Goal: Task Accomplishment & Management: Manage account settings

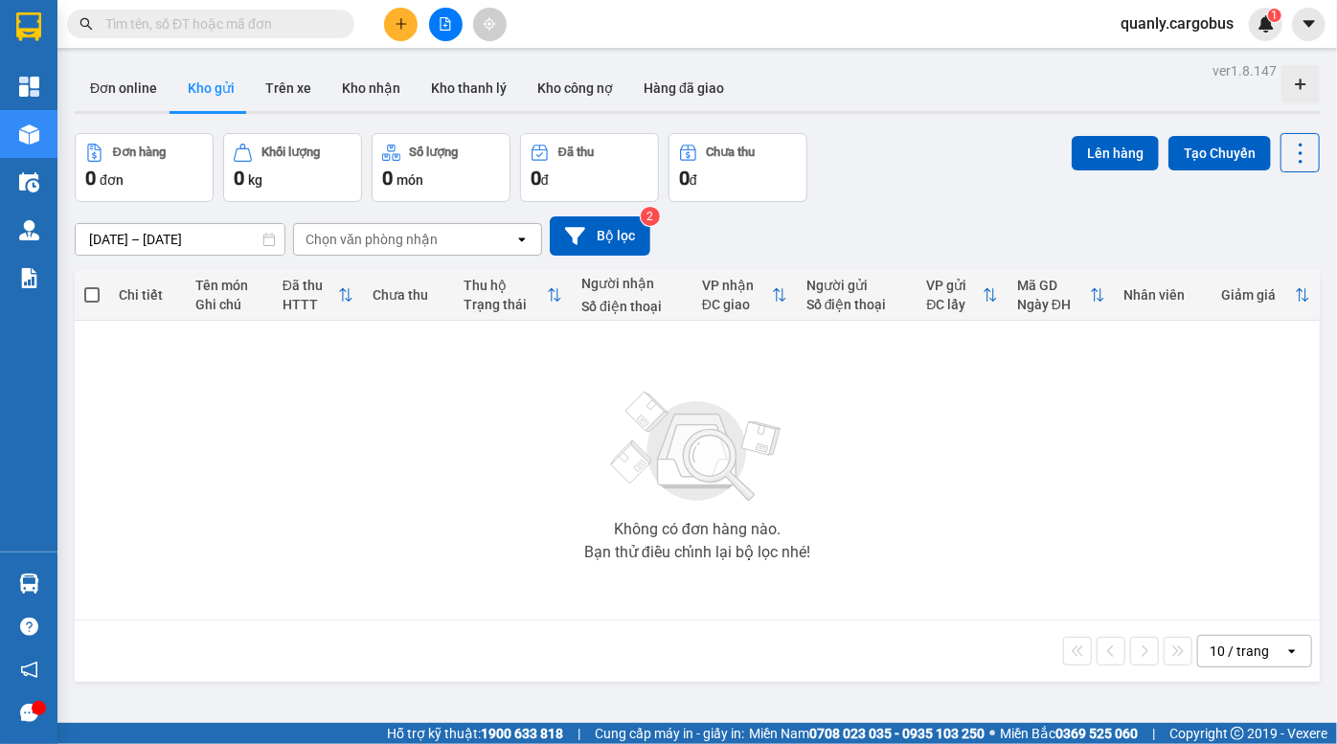
click at [788, 65] on div "Đơn online Kho gửi Trên xe Kho nhận Kho thanh lý Kho công nợ Hàng đã giao" at bounding box center [697, 90] width 1245 height 51
click at [435, 19] on button at bounding box center [446, 25] width 34 height 34
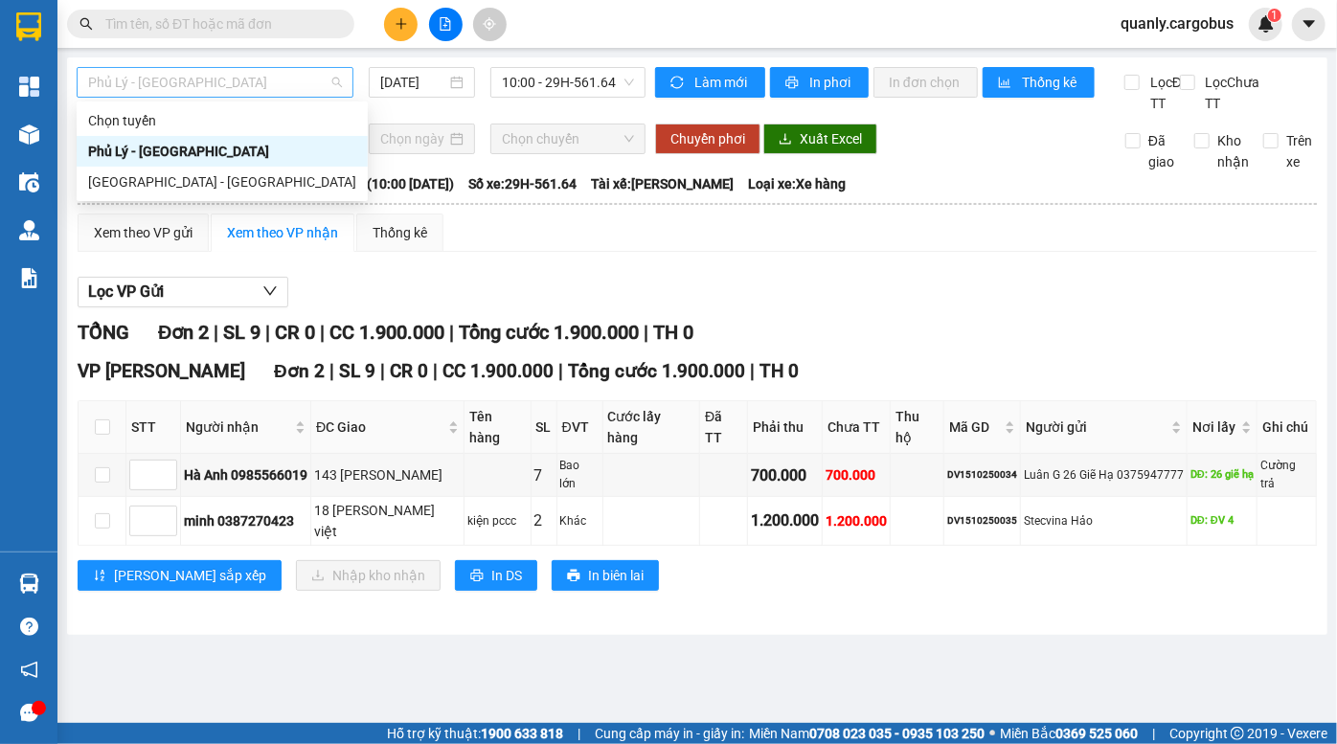
click at [244, 87] on span "Phủ Lý - Hà Nội" at bounding box center [215, 82] width 254 height 29
click at [204, 151] on div "Phủ Lý - Hà Nội" at bounding box center [222, 151] width 268 height 21
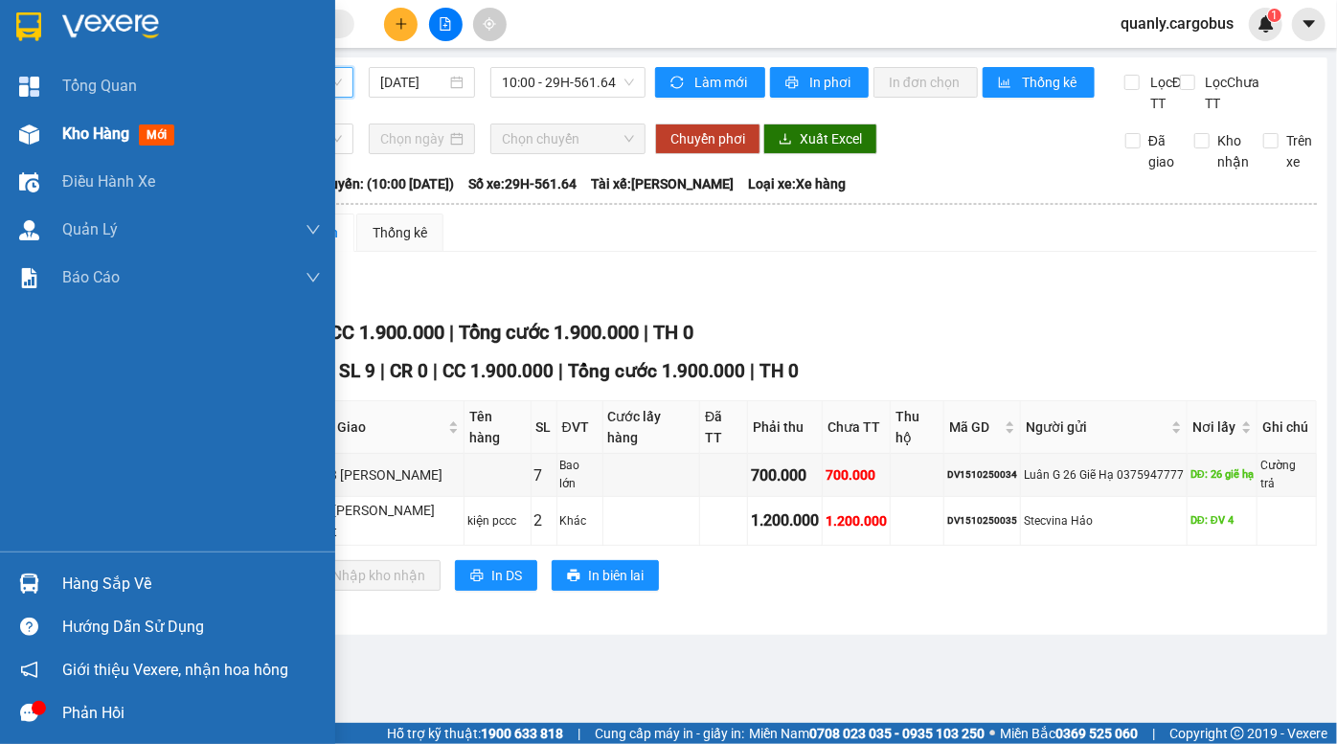
click at [72, 137] on span "Kho hàng" at bounding box center [95, 134] width 67 height 18
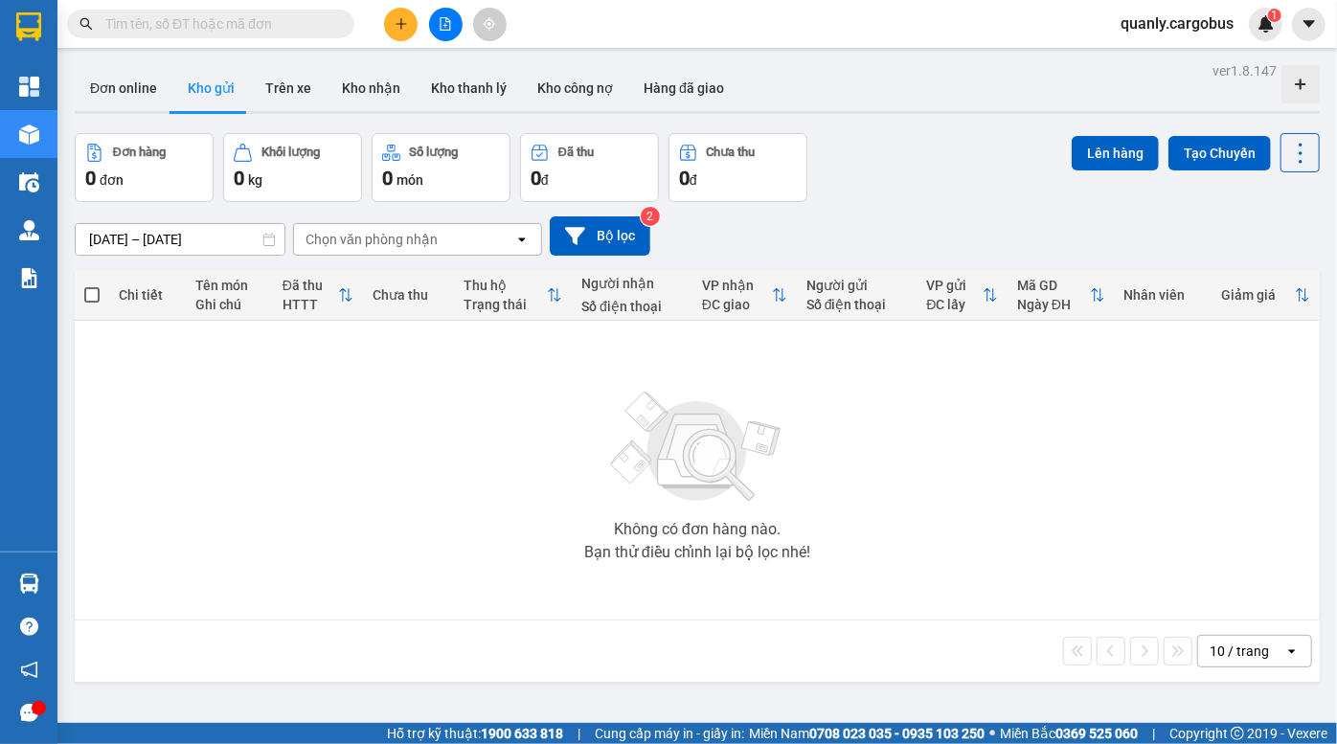
drag, startPoint x: 943, startPoint y: 134, endPoint x: 847, endPoint y: 72, distance: 114.3
click at [943, 133] on div "Đơn hàng 0 đơn Khối lượng 0 kg Số lượng 0 món Đã thu 0 đ Chưa thu 0 đ Lên hàng …" at bounding box center [697, 167] width 1245 height 69
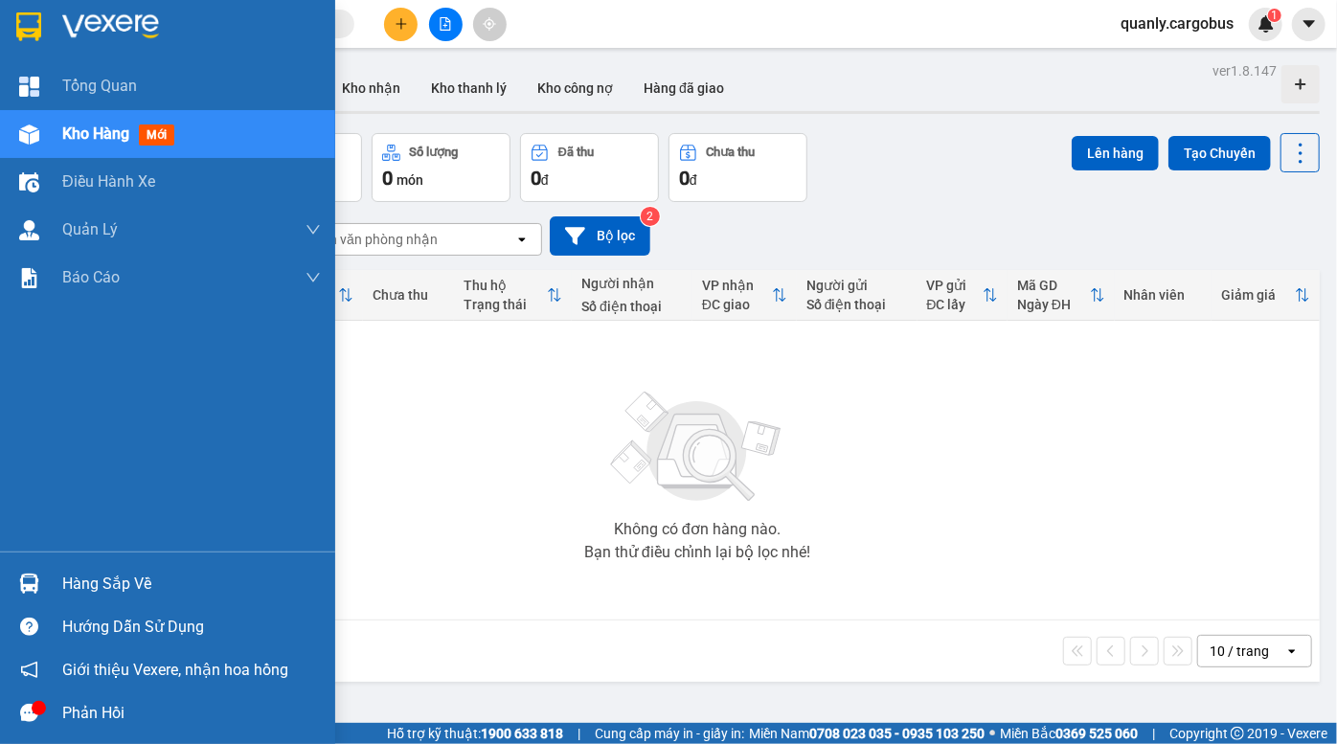
click at [84, 125] on span "Kho hàng" at bounding box center [95, 134] width 67 height 18
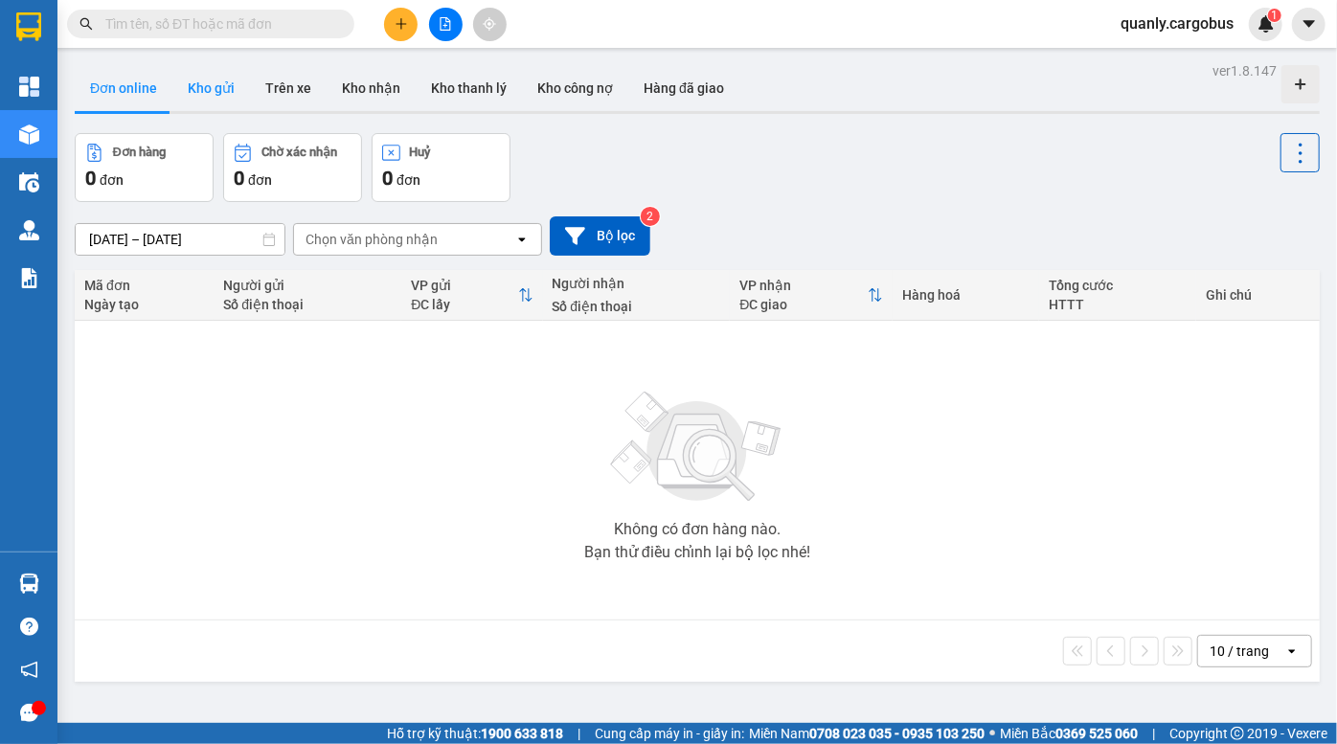
click at [209, 94] on button "Kho gửi" at bounding box center [211, 88] width 78 height 46
type input "[DATE] – [DATE]"
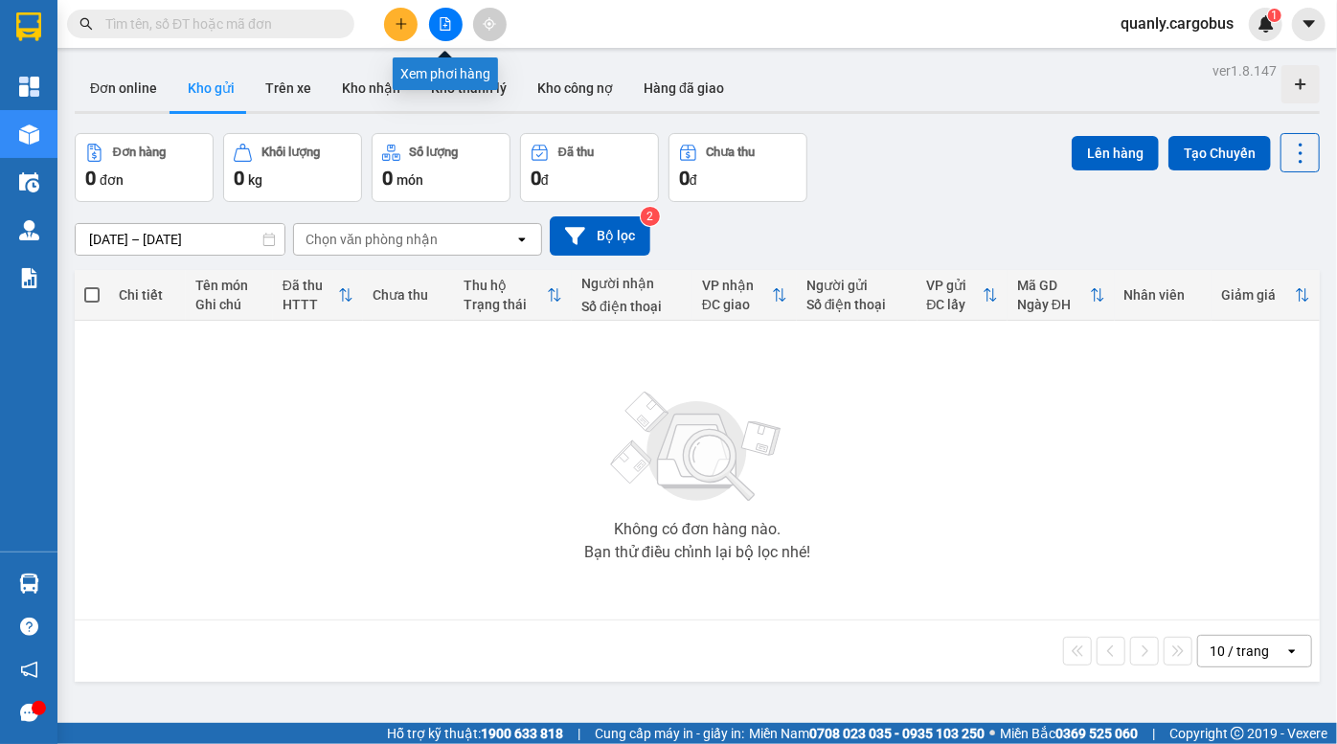
click at [441, 22] on icon "file-add" at bounding box center [445, 23] width 13 height 13
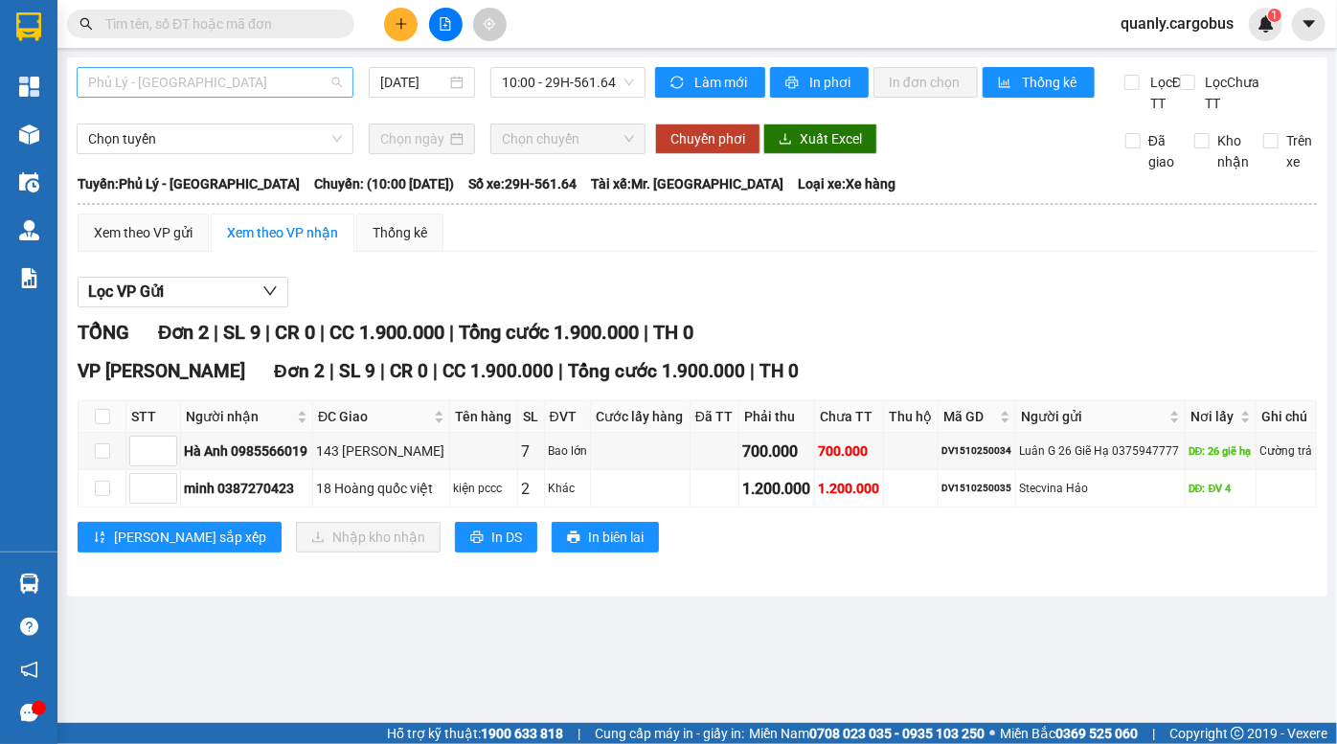
drag, startPoint x: 223, startPoint y: 76, endPoint x: 210, endPoint y: 86, distance: 17.1
click at [219, 76] on span "Phủ Lý - Hà Nội" at bounding box center [215, 82] width 254 height 29
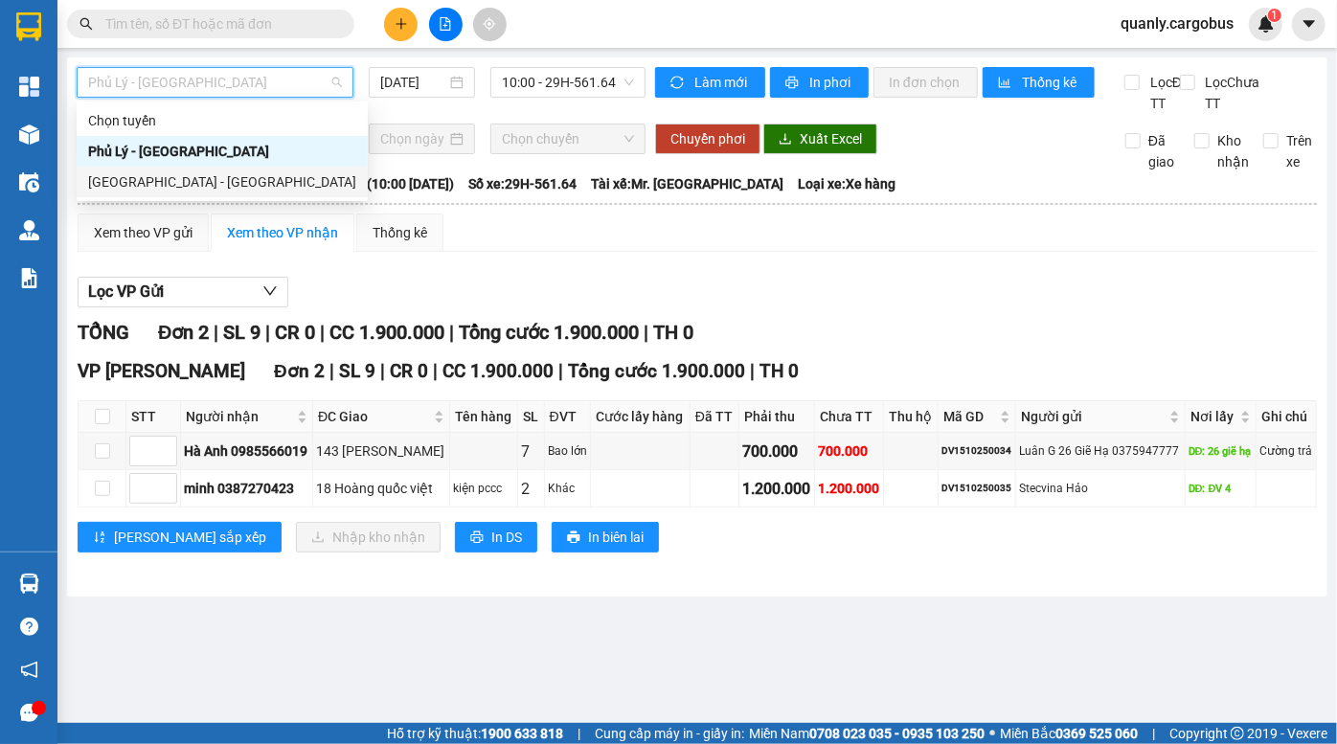
click at [192, 191] on div "[GEOGRAPHIC_DATA] - [GEOGRAPHIC_DATA]" at bounding box center [222, 181] width 268 height 21
type input "[DATE]"
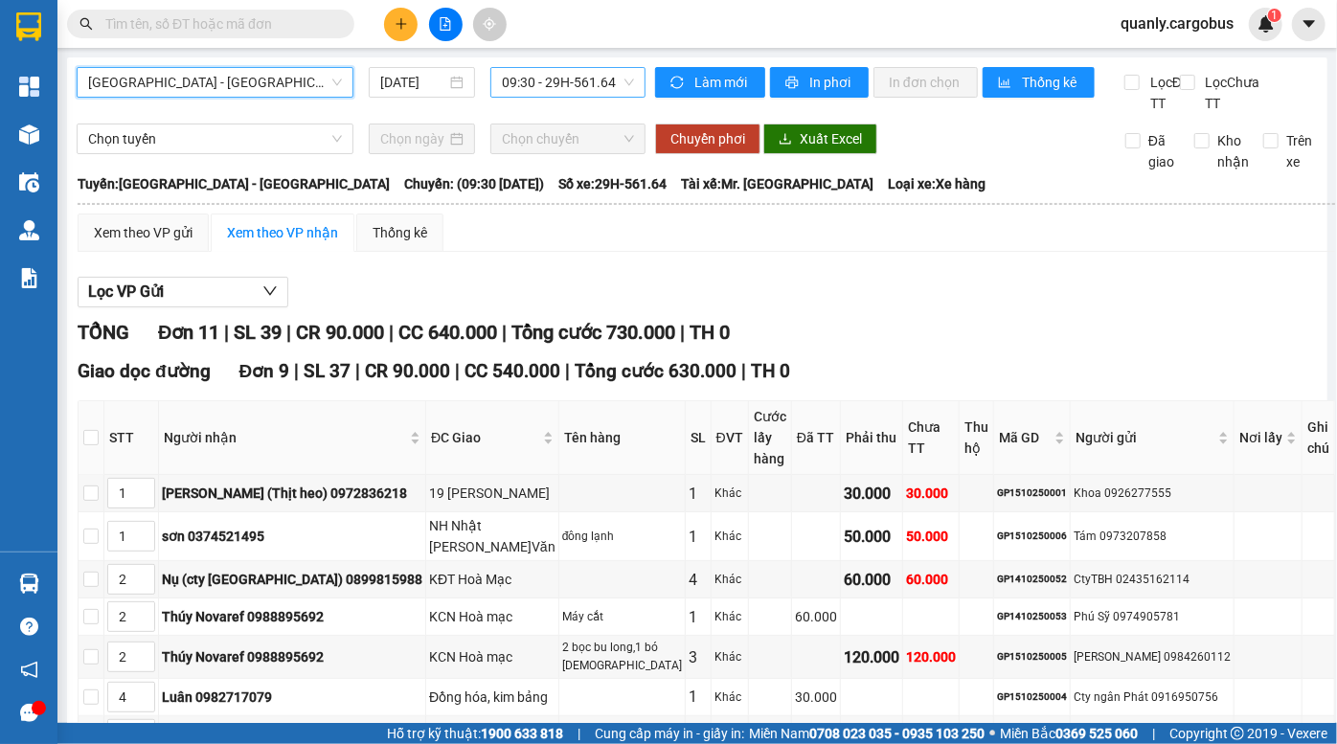
click at [537, 83] on span "09:30 - 29H-561.64" at bounding box center [568, 82] width 132 height 29
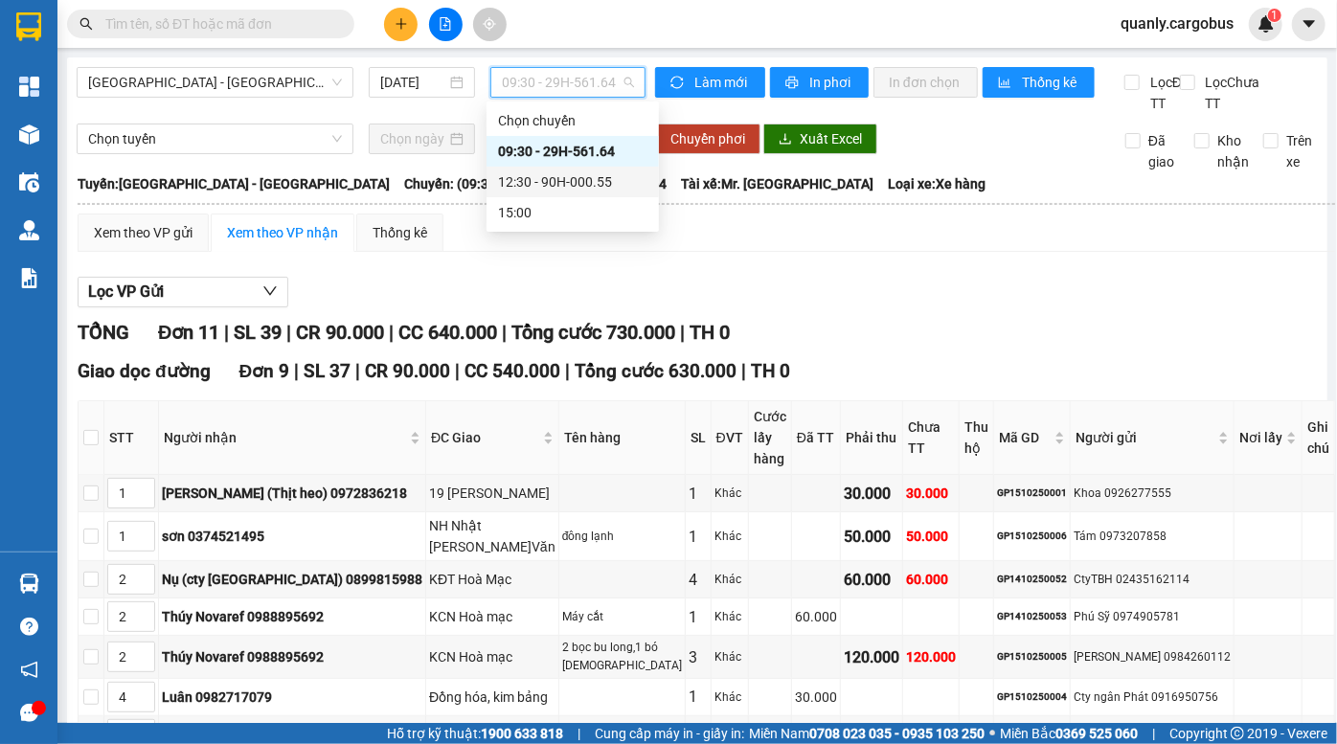
click at [580, 181] on div "12:30 - 90H-000.55" at bounding box center [572, 181] width 149 height 21
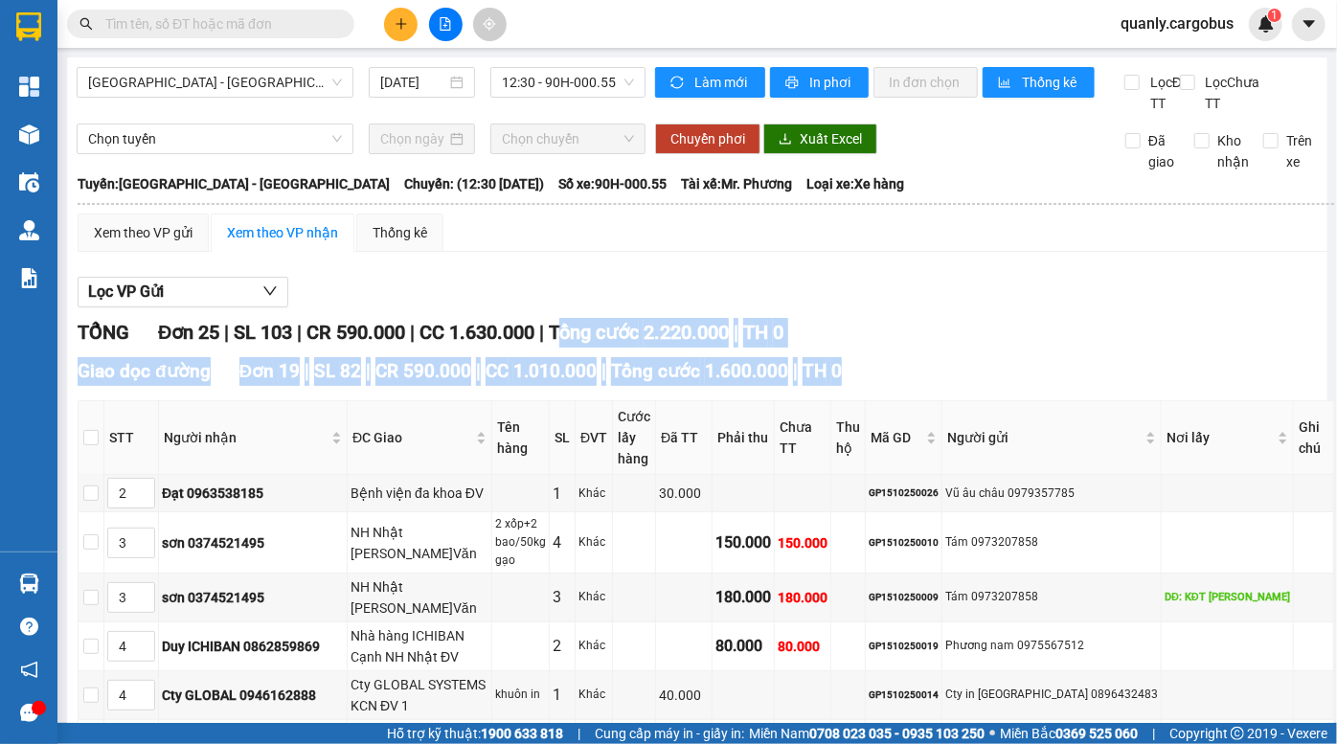
drag, startPoint x: 571, startPoint y: 365, endPoint x: 627, endPoint y: 430, distance: 86.2
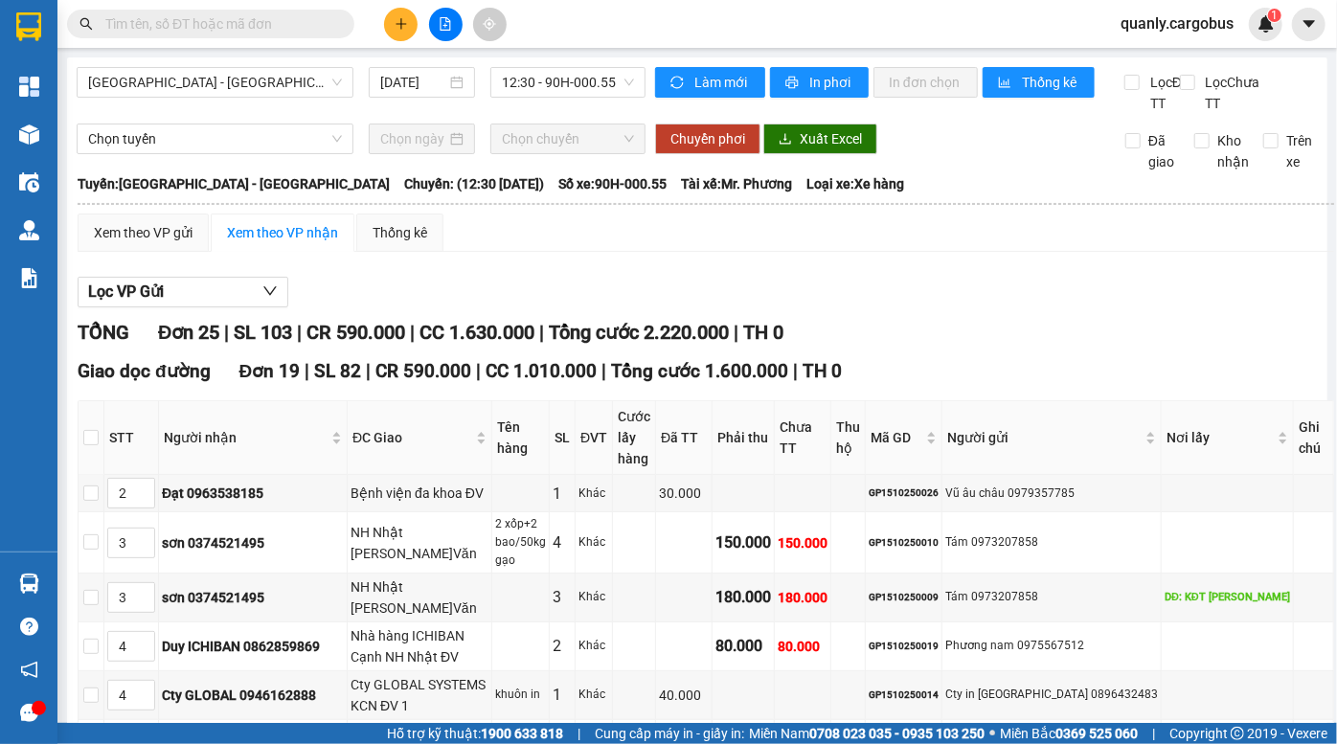
click at [535, 344] on span "CC 1.630.000" at bounding box center [477, 332] width 115 height 23
drag, startPoint x: 574, startPoint y: 353, endPoint x: 598, endPoint y: 398, distance: 51.0
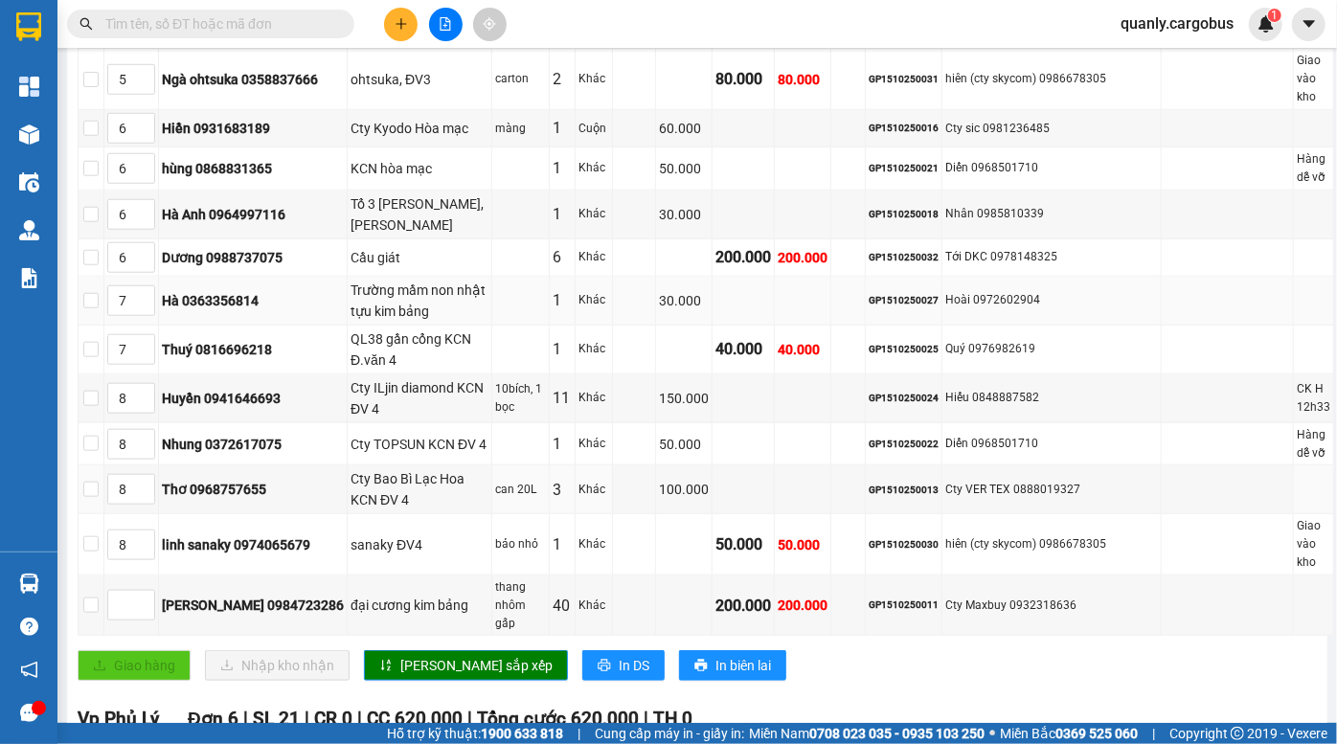
scroll to position [348, 0]
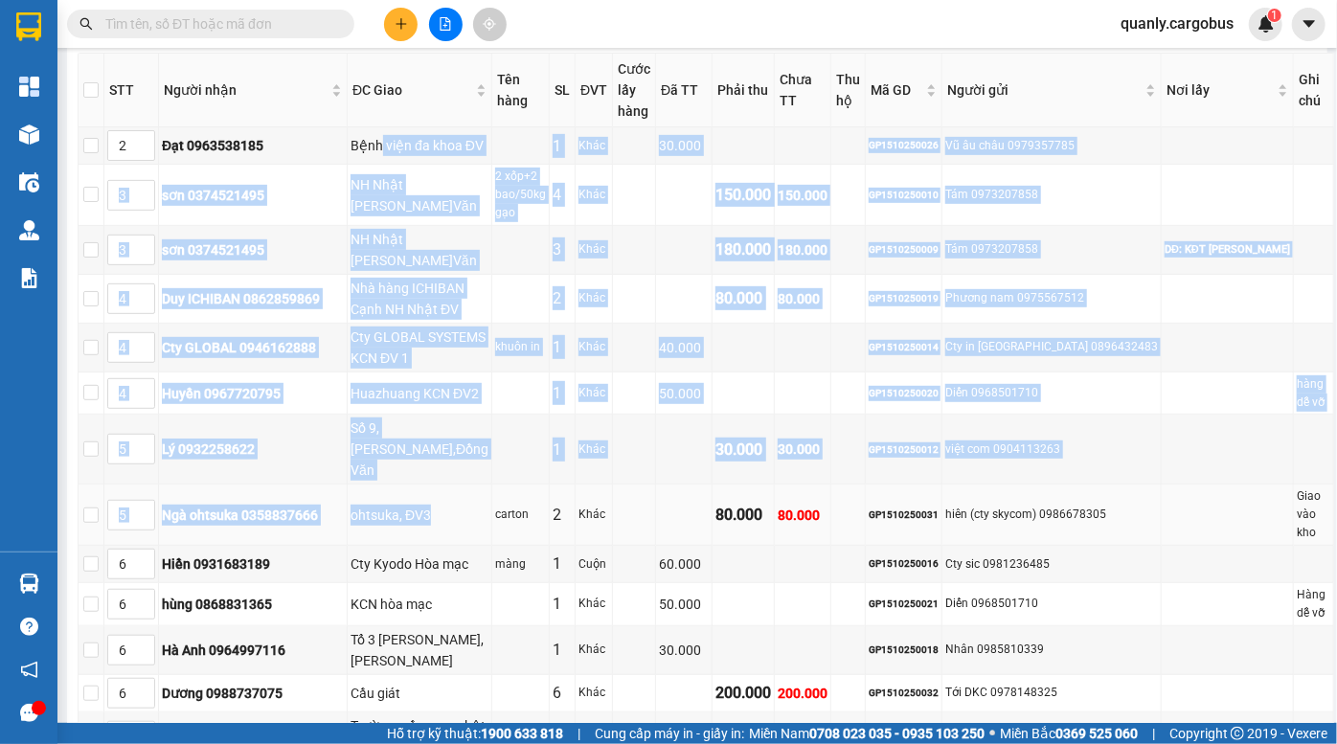
drag, startPoint x: 384, startPoint y: 144, endPoint x: 450, endPoint y: 444, distance: 307.1
click at [450, 444] on tbody "2 Đạt 0963538185 Bệnh viện đa khoa ĐV 1 Khác 30.000 GP1510250026 Vũ âu châu 097…" at bounding box center [707, 599] width 1256 height 945
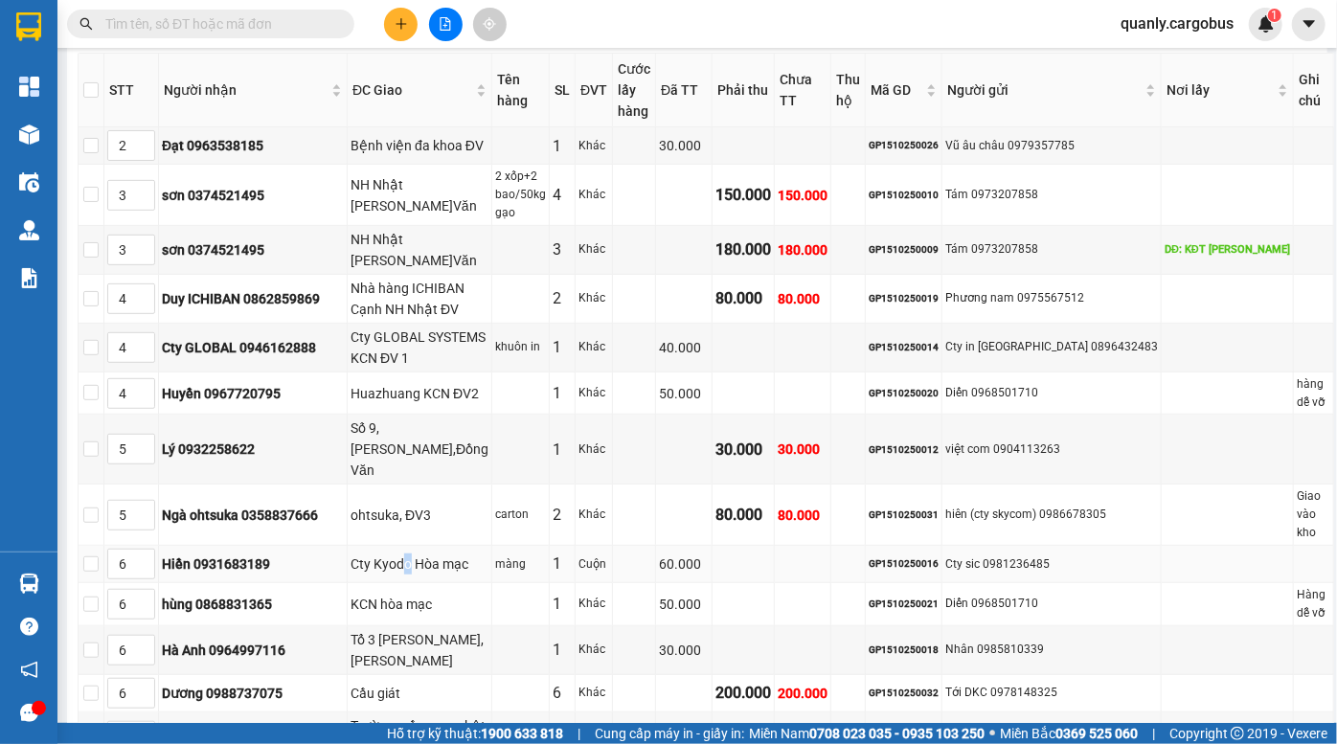
drag, startPoint x: 405, startPoint y: 485, endPoint x: 417, endPoint y: 505, distance: 23.2
click at [417, 546] on td "Cty Kyodo Hòa mạc" at bounding box center [420, 564] width 145 height 37
drag, startPoint x: 406, startPoint y: 536, endPoint x: 435, endPoint y: 542, distance: 29.5
click at [435, 594] on div "KCN hòa mạc" at bounding box center [420, 604] width 138 height 21
drag, startPoint x: 400, startPoint y: 569, endPoint x: 426, endPoint y: 578, distance: 27.3
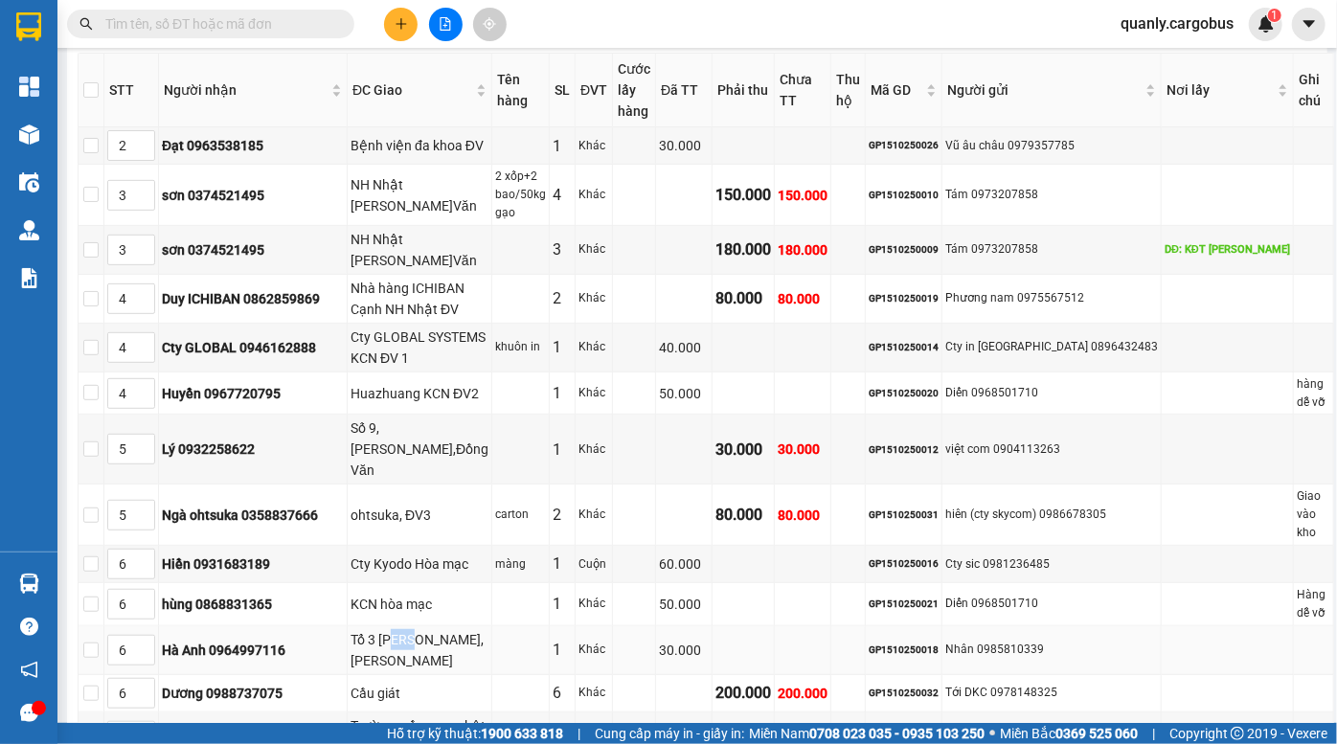
click at [426, 629] on div "Tổ 3 Hoà Mạc, Duy Tiên" at bounding box center [420, 650] width 138 height 42
drag, startPoint x: 366, startPoint y: 611, endPoint x: 429, endPoint y: 613, distance: 63.3
click at [429, 683] on div "Cầu giát" at bounding box center [420, 693] width 138 height 21
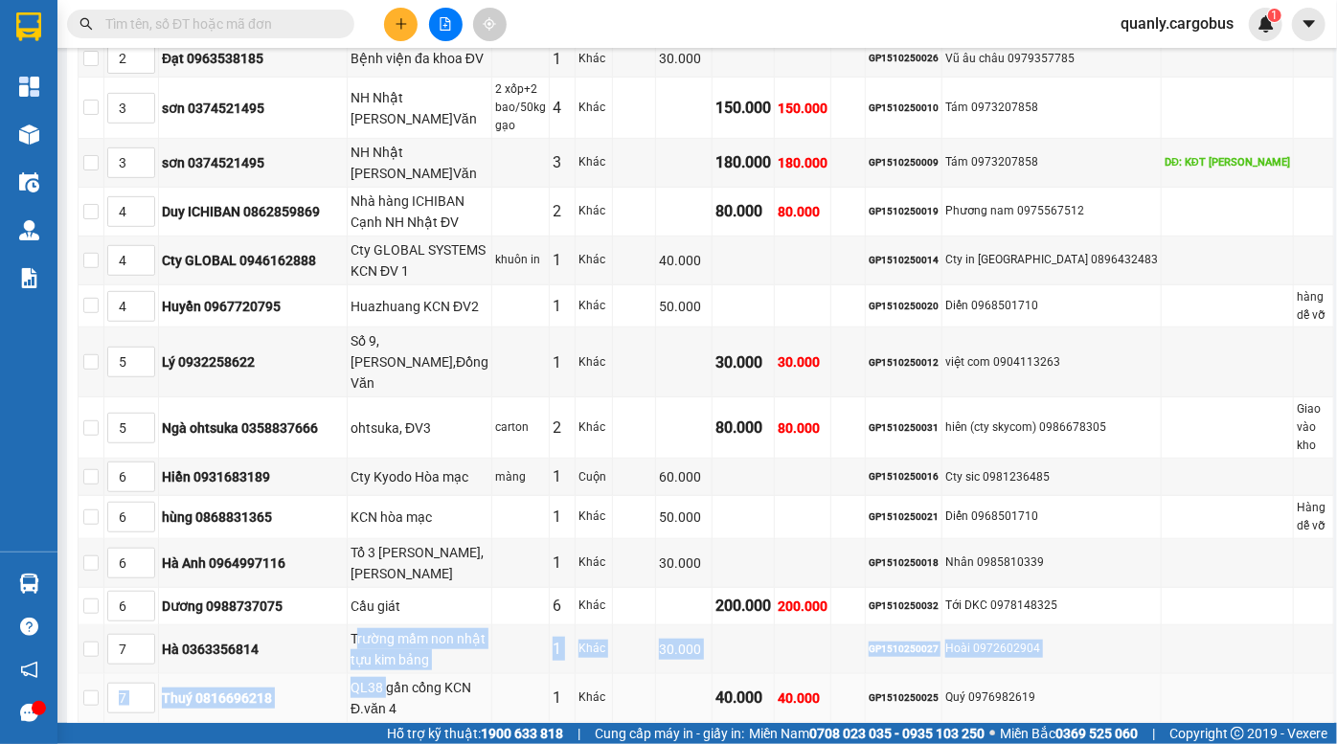
drag, startPoint x: 363, startPoint y: 559, endPoint x: 393, endPoint y: 605, distance: 55.5
click at [393, 605] on tbody "2 Đạt 0963538185 Bệnh viện đa khoa ĐV 1 Khác 30.000 GP1510250026 Vũ âu châu 097…" at bounding box center [707, 512] width 1256 height 945
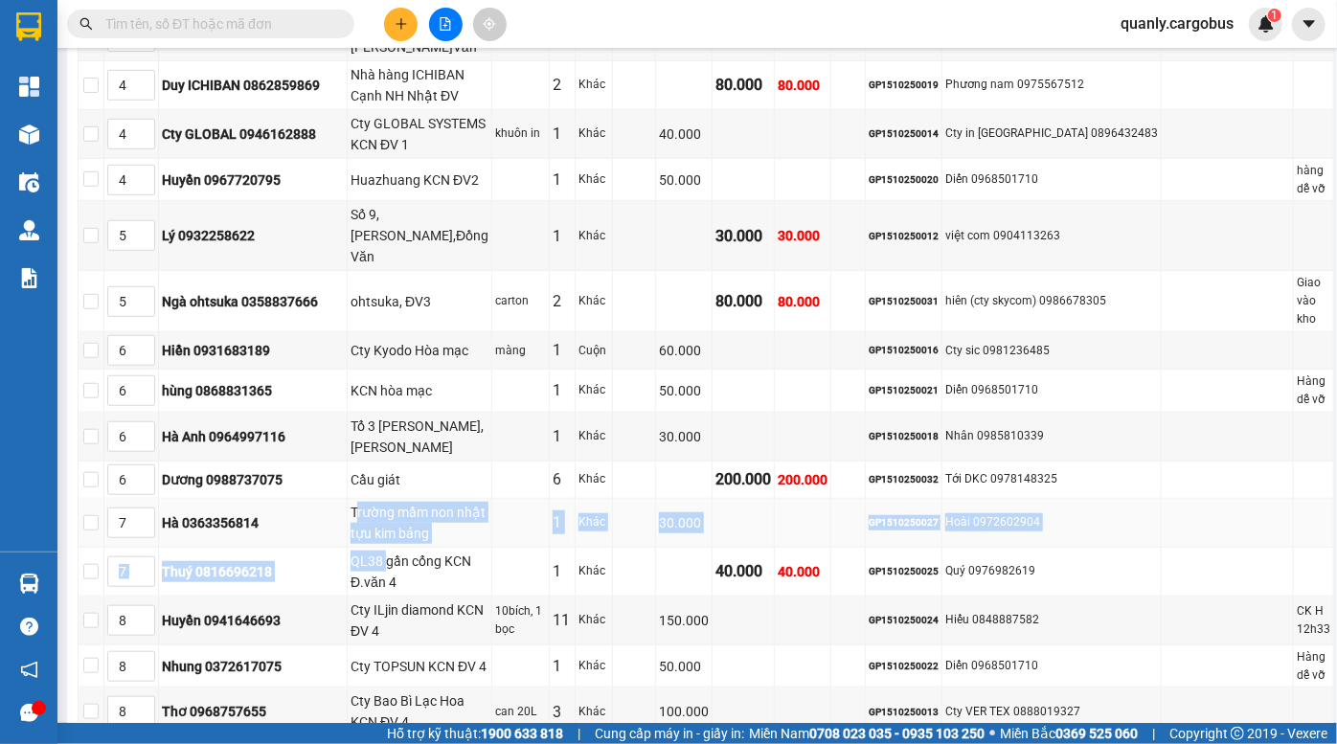
scroll to position [609, 0]
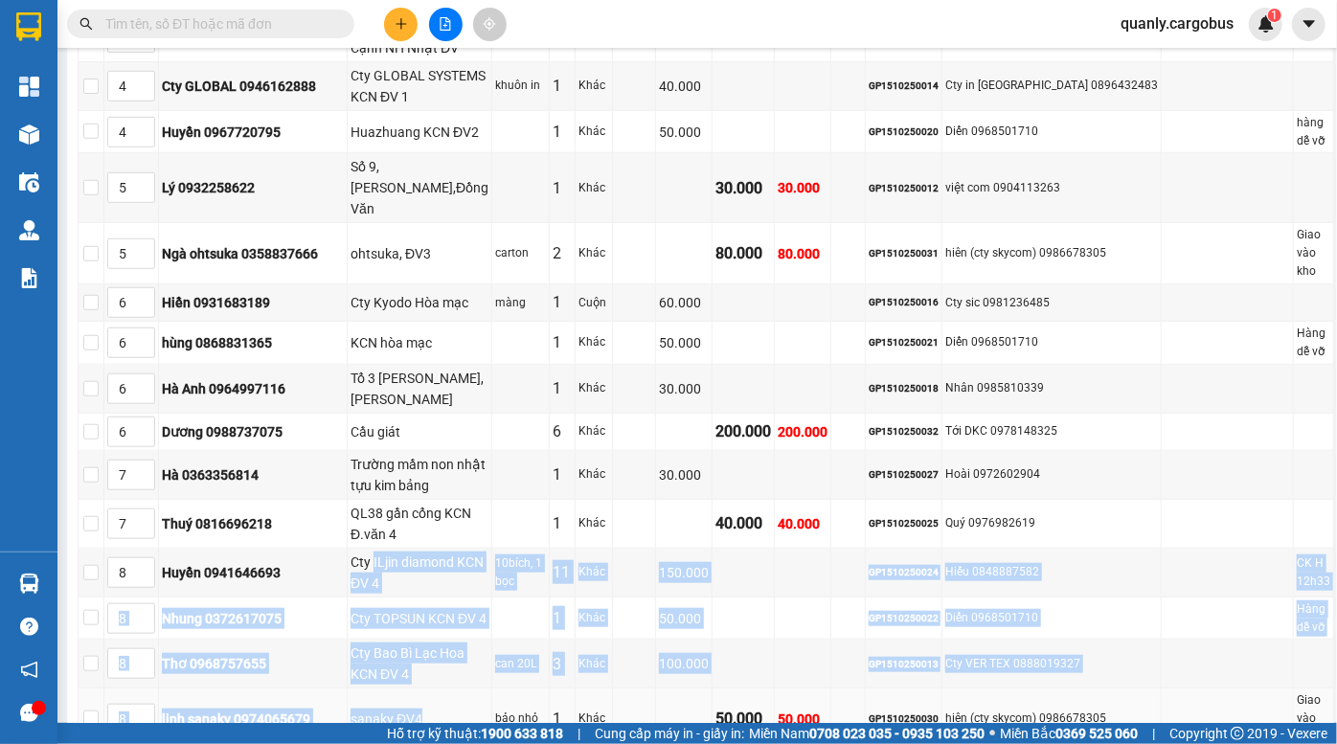
drag, startPoint x: 379, startPoint y: 482, endPoint x: 428, endPoint y: 622, distance: 148.2
click at [428, 622] on tbody "2 Đạt 0963538185 Bệnh viện đa khoa ĐV 1 Khác 30.000 GP1510250026 Vũ âu châu 097…" at bounding box center [707, 338] width 1256 height 945
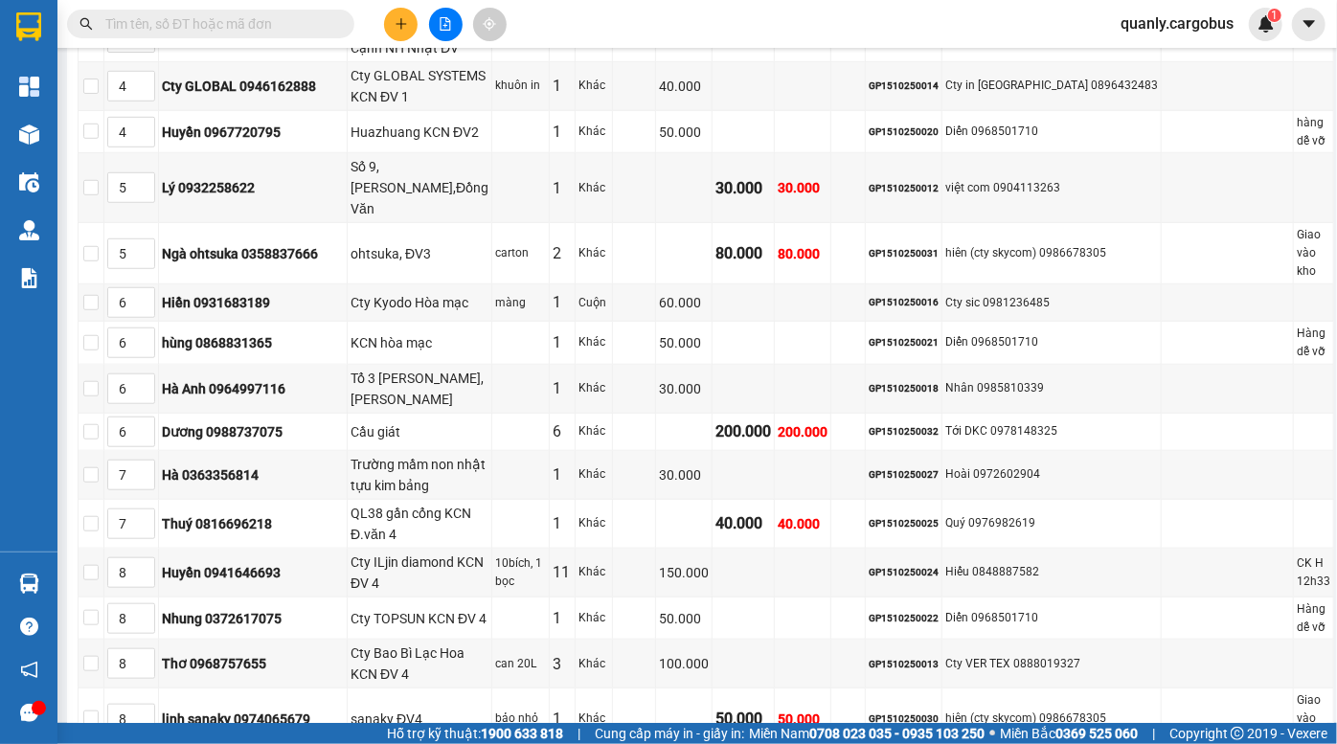
drag, startPoint x: 401, startPoint y: 676, endPoint x: 482, endPoint y: 677, distance: 80.5
click at [832, 689] on td "50.000" at bounding box center [803, 719] width 57 height 61
click at [546, 555] on div "10bích, 1 bọc" at bounding box center [520, 573] width 51 height 36
drag, startPoint x: 575, startPoint y: 663, endPoint x: 629, endPoint y: 671, distance: 55.1
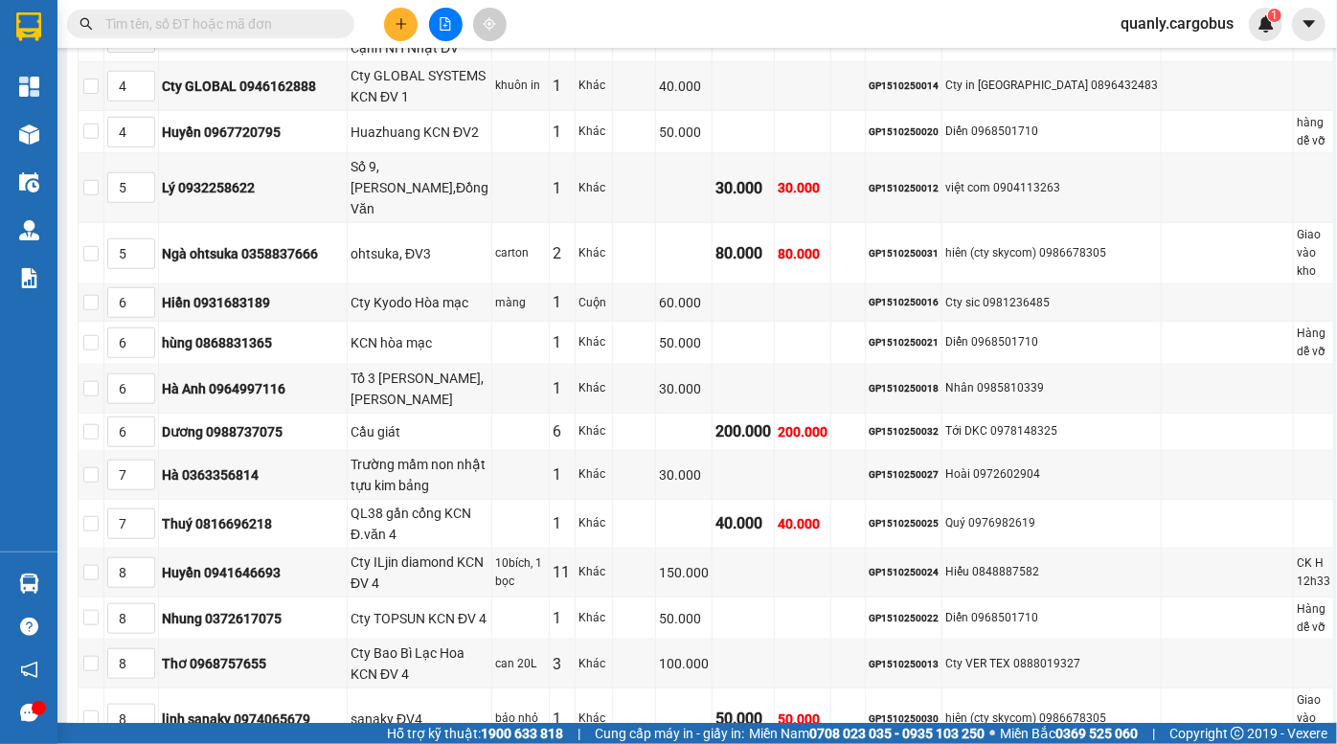
copy div "GP1510250011"
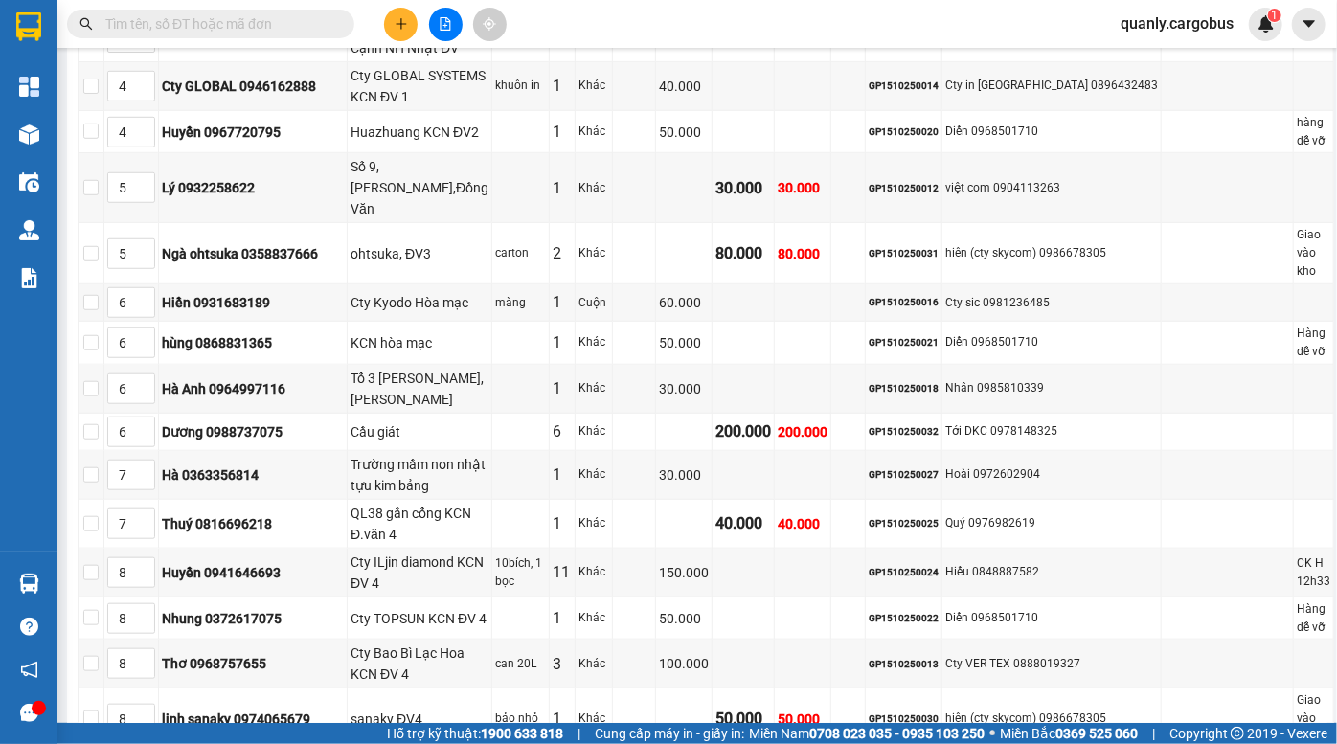
click at [203, 28] on input "text" at bounding box center [218, 23] width 226 height 21
paste input "GP1510250011"
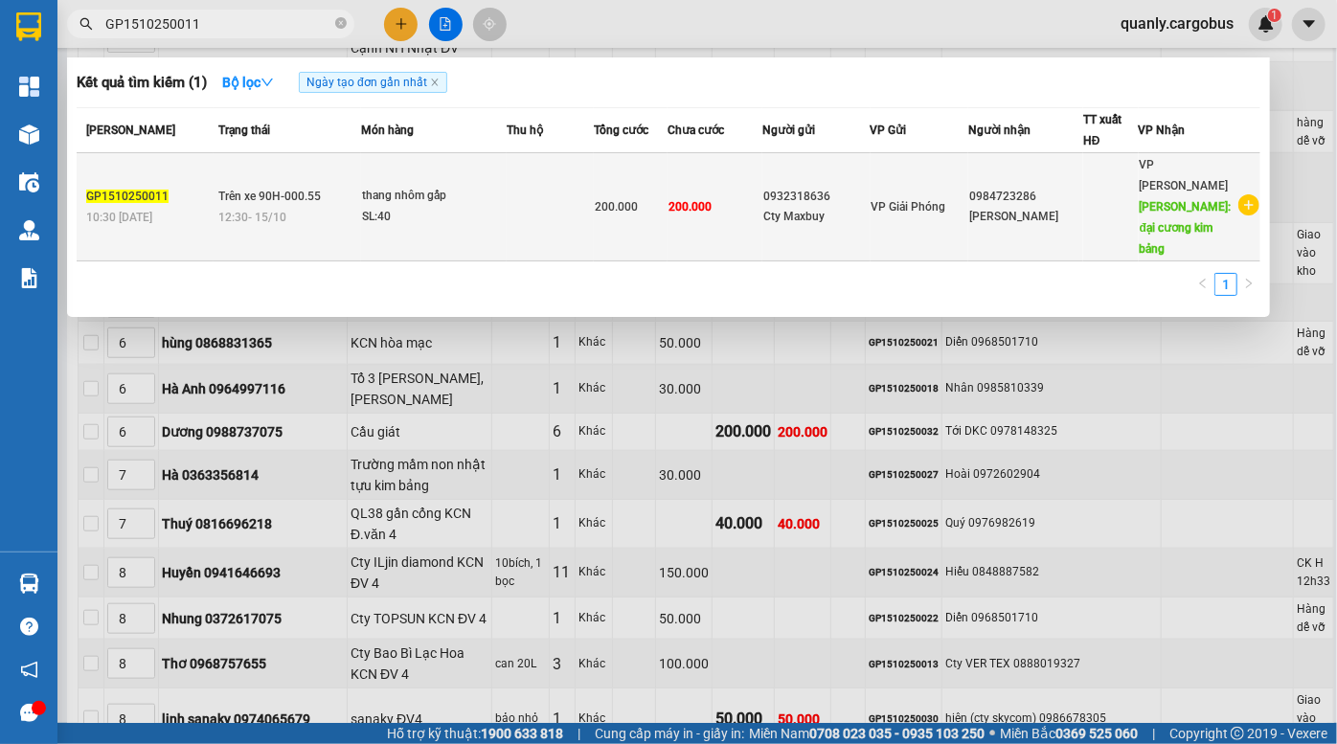
type input "GP1510250011"
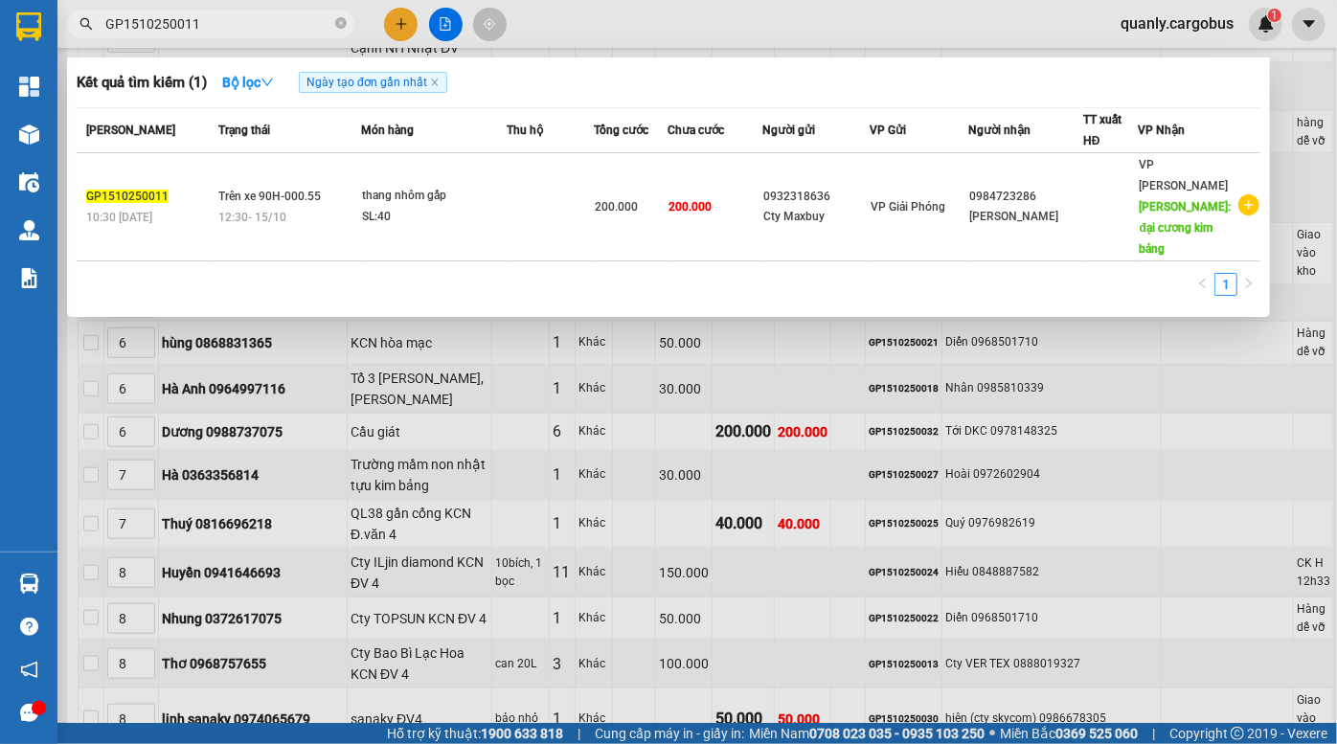
click at [588, 191] on td at bounding box center [550, 207] width 87 height 108
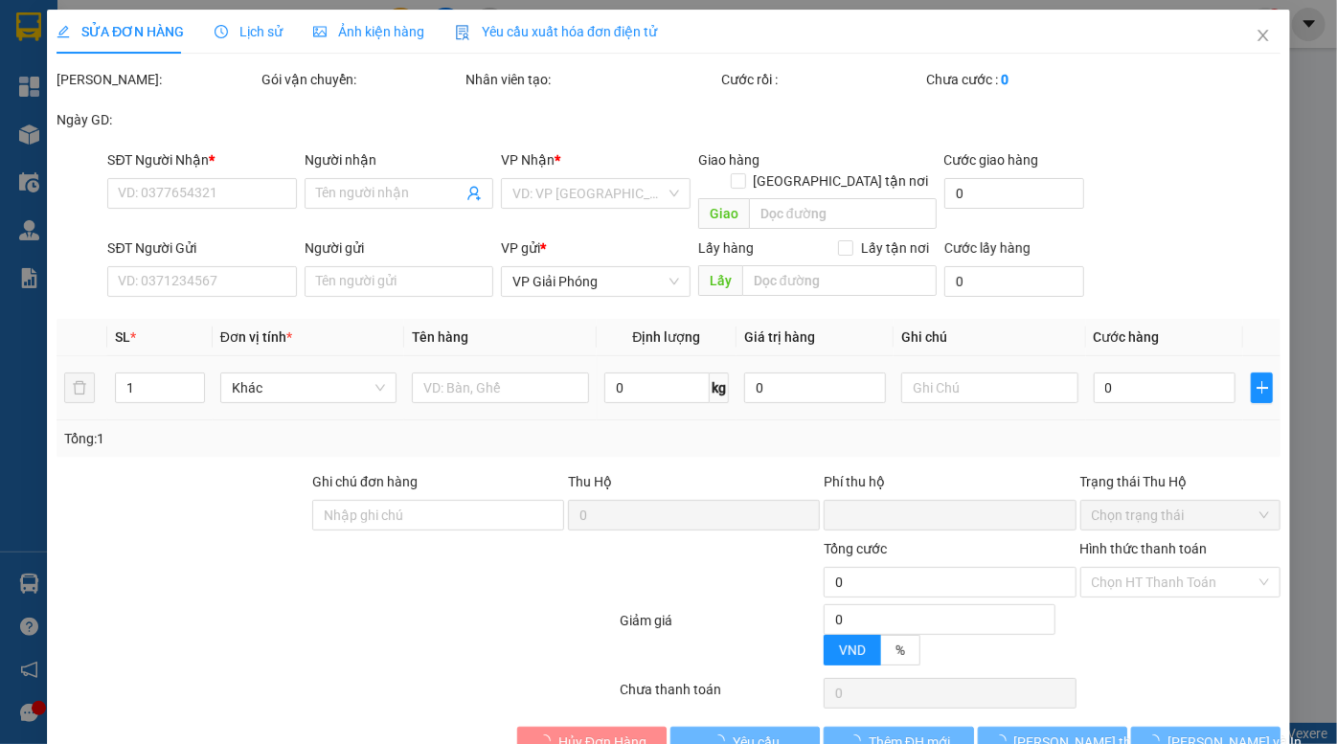
type input "0984723286"
type input "[PERSON_NAME]"
type input "đại cương kim bảng"
type input "0932318636"
type input "Cty Maxbuy"
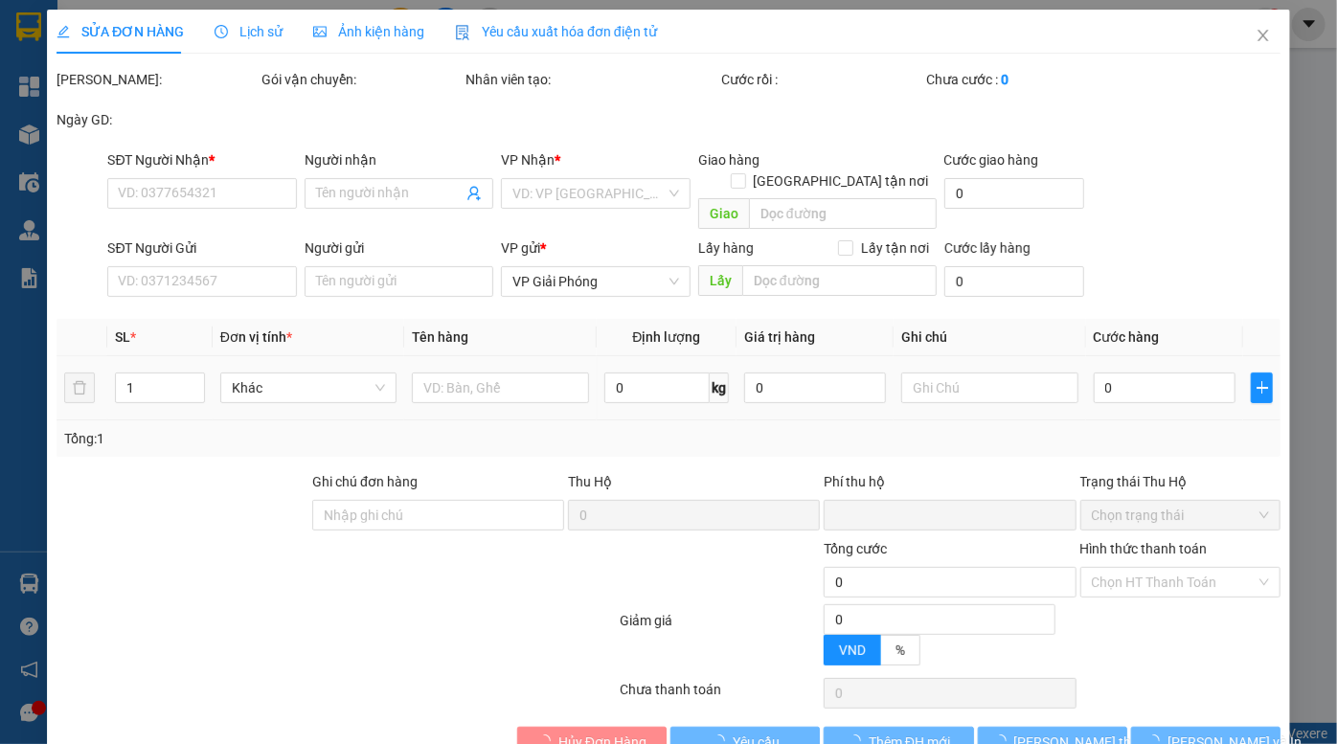
type input "0"
type input "200.000"
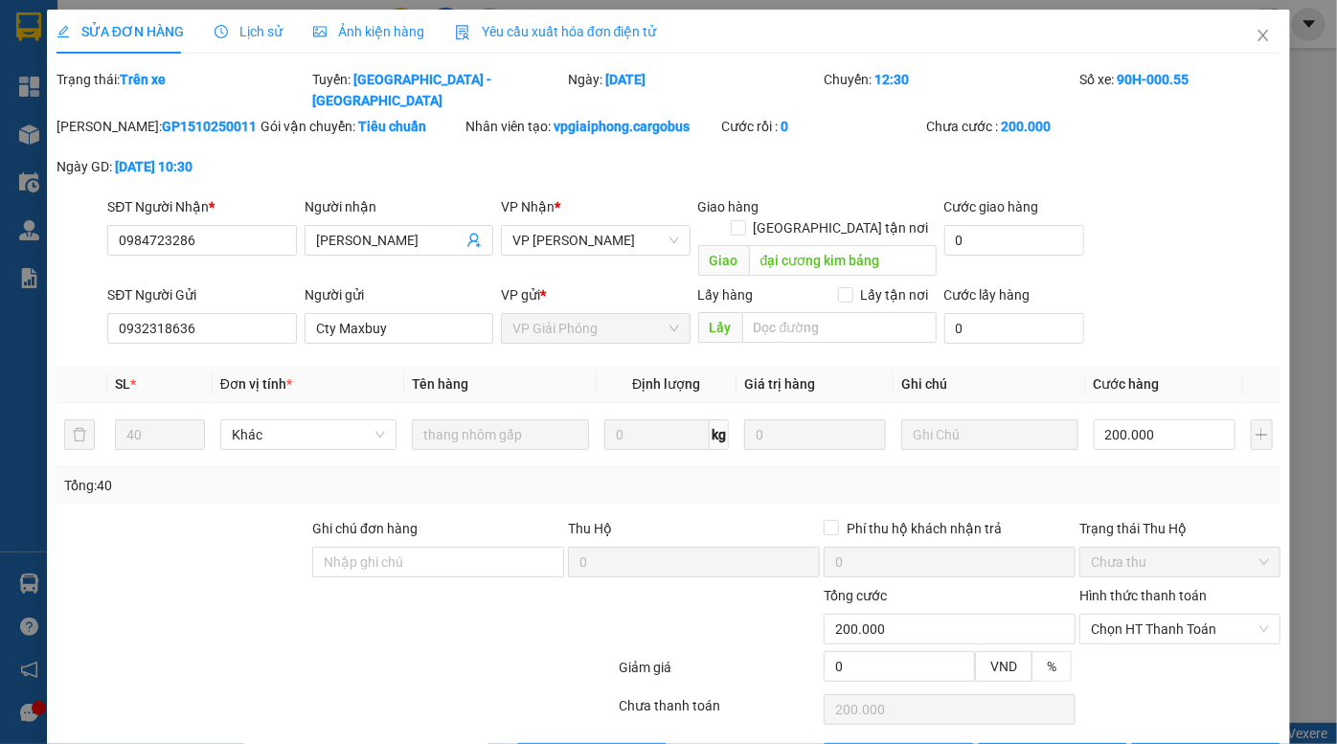
click at [349, 32] on span "Ảnh kiện hàng" at bounding box center [368, 31] width 111 height 15
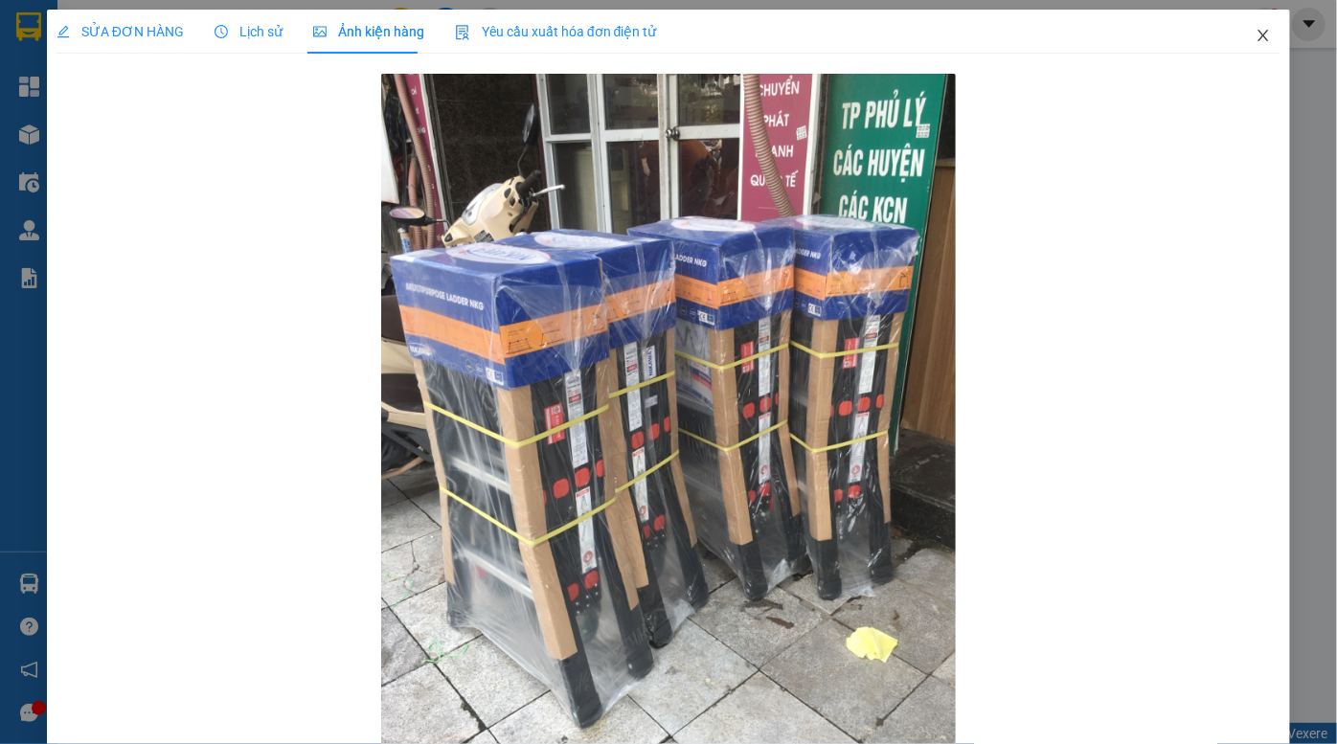
click at [1256, 40] on icon "close" at bounding box center [1263, 35] width 15 height 15
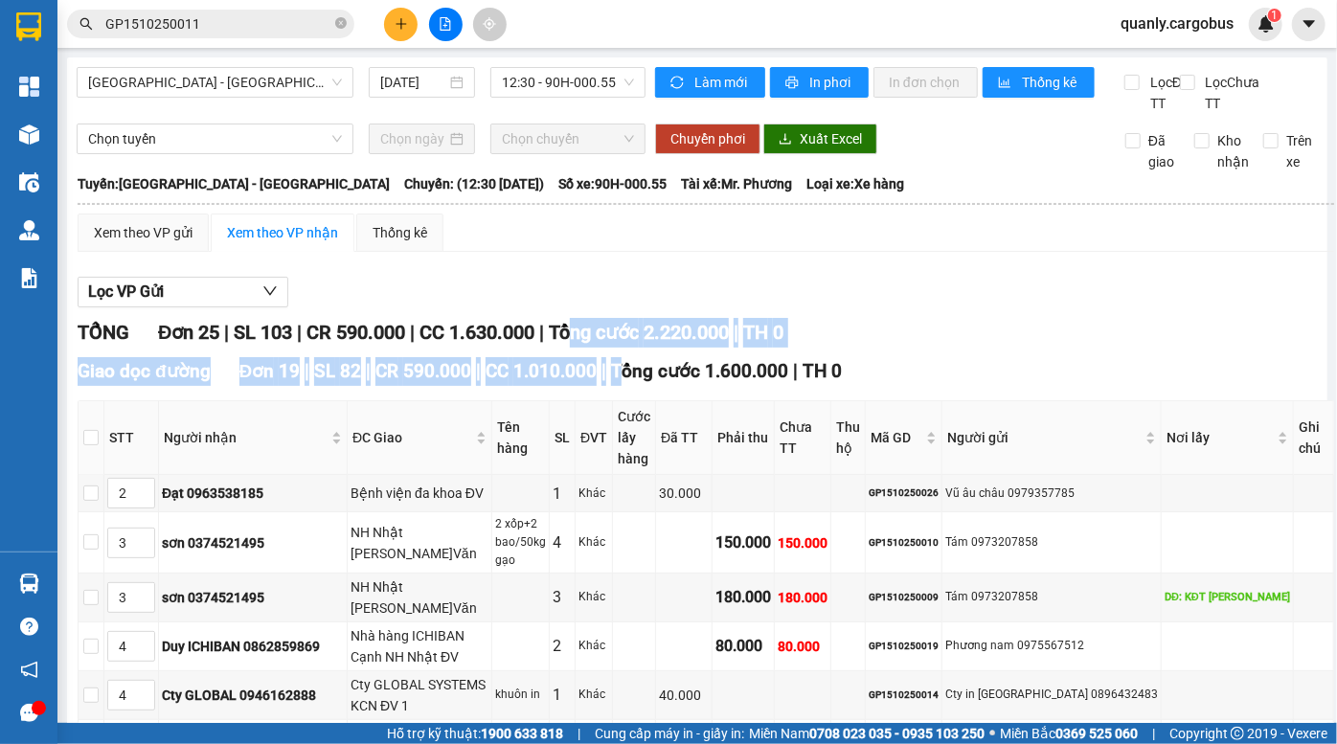
drag, startPoint x: 589, startPoint y: 341, endPoint x: 618, endPoint y: 384, distance: 51.8
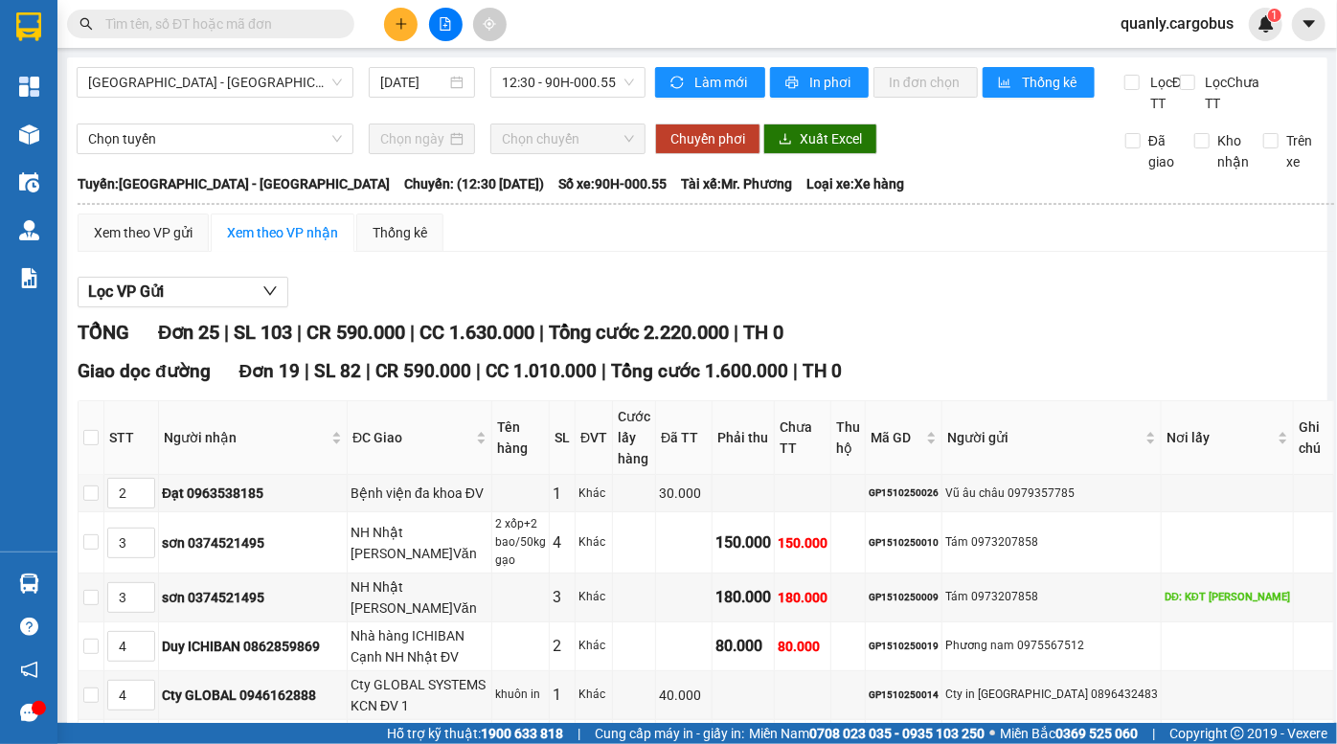
click at [626, 344] on span "Tổng cước 2.220.000" at bounding box center [639, 332] width 180 height 23
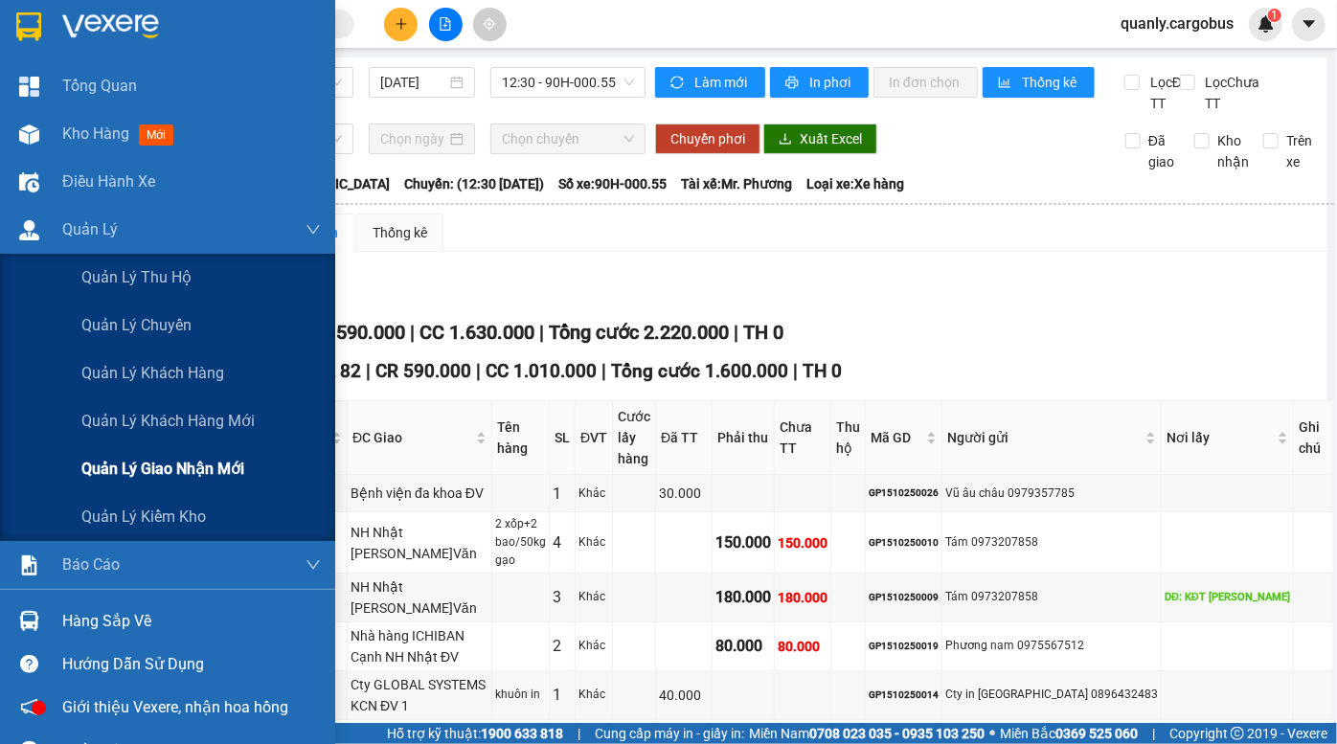
click at [201, 462] on span "Quản lý giao nhận mới" at bounding box center [162, 469] width 163 height 24
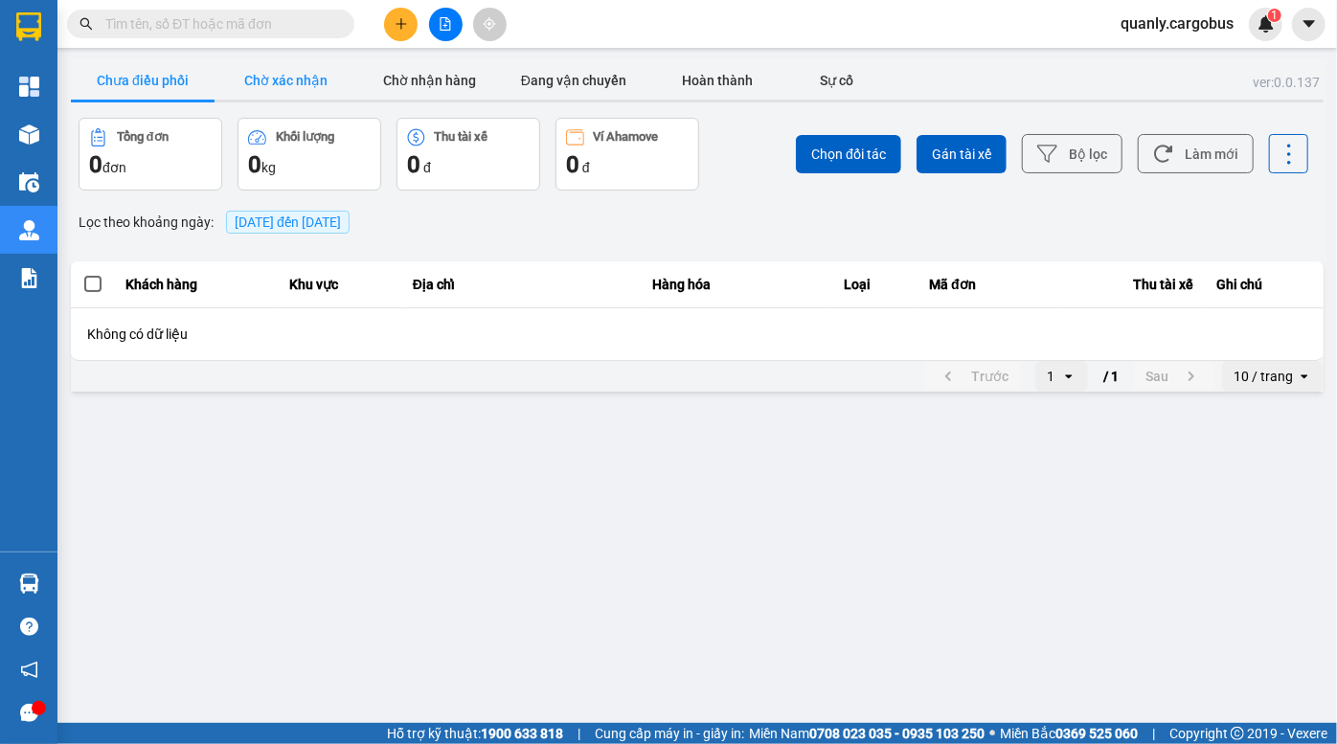
click at [297, 81] on button "Chờ xác nhận" at bounding box center [287, 80] width 144 height 38
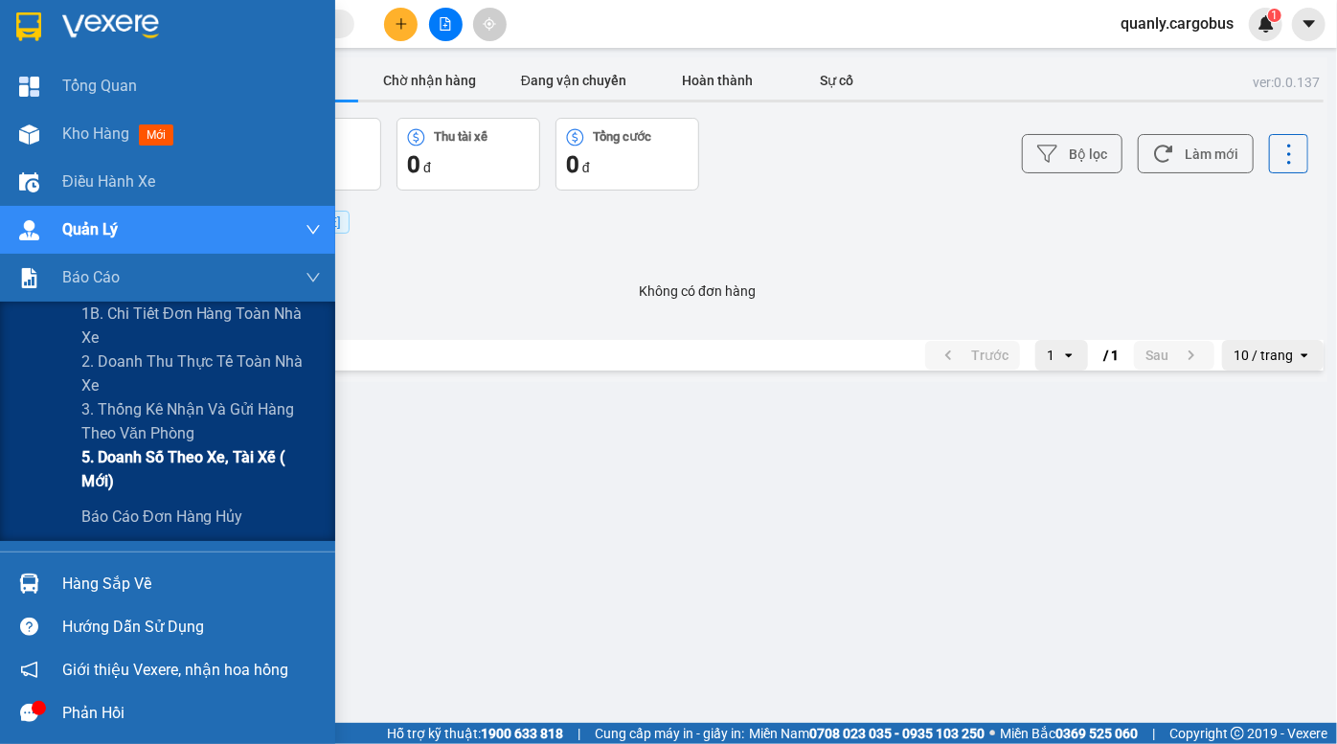
click at [175, 463] on span "5. Doanh số theo xe, tài xế ( mới)" at bounding box center [201, 469] width 240 height 48
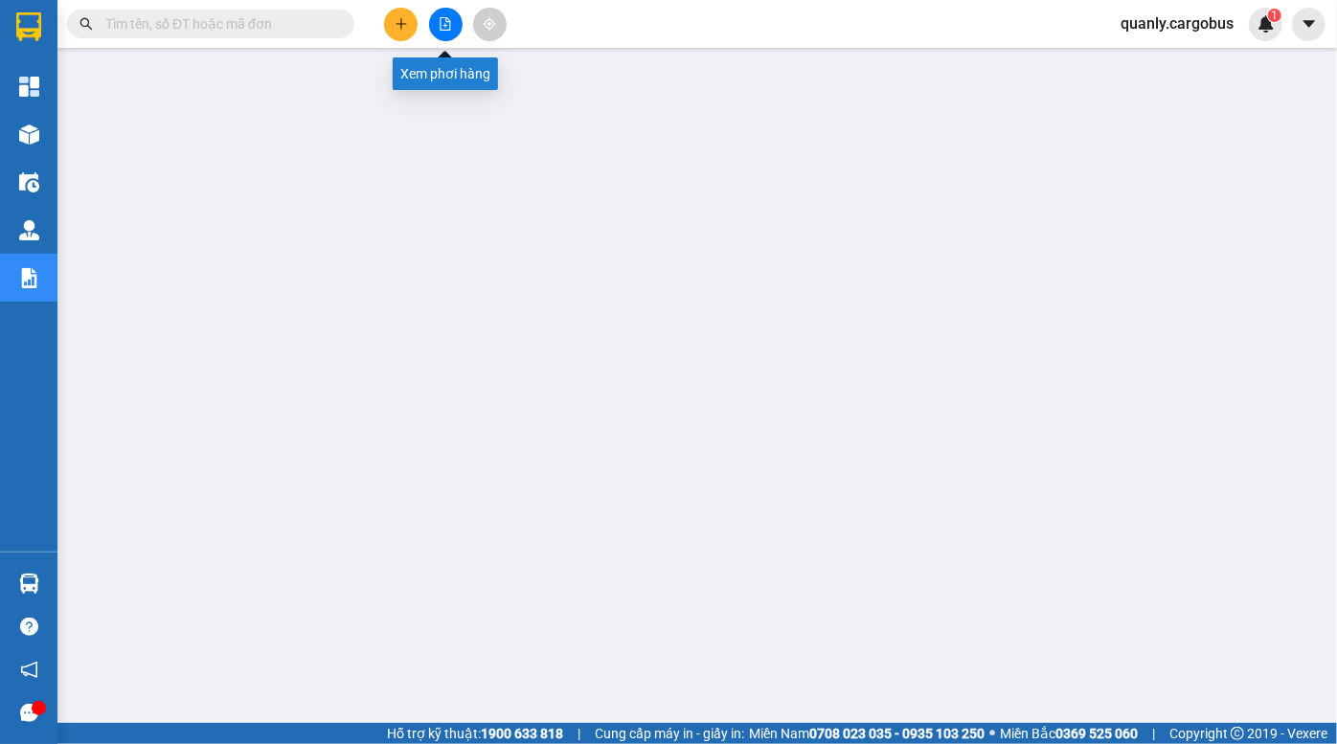
click at [440, 23] on icon "file-add" at bounding box center [445, 23] width 13 height 13
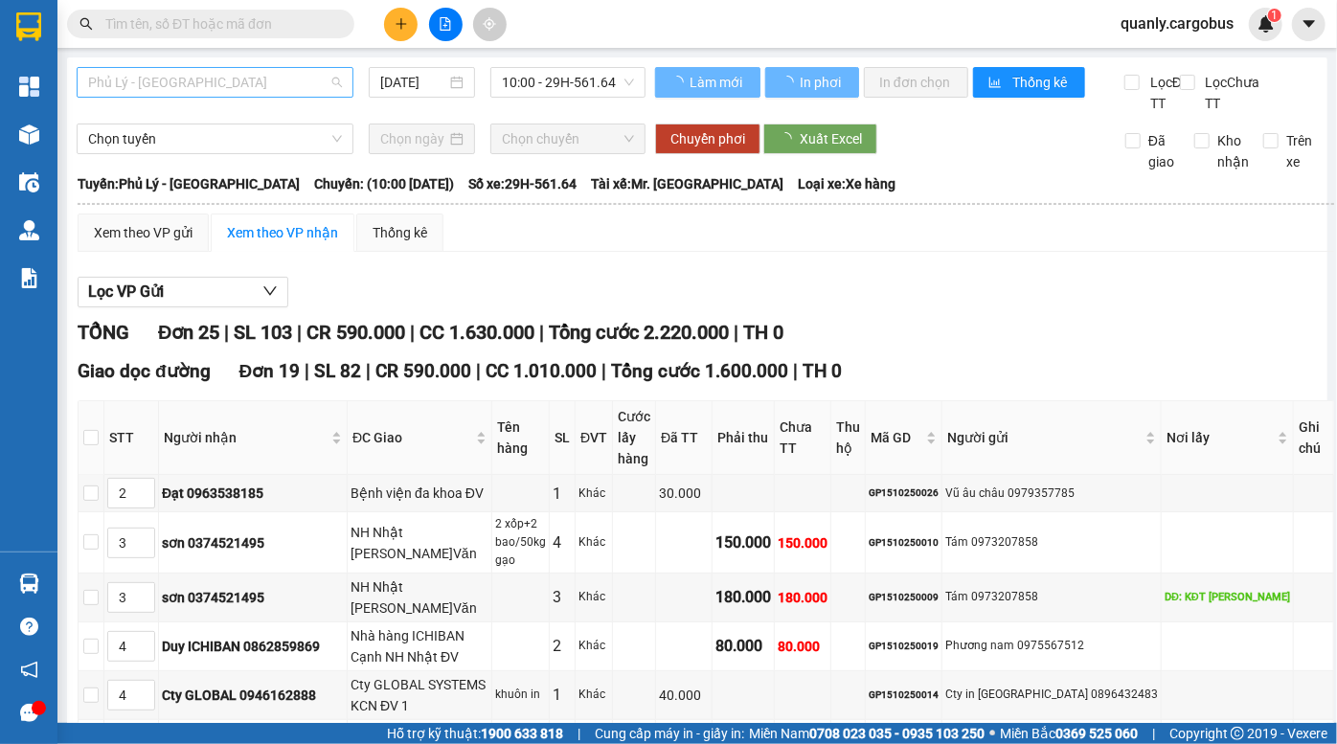
drag, startPoint x: 236, startPoint y: 81, endPoint x: 213, endPoint y: 117, distance: 42.3
click at [235, 83] on span "Phủ Lý - [GEOGRAPHIC_DATA]" at bounding box center [215, 82] width 254 height 29
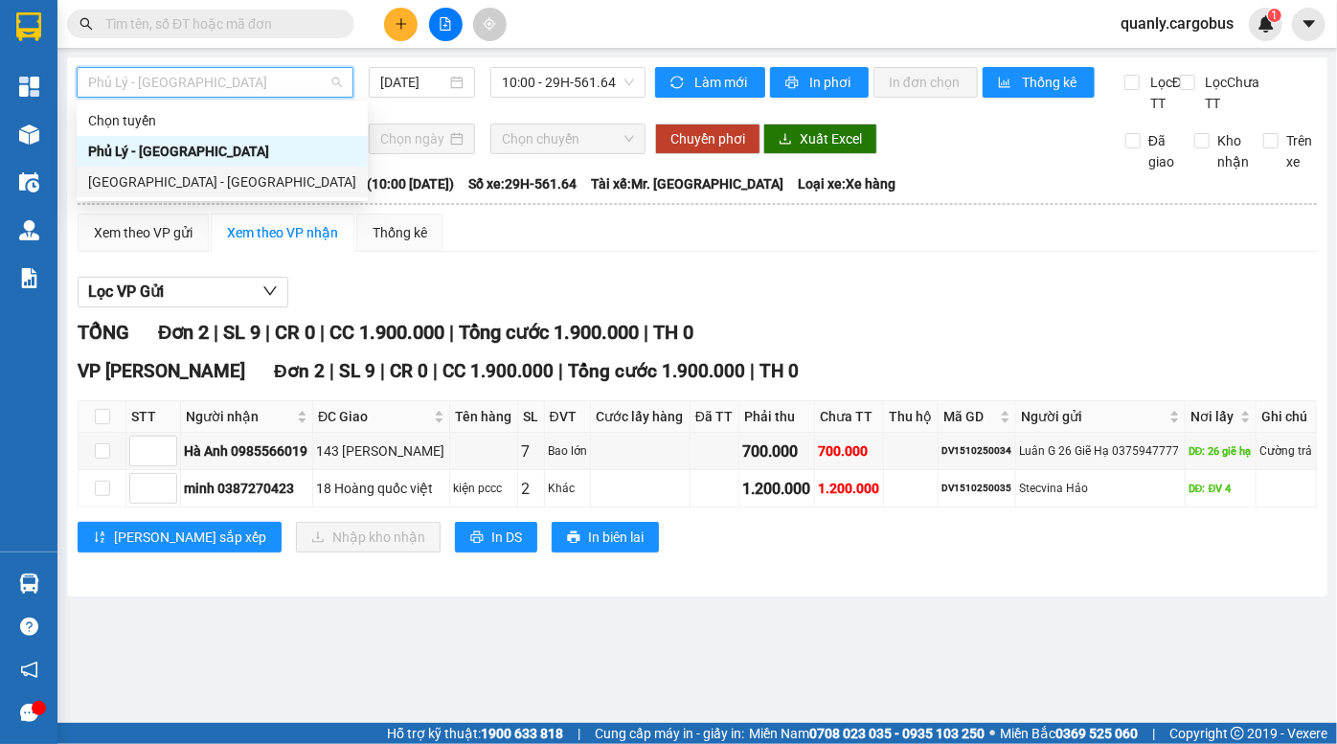
click at [200, 182] on div "Hà Nội - Phủ Lý" at bounding box center [222, 181] width 268 height 21
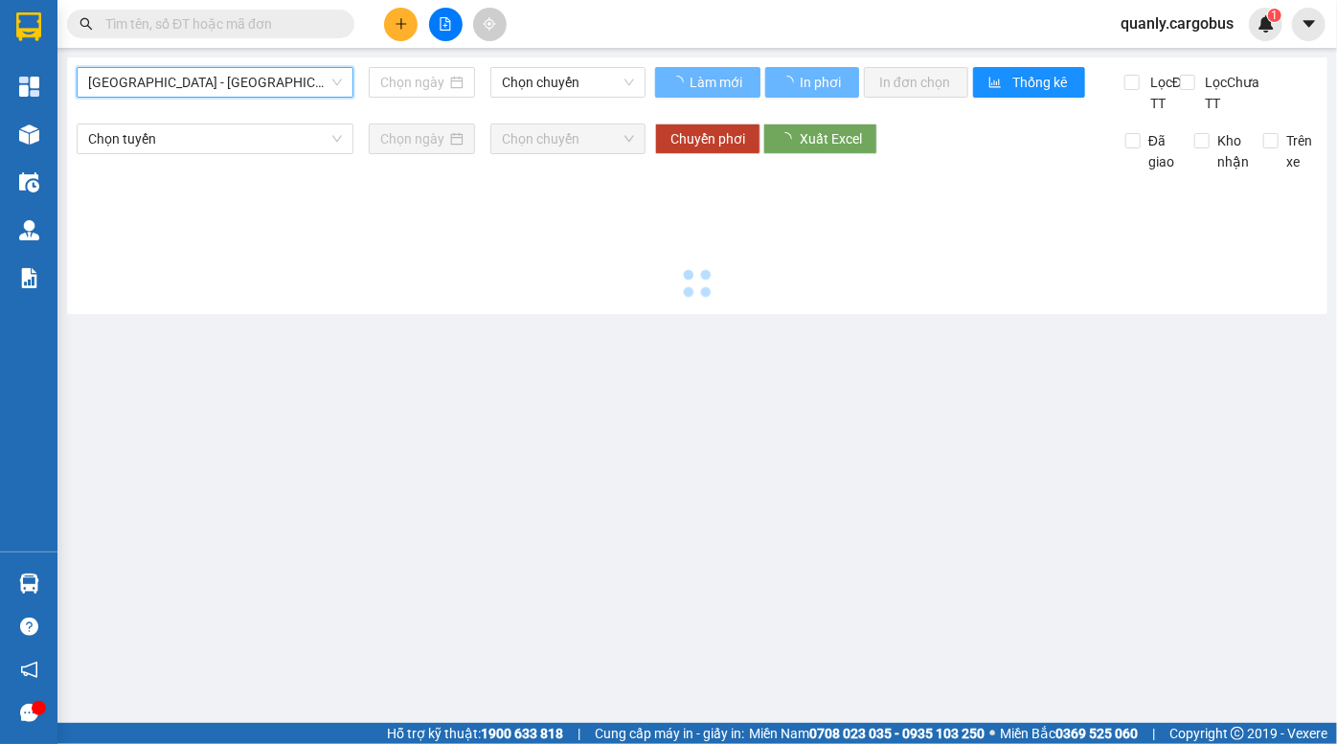
type input "[DATE]"
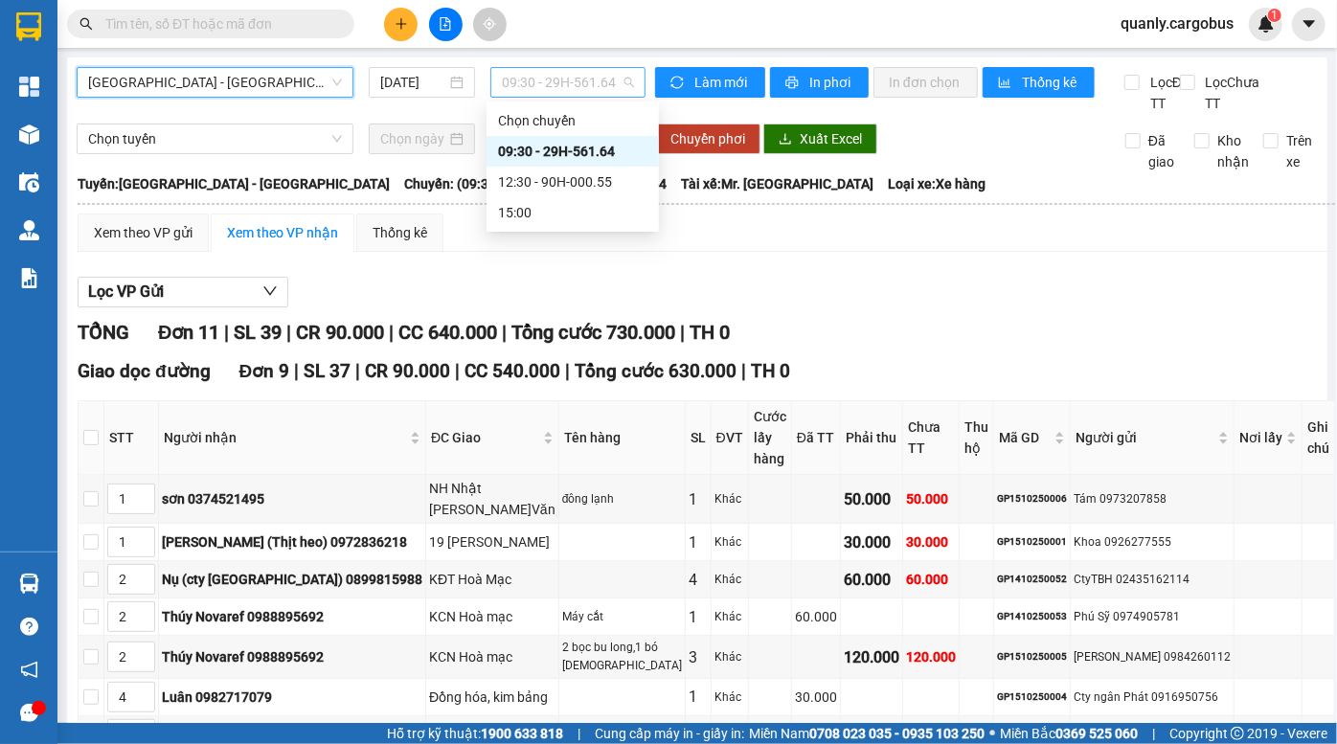
click at [553, 85] on span "09:30 - 29H-561.64" at bounding box center [568, 82] width 132 height 29
click at [600, 184] on div "12:30 - 90H-000.55" at bounding box center [572, 181] width 149 height 21
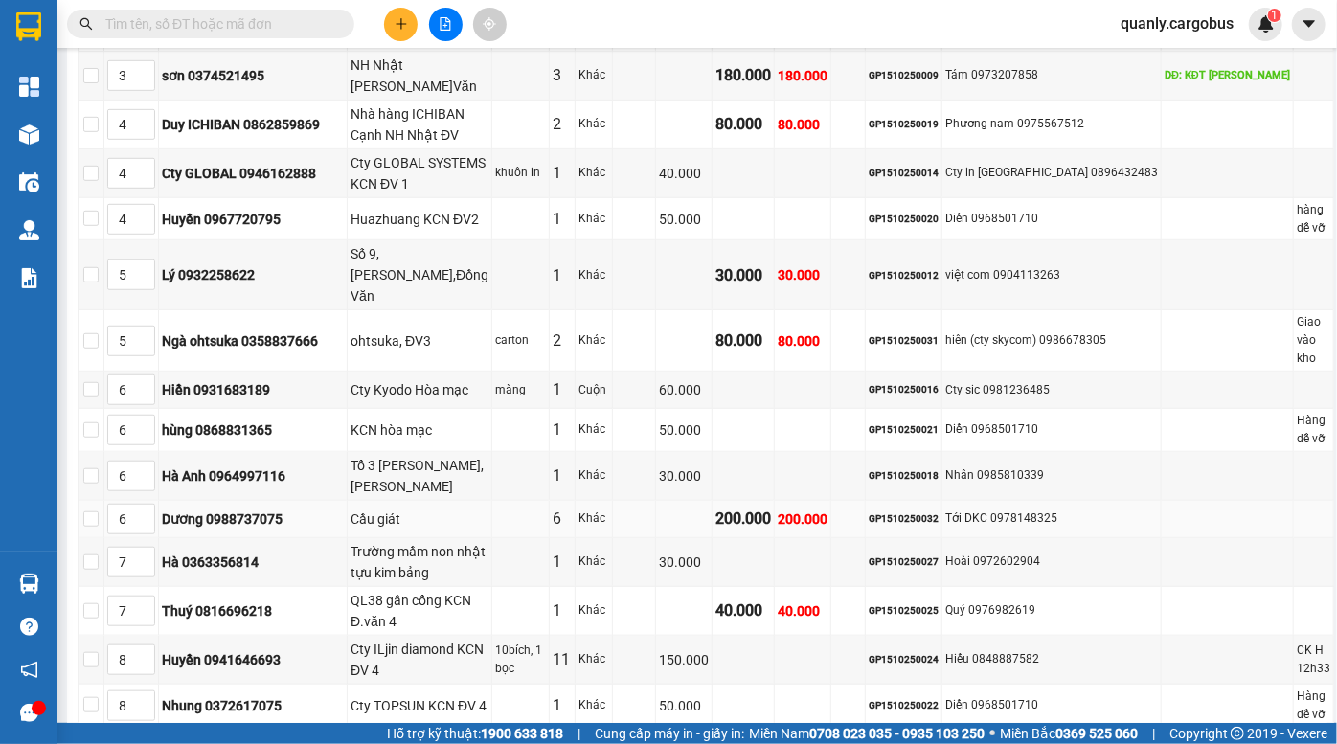
scroll to position [958, 0]
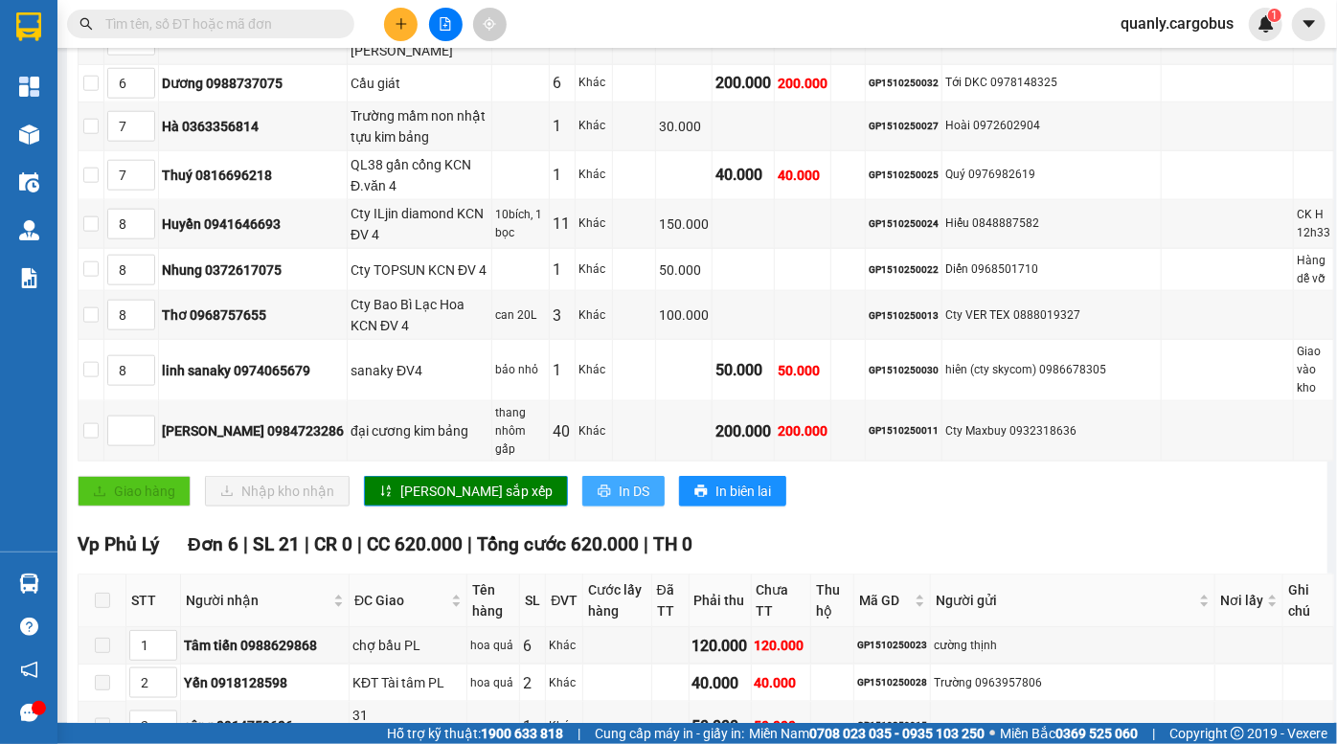
click at [619, 481] on span "In DS" at bounding box center [634, 491] width 31 height 21
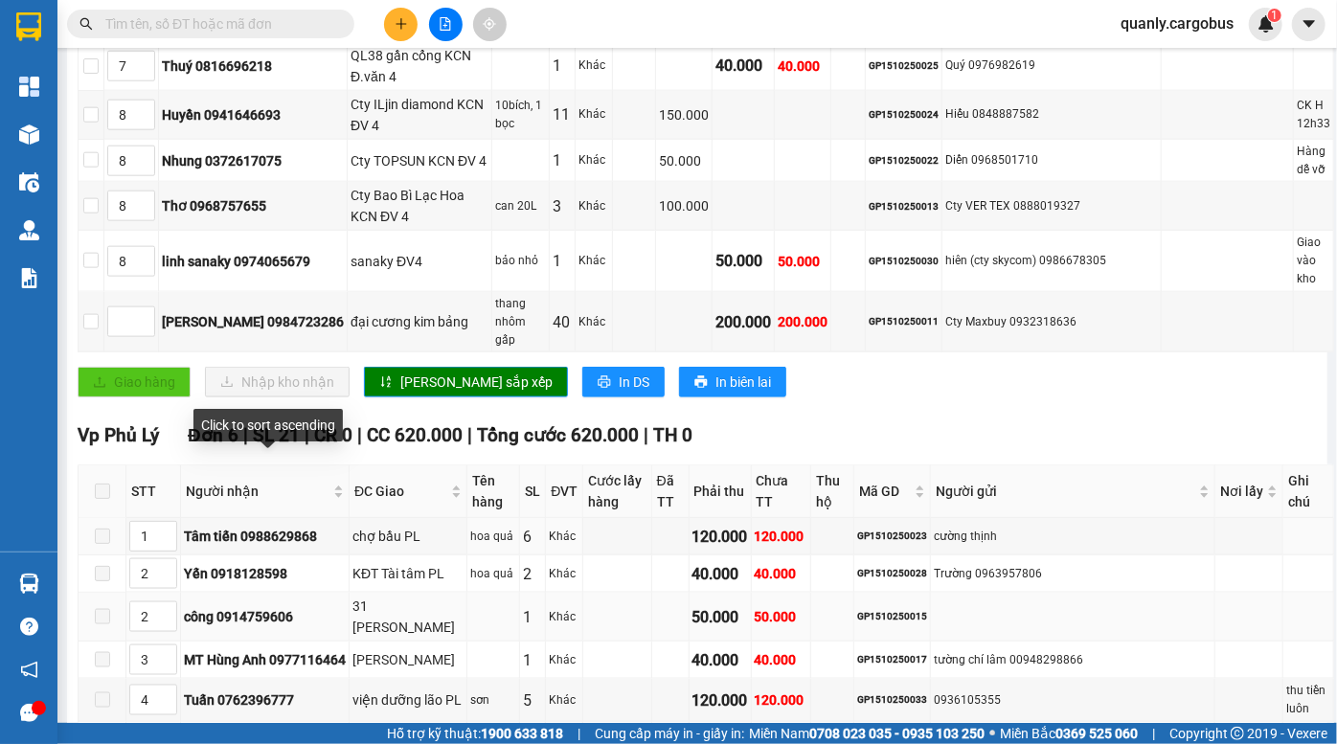
scroll to position [1081, 0]
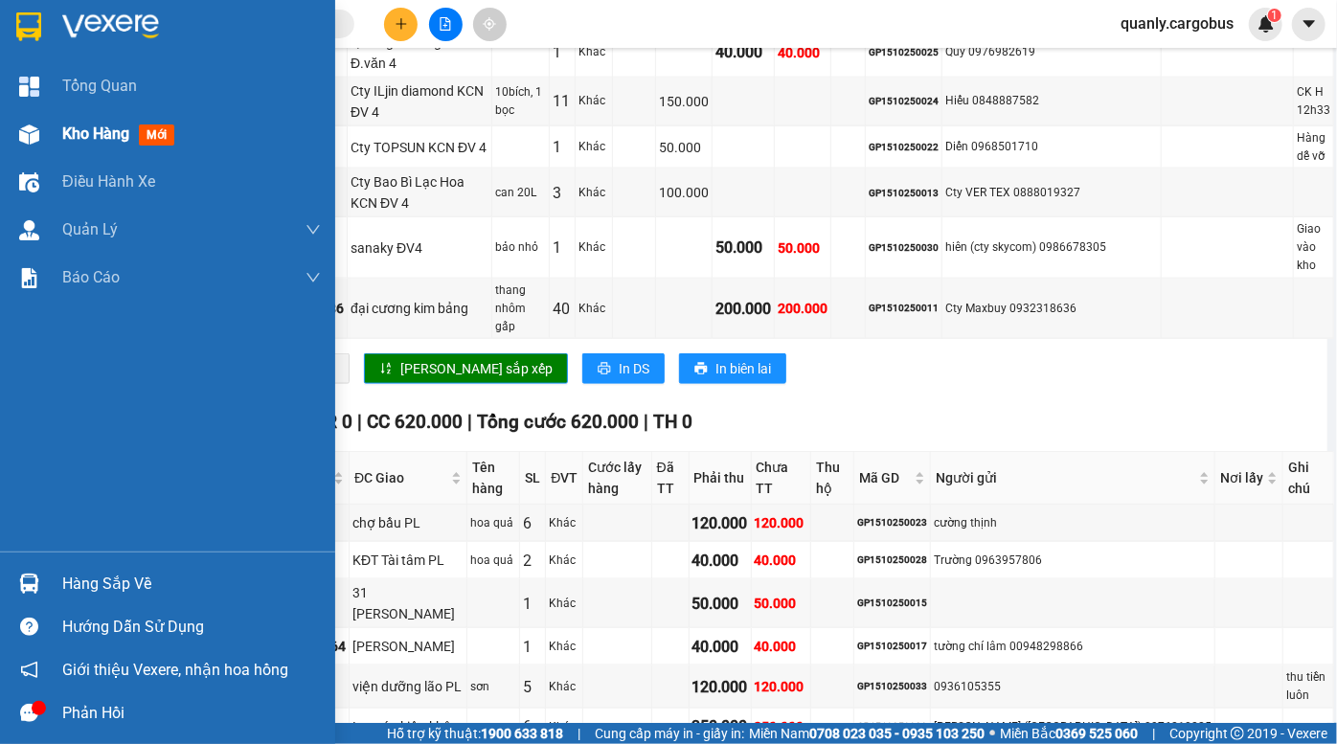
click at [38, 127] on img at bounding box center [29, 135] width 20 height 20
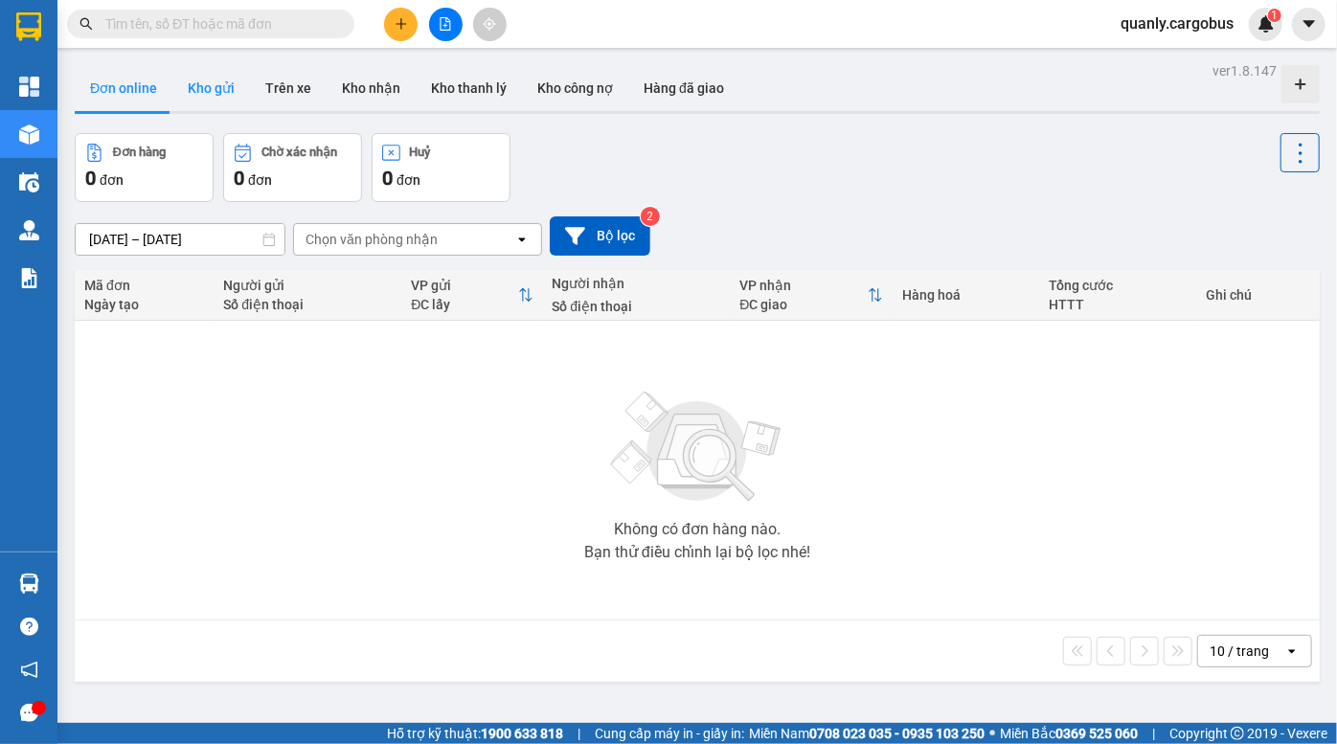
click at [202, 87] on button "Kho gửi" at bounding box center [211, 88] width 78 height 46
type input "[DATE] – [DATE]"
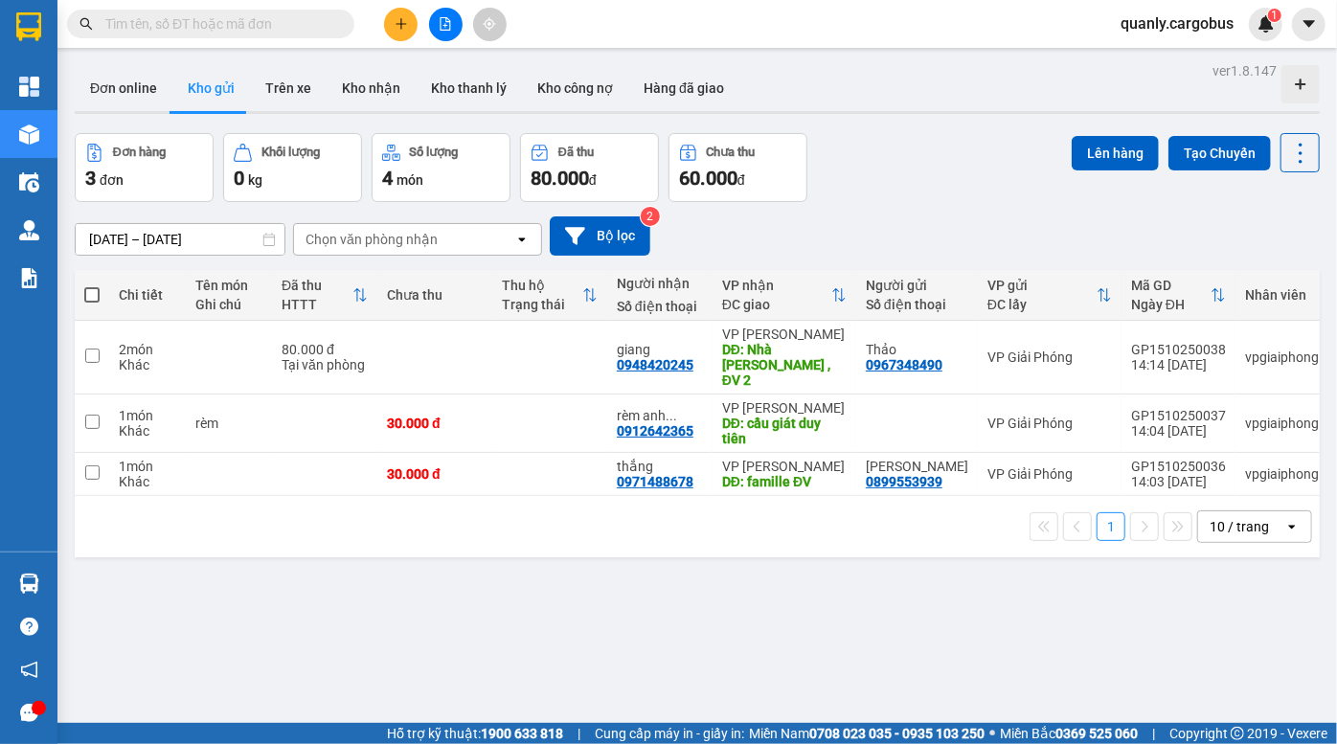
click at [948, 209] on div "13/10/2025 – 15/10/2025 Press the down arrow key to interact with the calendar …" at bounding box center [697, 236] width 1245 height 68
click at [264, 19] on input "text" at bounding box center [218, 23] width 226 height 21
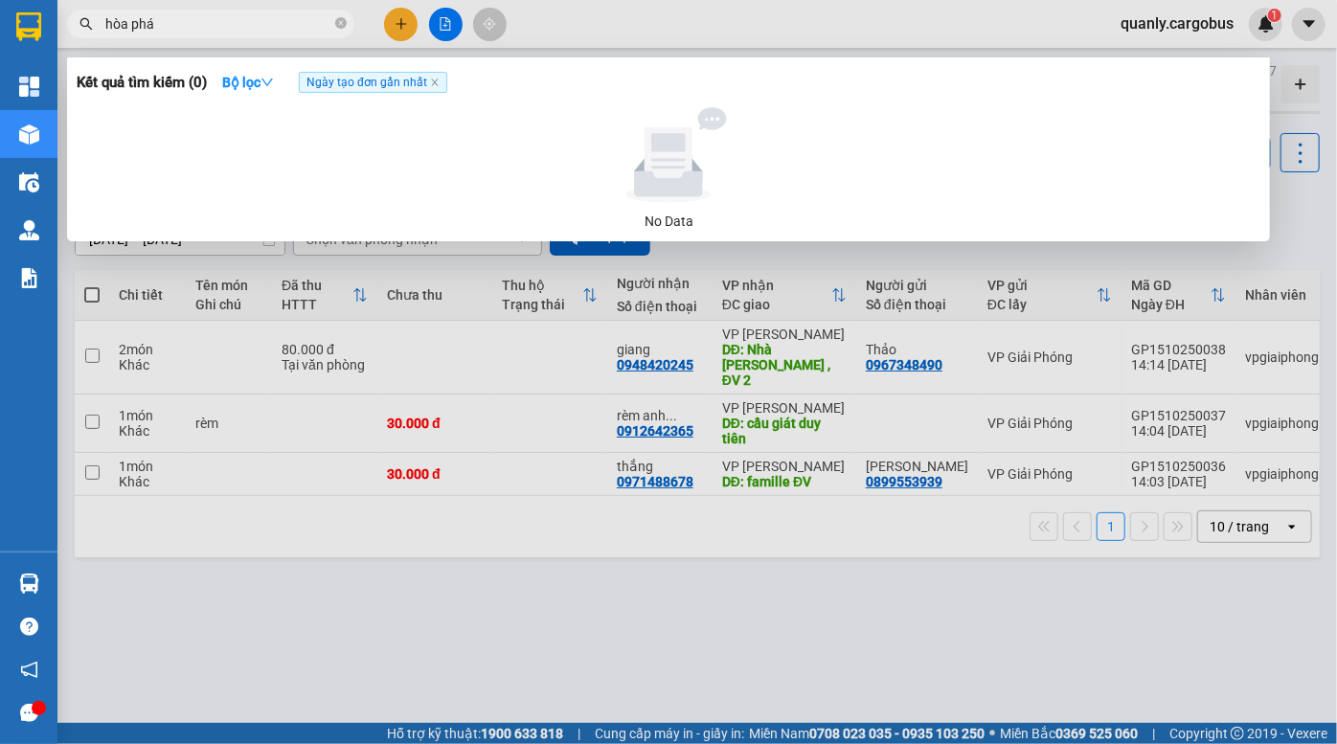
type input "hòa phát"
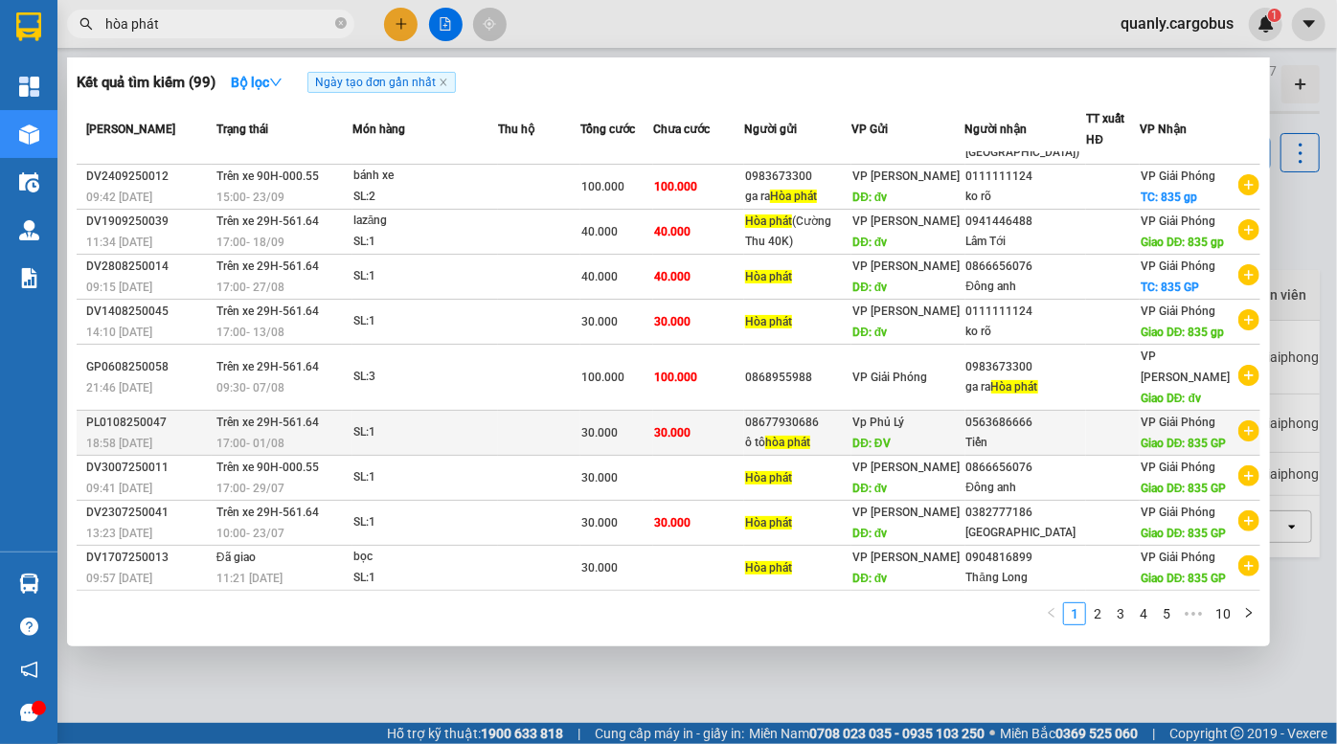
scroll to position [153, 0]
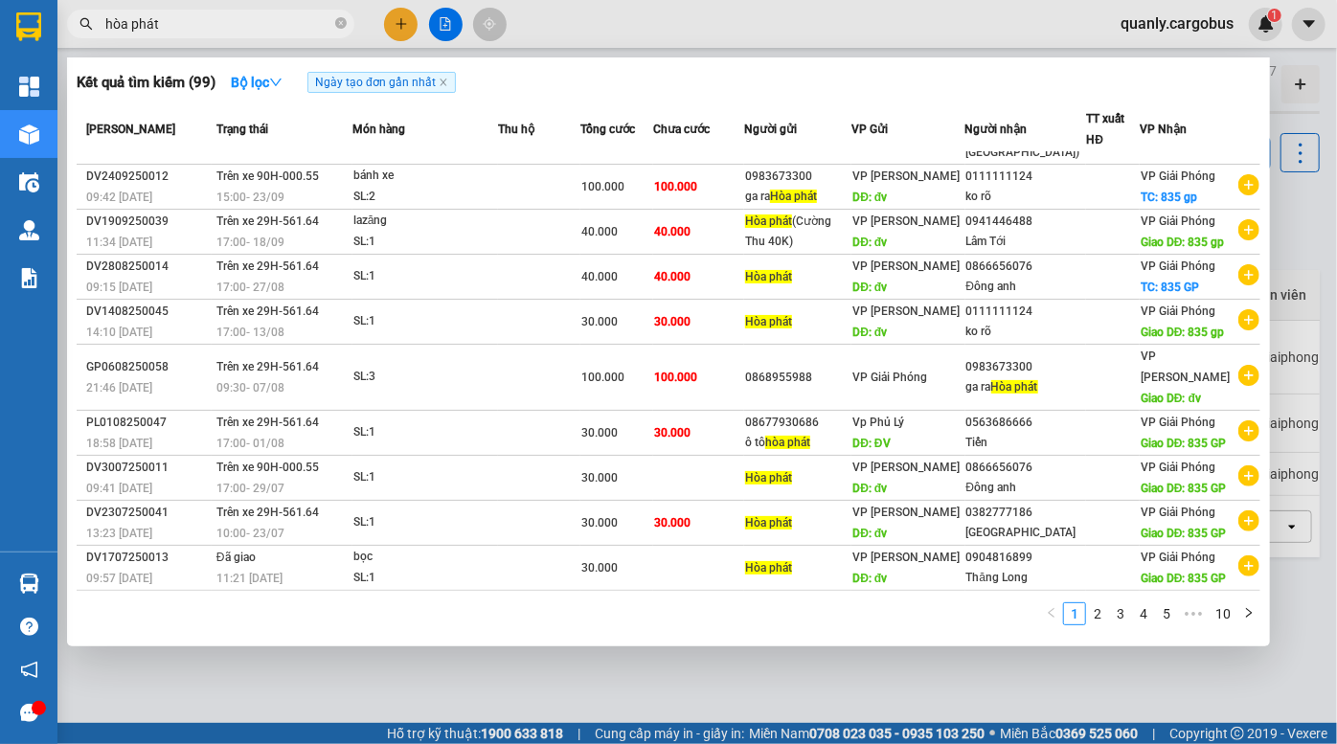
drag, startPoint x: 342, startPoint y: 17, endPoint x: 316, endPoint y: 35, distance: 31.6
click at [340, 17] on icon "close-circle" at bounding box center [340, 22] width 11 height 11
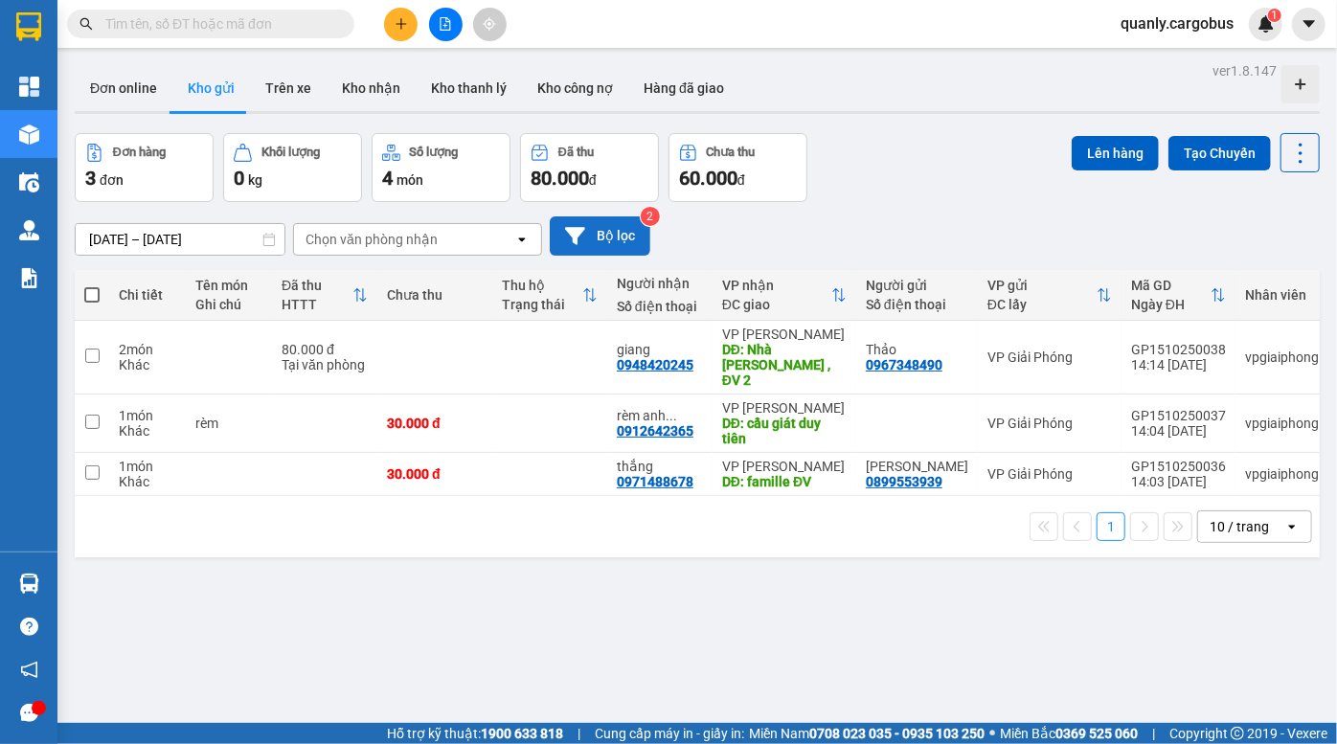
click at [618, 244] on button "Bộ lọc" at bounding box center [600, 236] width 101 height 39
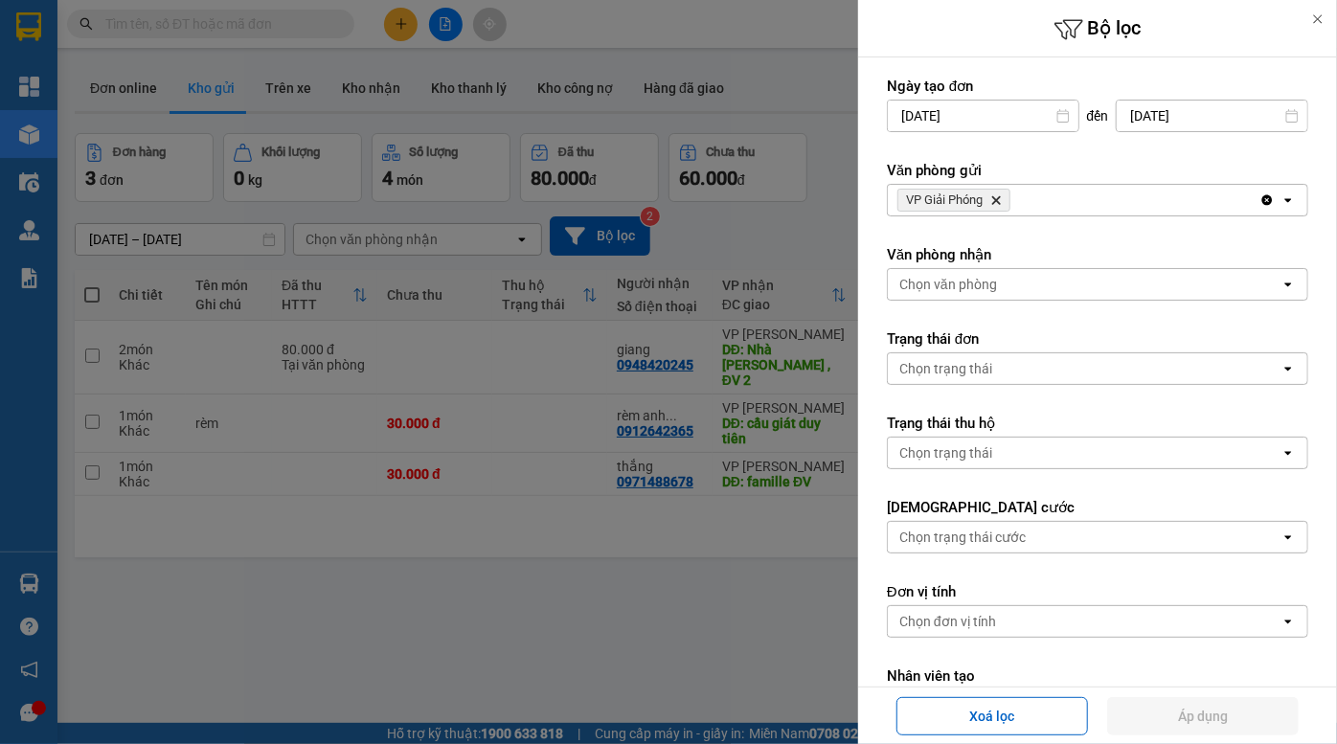
click at [1041, 194] on div "VP Giải Phóng Delete" at bounding box center [1074, 200] width 372 height 31
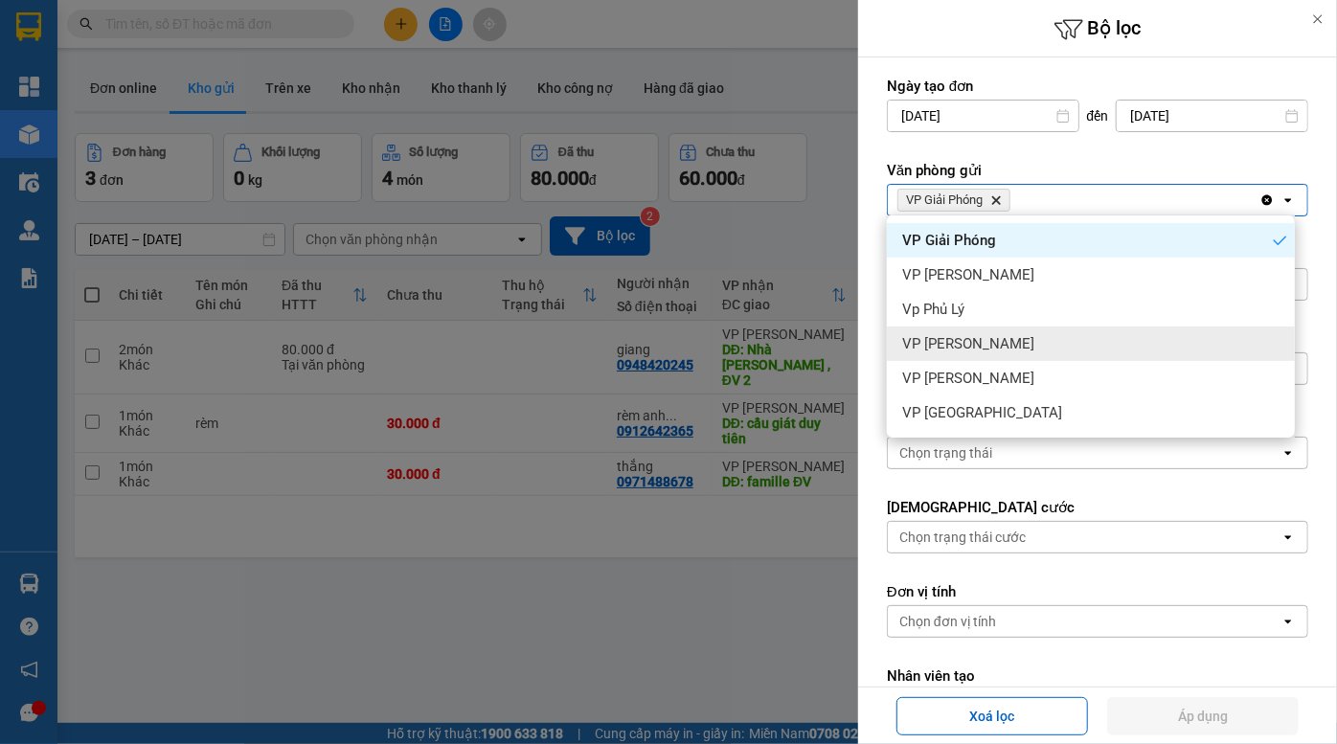
click at [1002, 338] on div "VP [PERSON_NAME]" at bounding box center [1091, 344] width 408 height 34
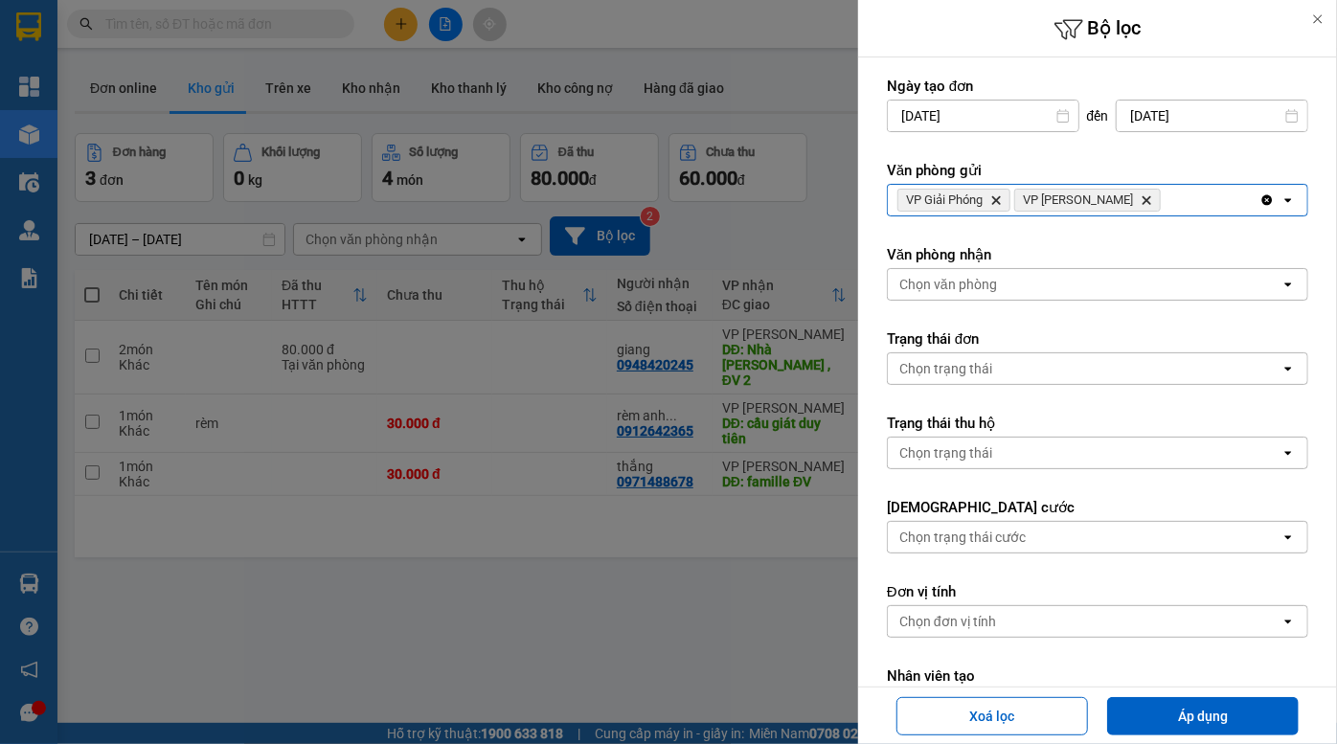
click at [1159, 199] on div "VP Giải Phóng Delete VP Đồng Văn Delete" at bounding box center [1074, 200] width 372 height 31
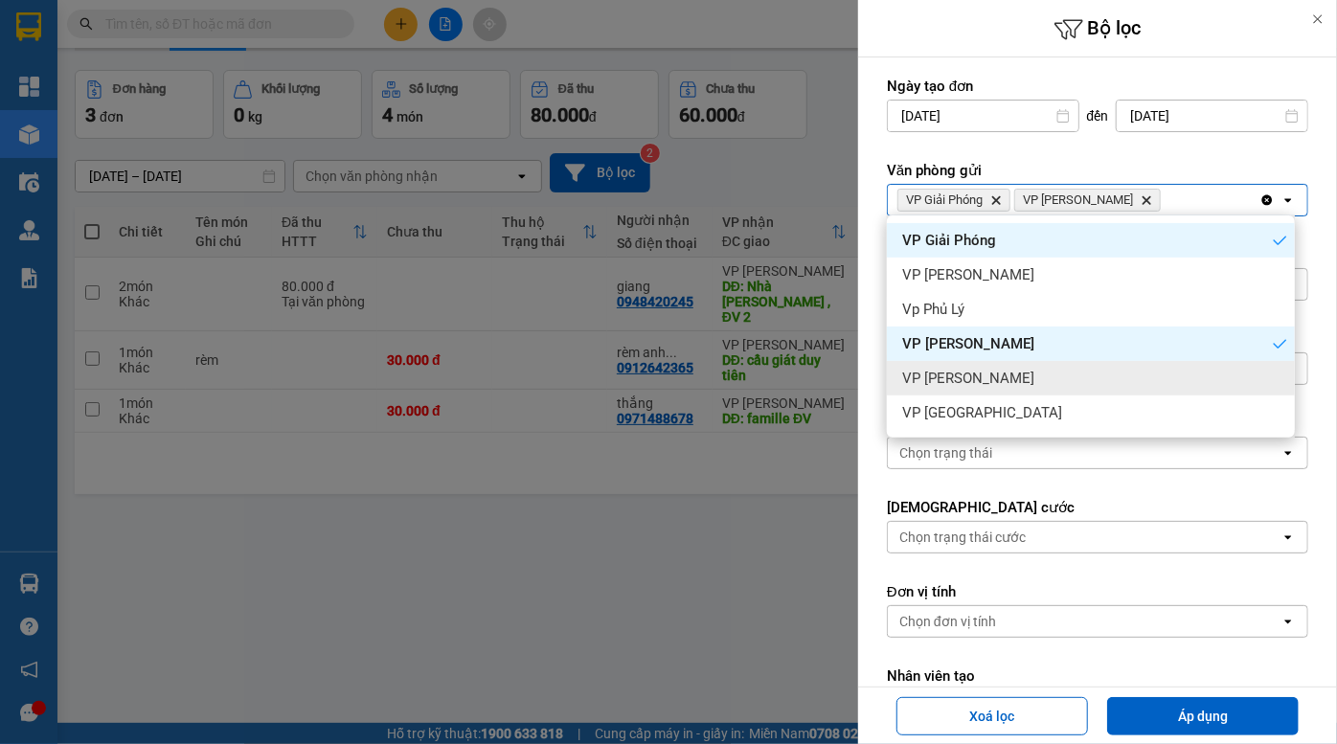
scroll to position [87, 0]
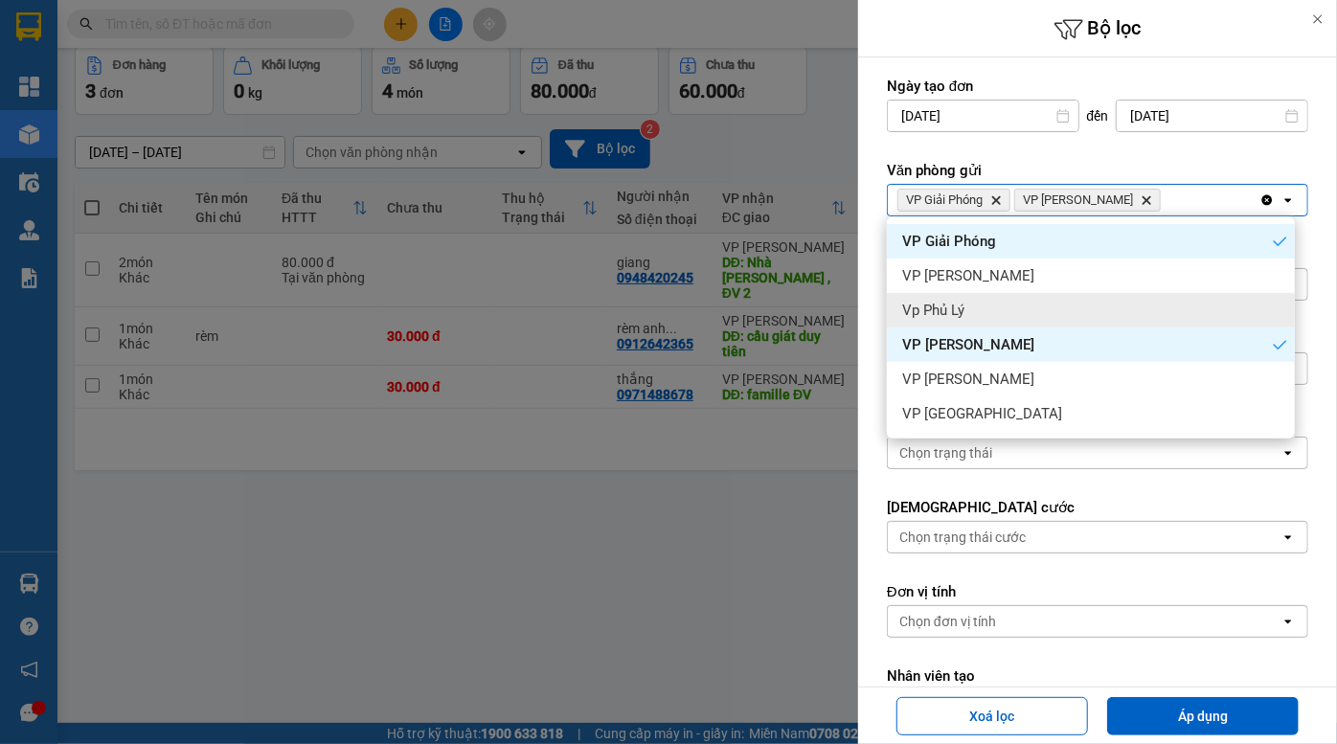
click at [984, 308] on div "Vp Phủ Lý" at bounding box center [1091, 310] width 408 height 34
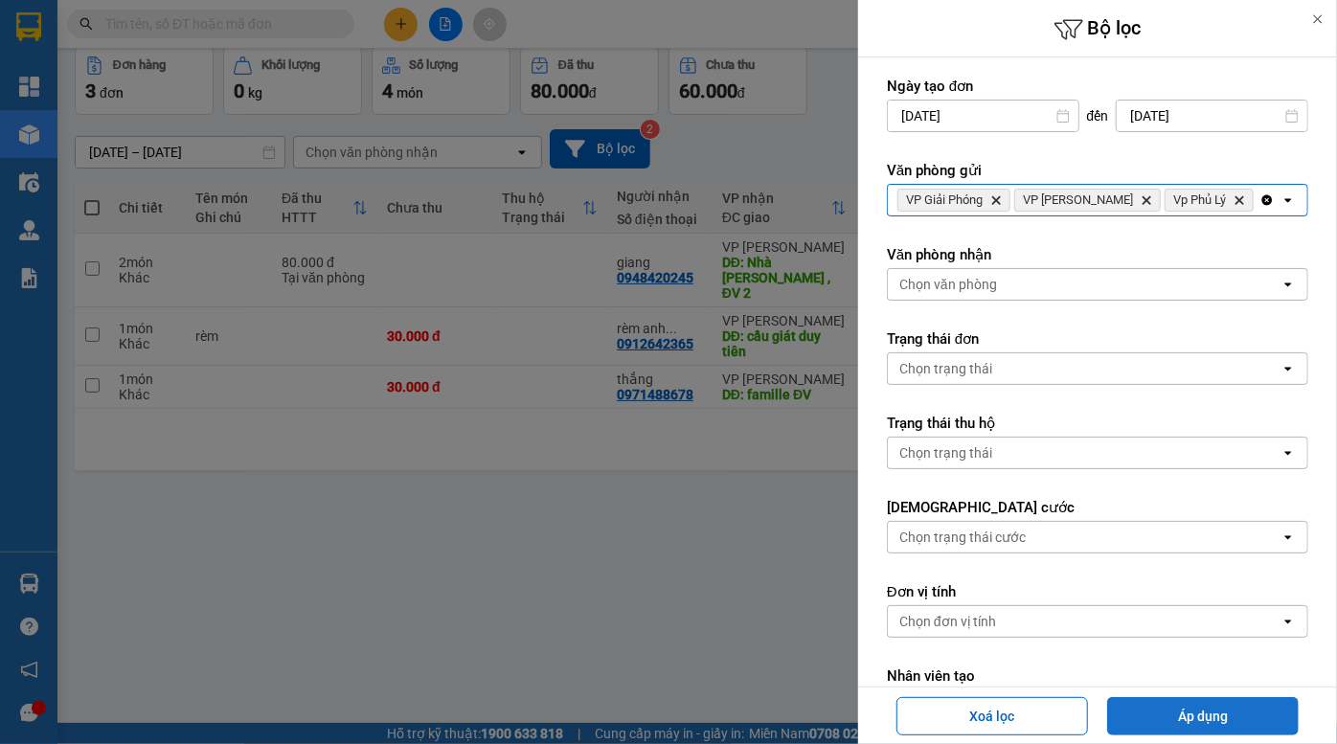
click at [1208, 712] on button "Áp dụng" at bounding box center [1203, 716] width 192 height 38
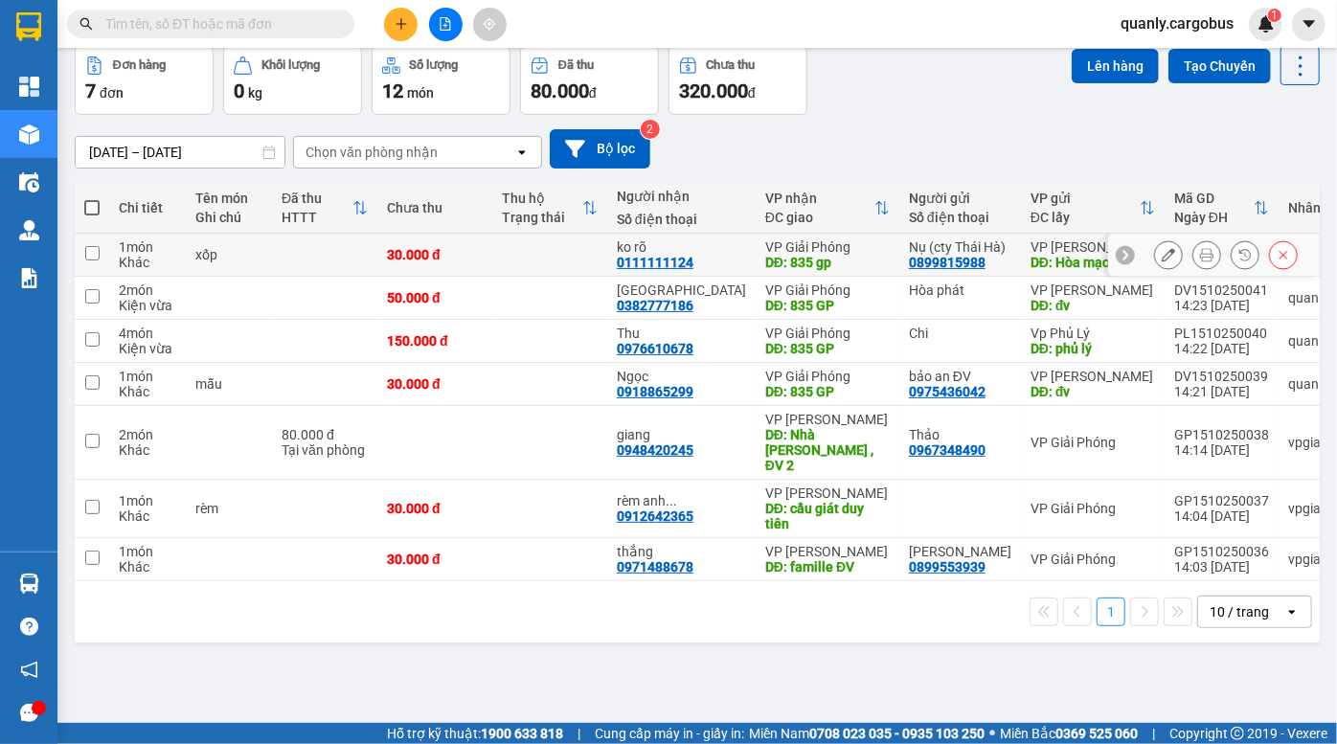
click at [92, 261] on input "checkbox" at bounding box center [92, 253] width 14 height 14
checkbox input "true"
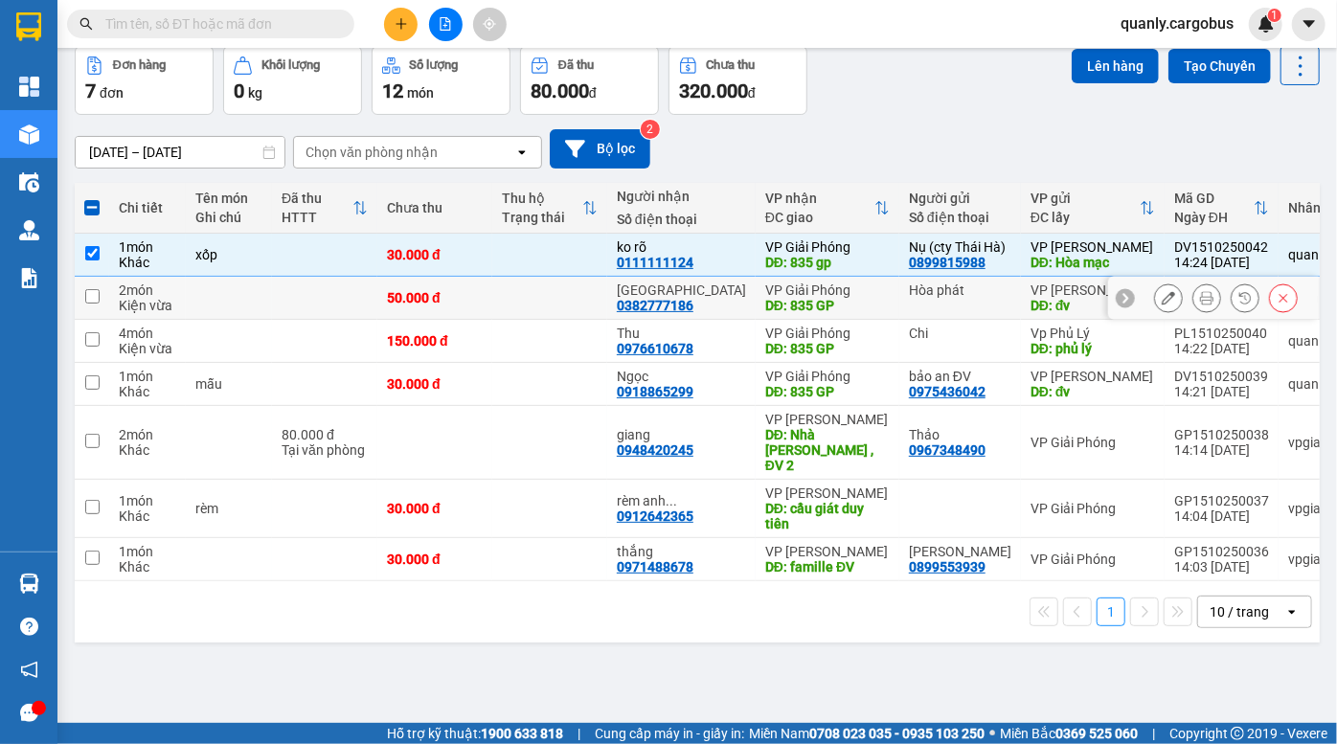
click at [87, 304] on input "checkbox" at bounding box center [92, 296] width 14 height 14
checkbox input "true"
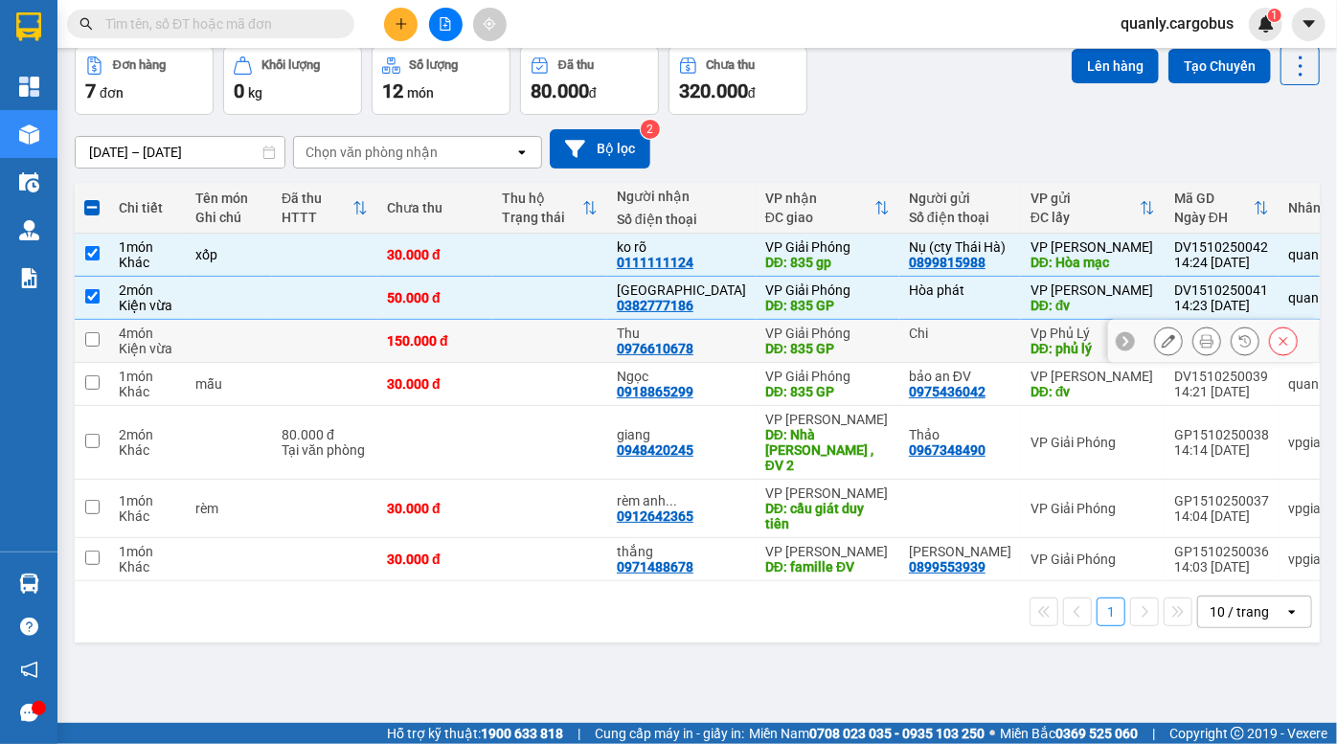
click at [88, 347] on input "checkbox" at bounding box center [92, 339] width 14 height 14
checkbox input "true"
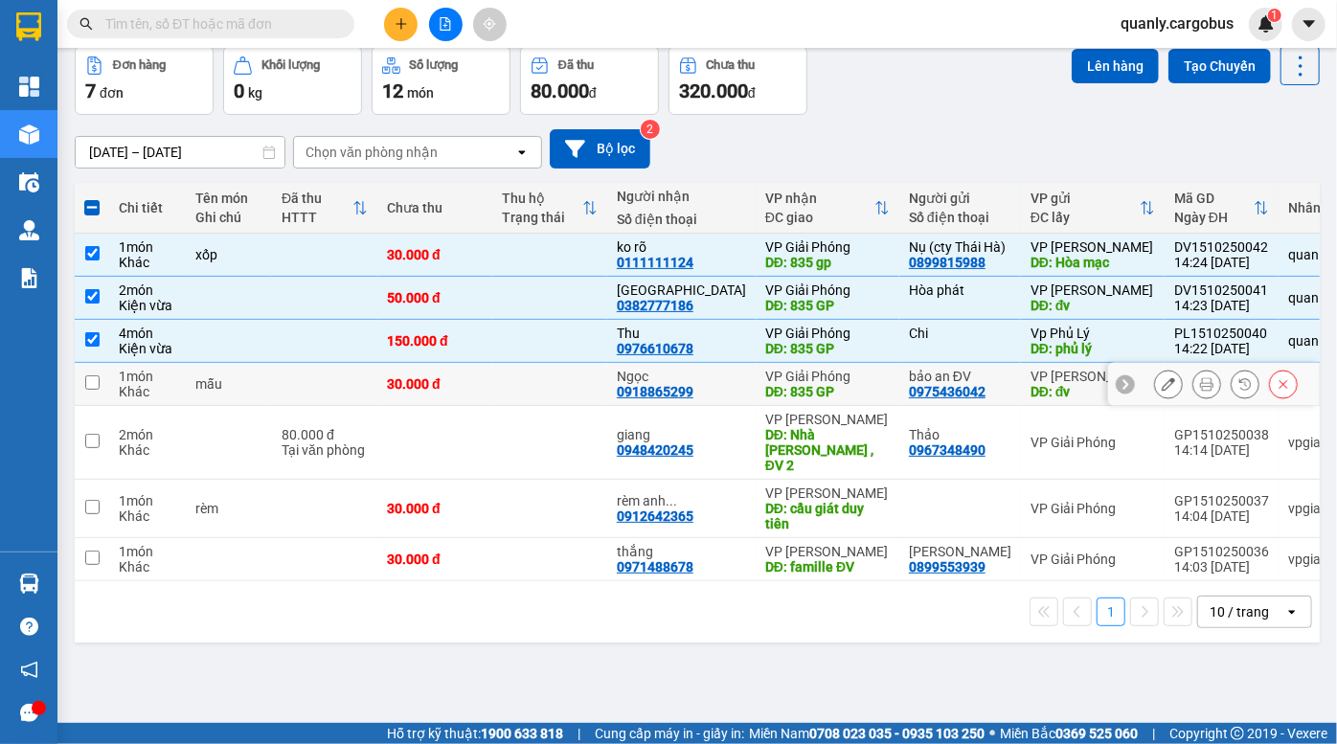
click at [95, 390] on input "checkbox" at bounding box center [92, 383] width 14 height 14
checkbox input "true"
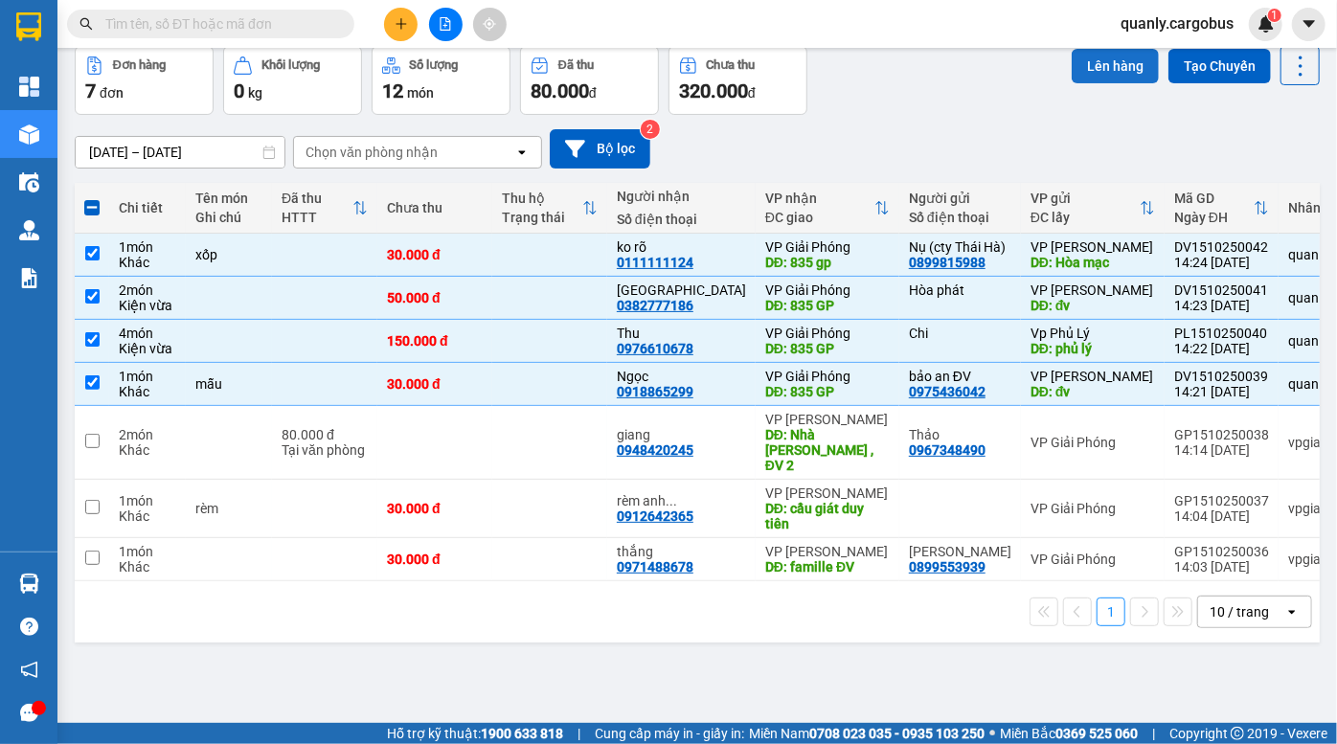
click at [1091, 67] on button "Lên hàng" at bounding box center [1115, 66] width 87 height 34
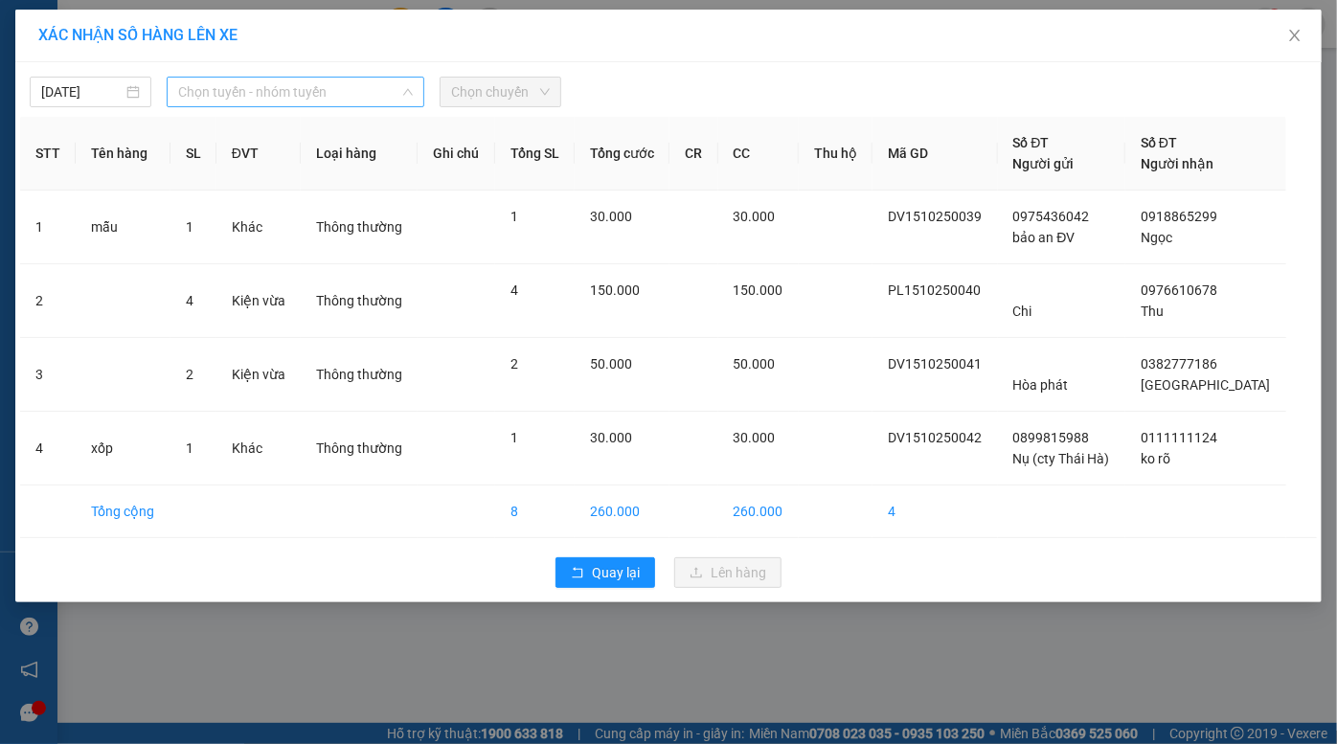
click at [329, 86] on span "Chọn tuyến - nhóm tuyến" at bounding box center [296, 92] width 236 height 29
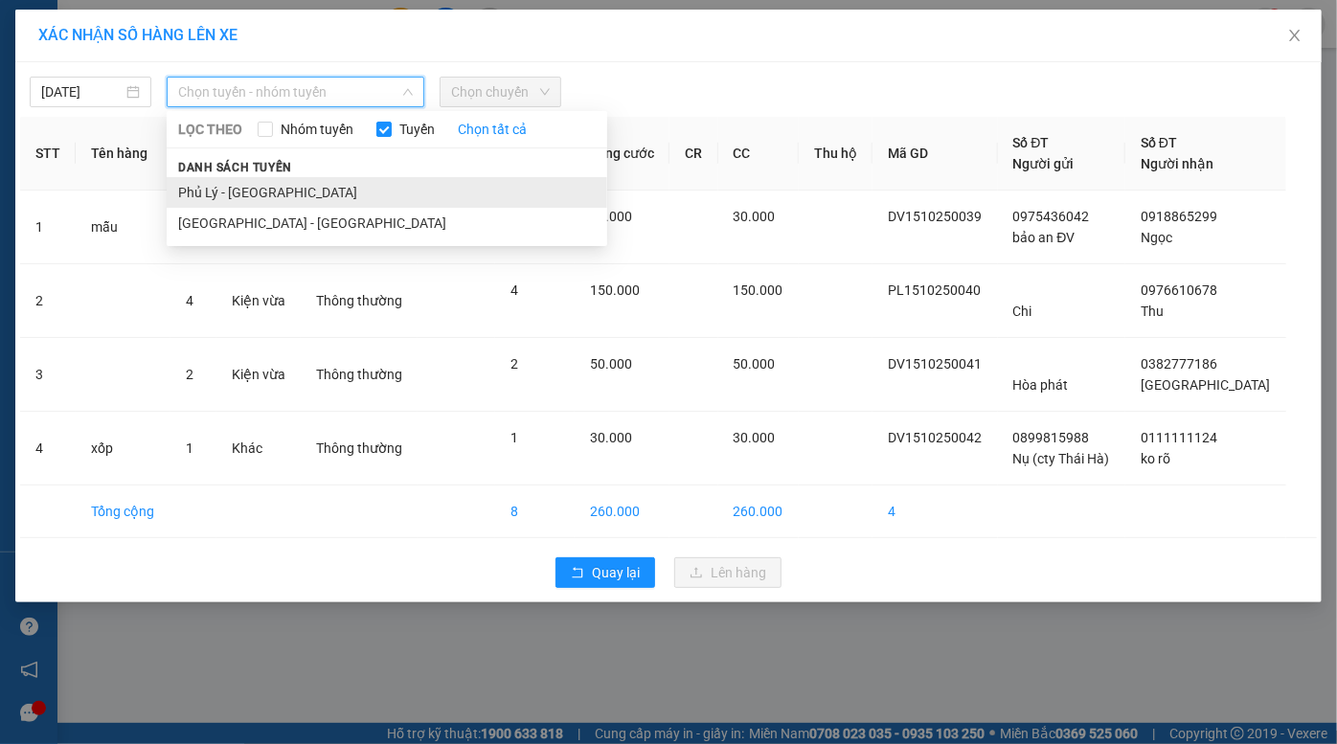
click at [310, 188] on li "Phủ Lý - Hà Nội" at bounding box center [387, 192] width 441 height 31
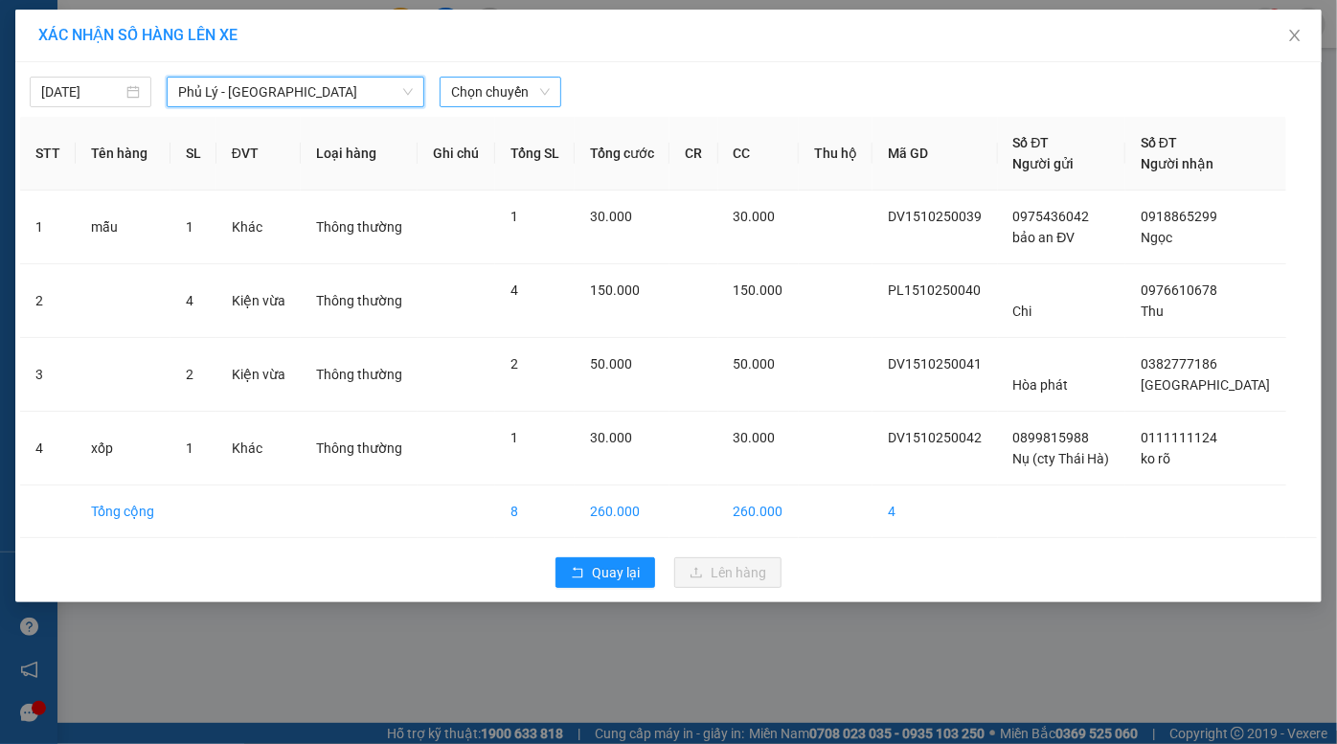
click at [498, 87] on span "Chọn chuyến" at bounding box center [500, 92] width 99 height 29
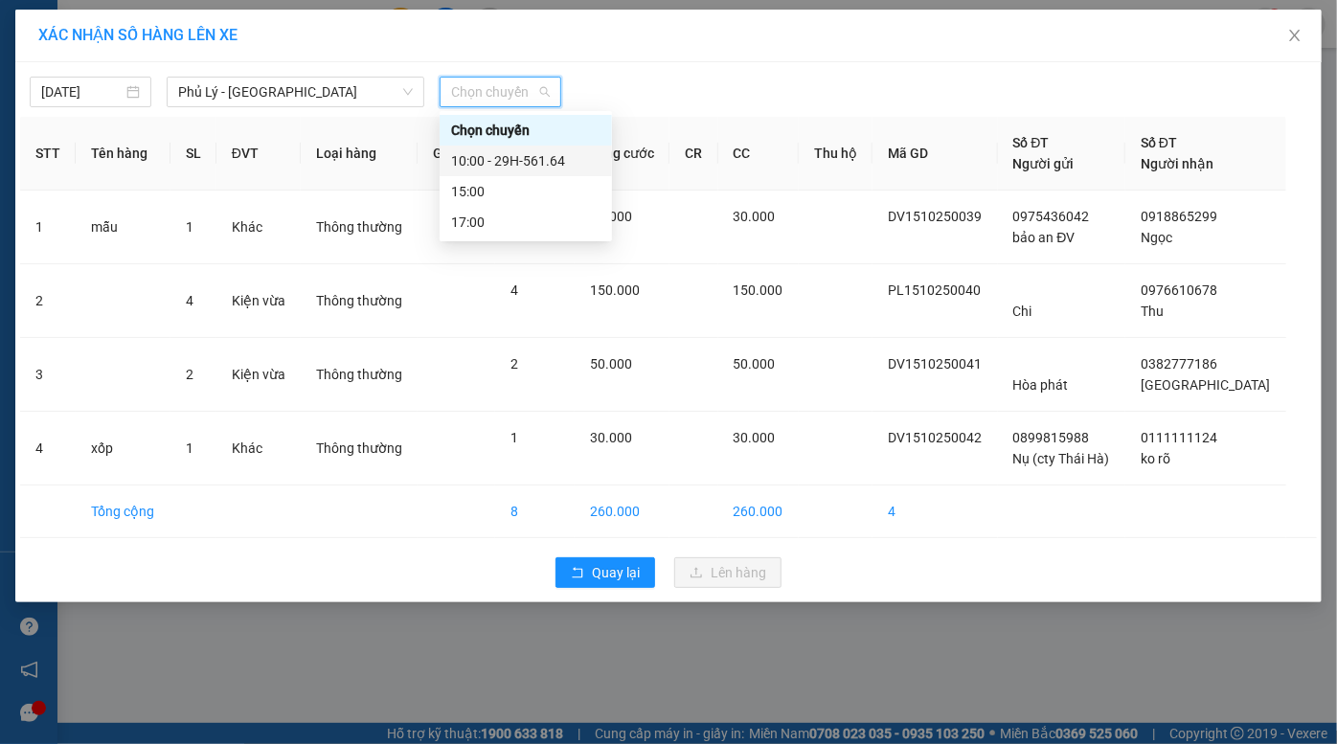
click at [513, 164] on div "10:00 - 29H-561.64" at bounding box center [525, 160] width 149 height 21
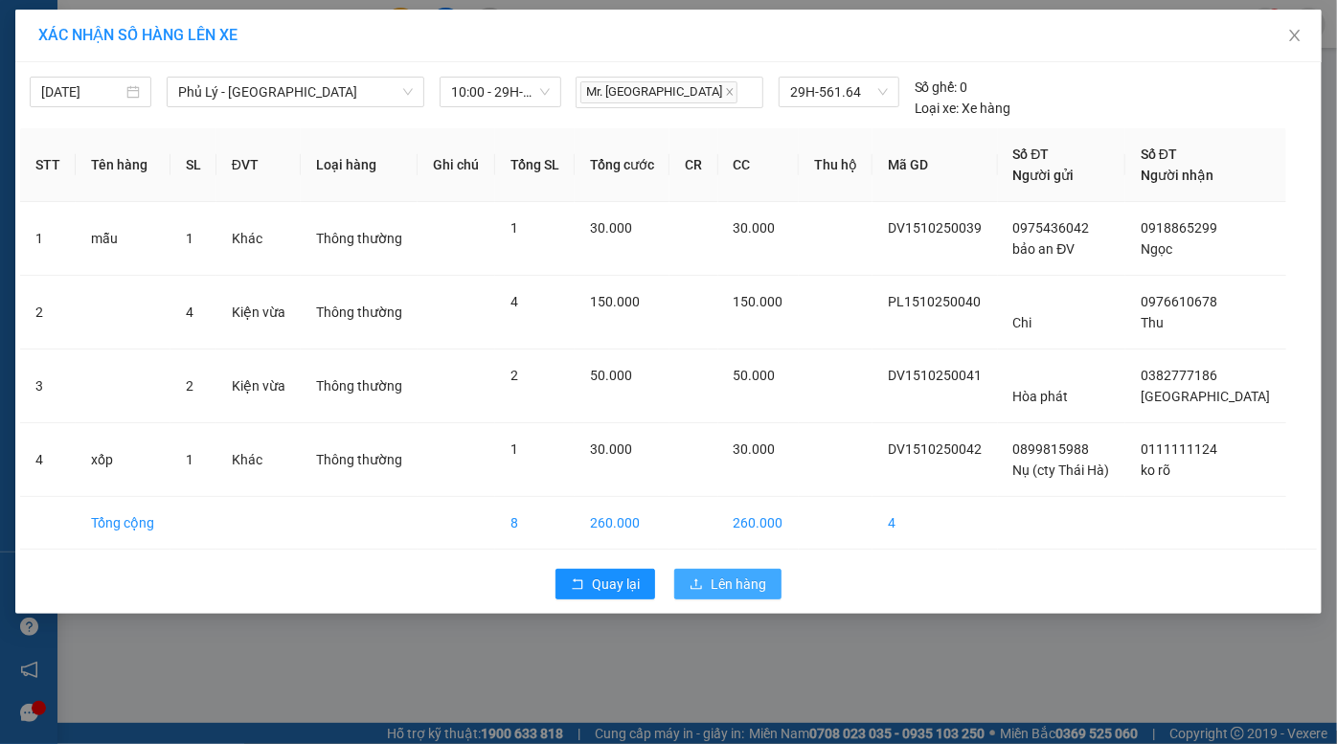
click at [745, 584] on span "Lên hàng" at bounding box center [739, 584] width 56 height 21
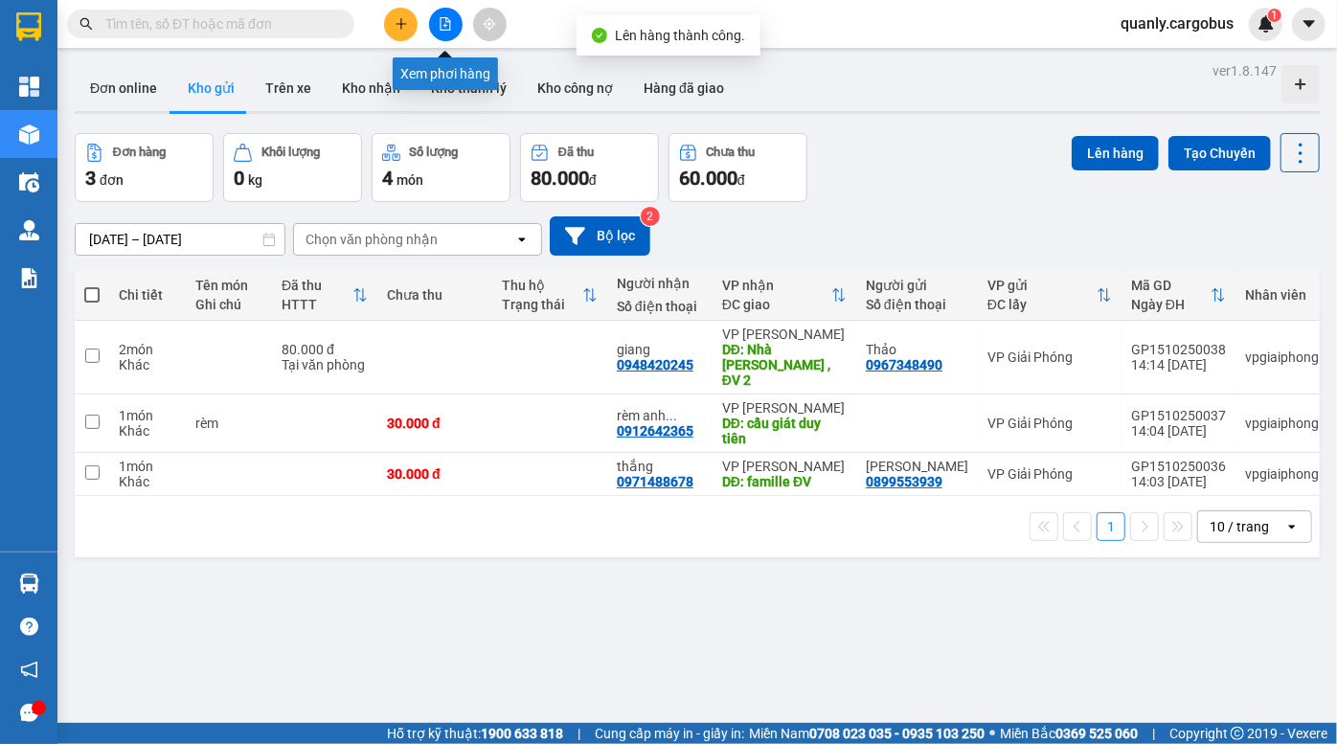
click at [447, 27] on icon "file-add" at bounding box center [445, 23] width 13 height 13
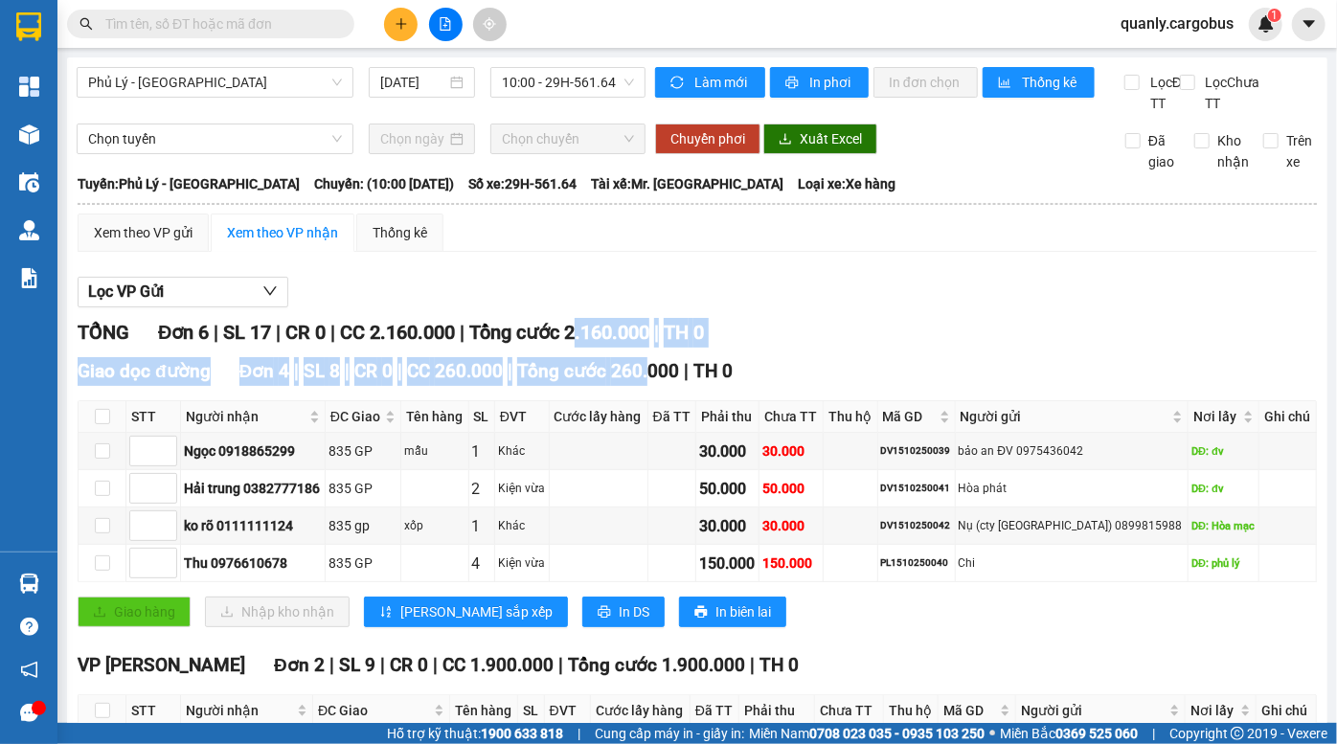
drag, startPoint x: 589, startPoint y: 346, endPoint x: 705, endPoint y: 376, distance: 119.9
click at [666, 383] on div "TỔNG Đơn 6 | SL 17 | CR 0 | CC 2.160.000 | Tổng cước 2.160.000 | TH 0 Giao dọc …" at bounding box center [698, 594] width 1240 height 553
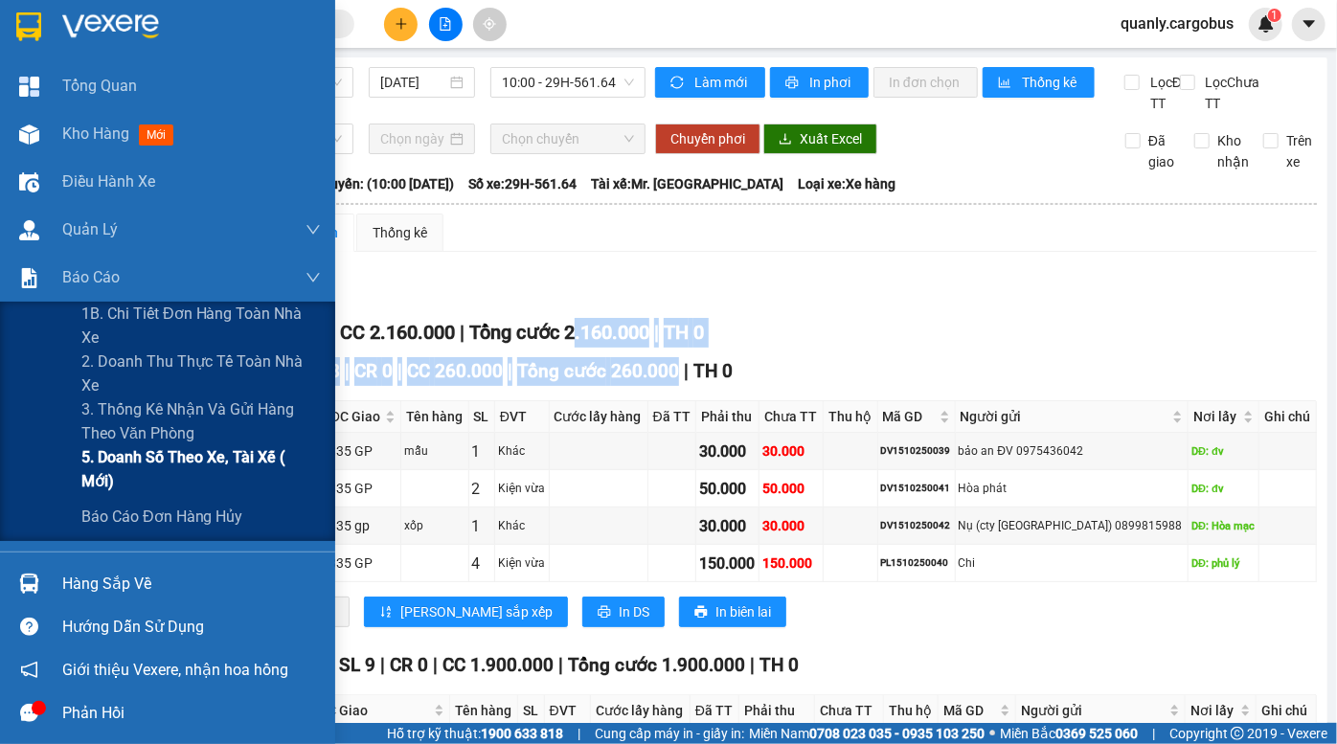
click at [240, 460] on span "5. Doanh số theo xe, tài xế ( mới)" at bounding box center [201, 469] width 240 height 48
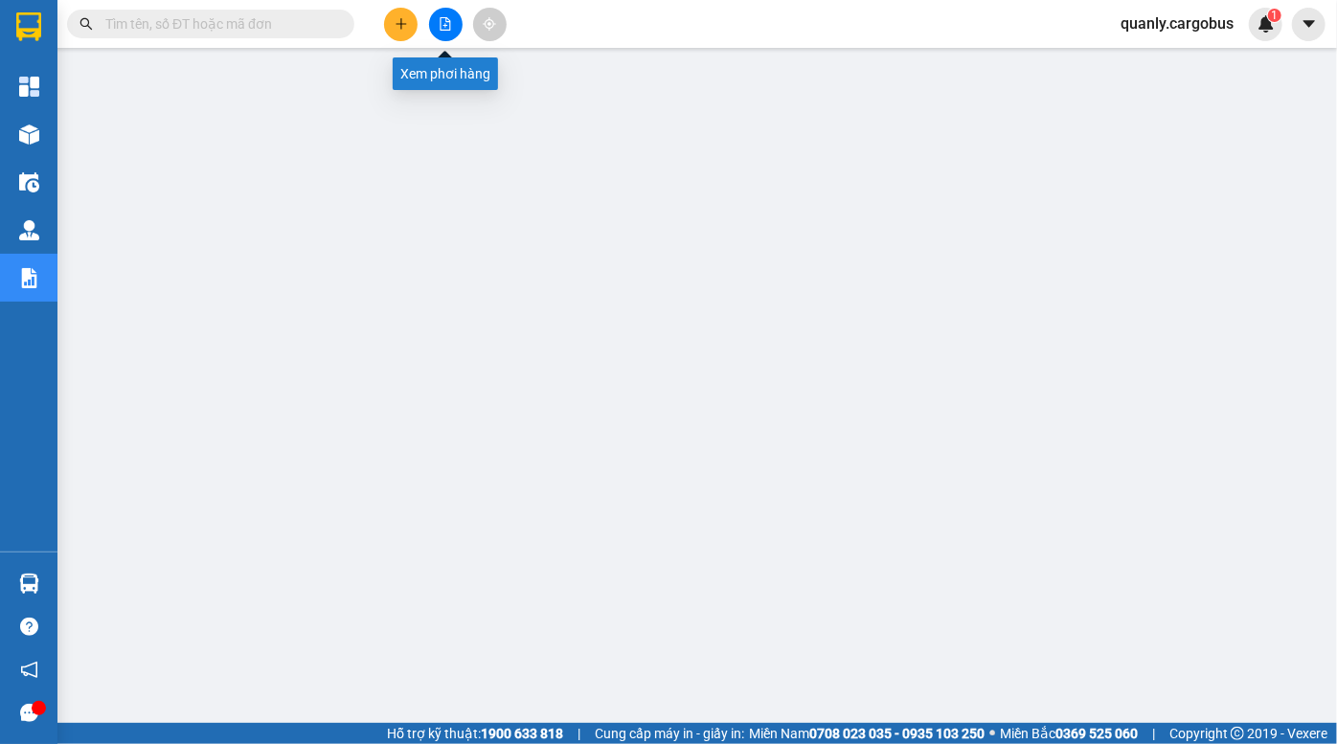
click at [441, 28] on icon "file-add" at bounding box center [445, 23] width 13 height 13
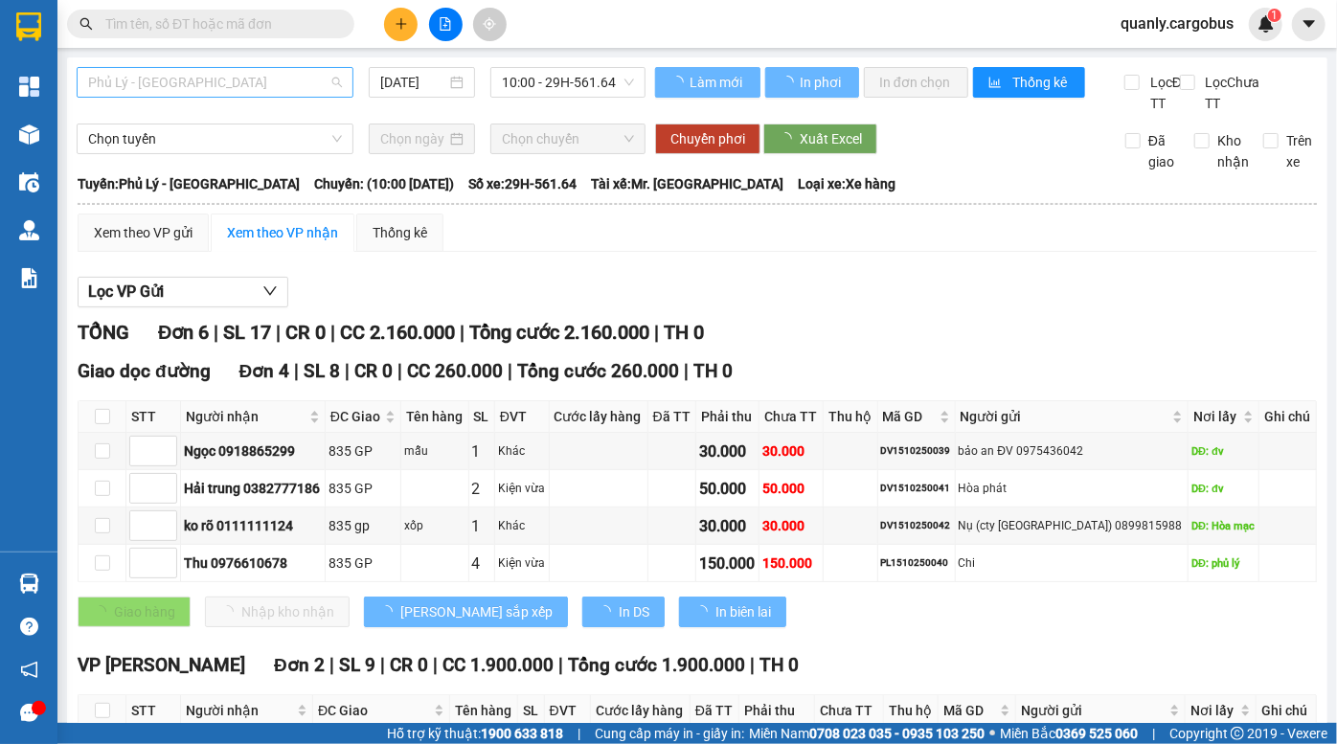
click at [256, 90] on span "Phủ Lý - Hà Nội" at bounding box center [215, 82] width 254 height 29
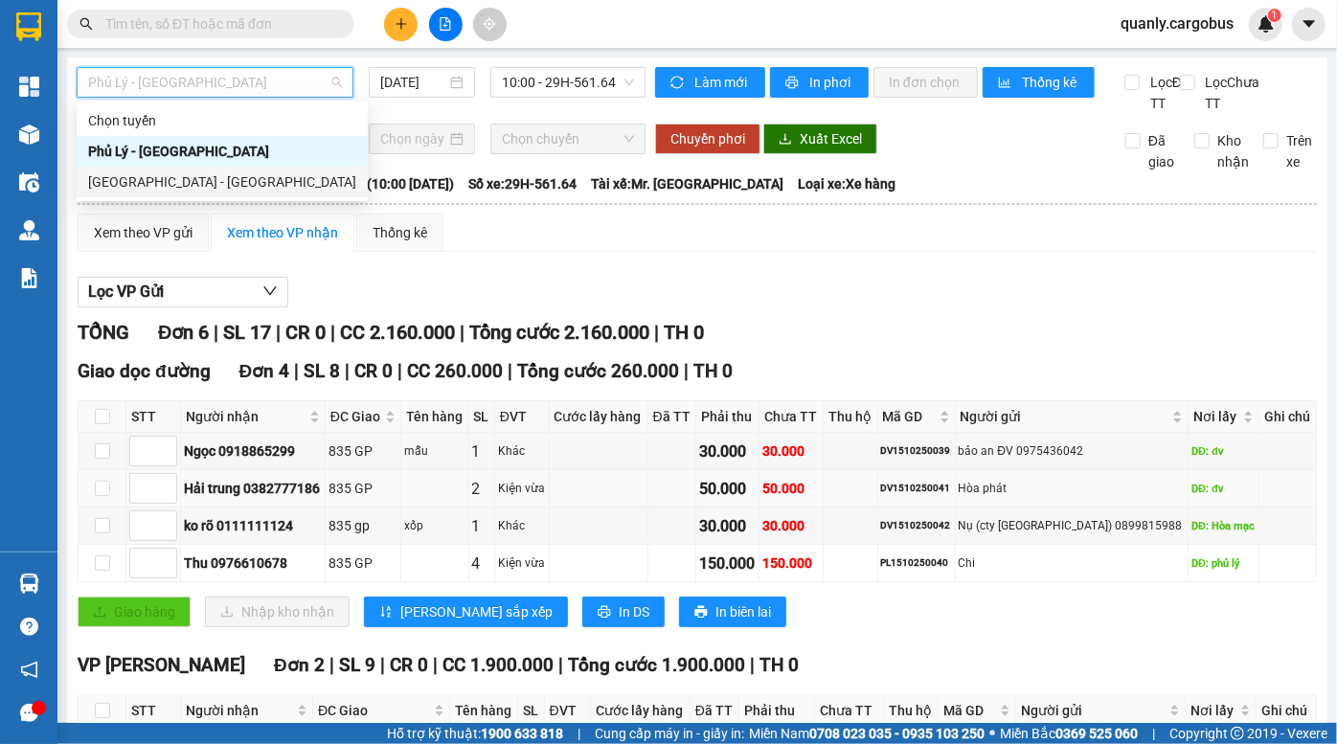
click at [820, 499] on div "50.000" at bounding box center [791, 488] width 57 height 21
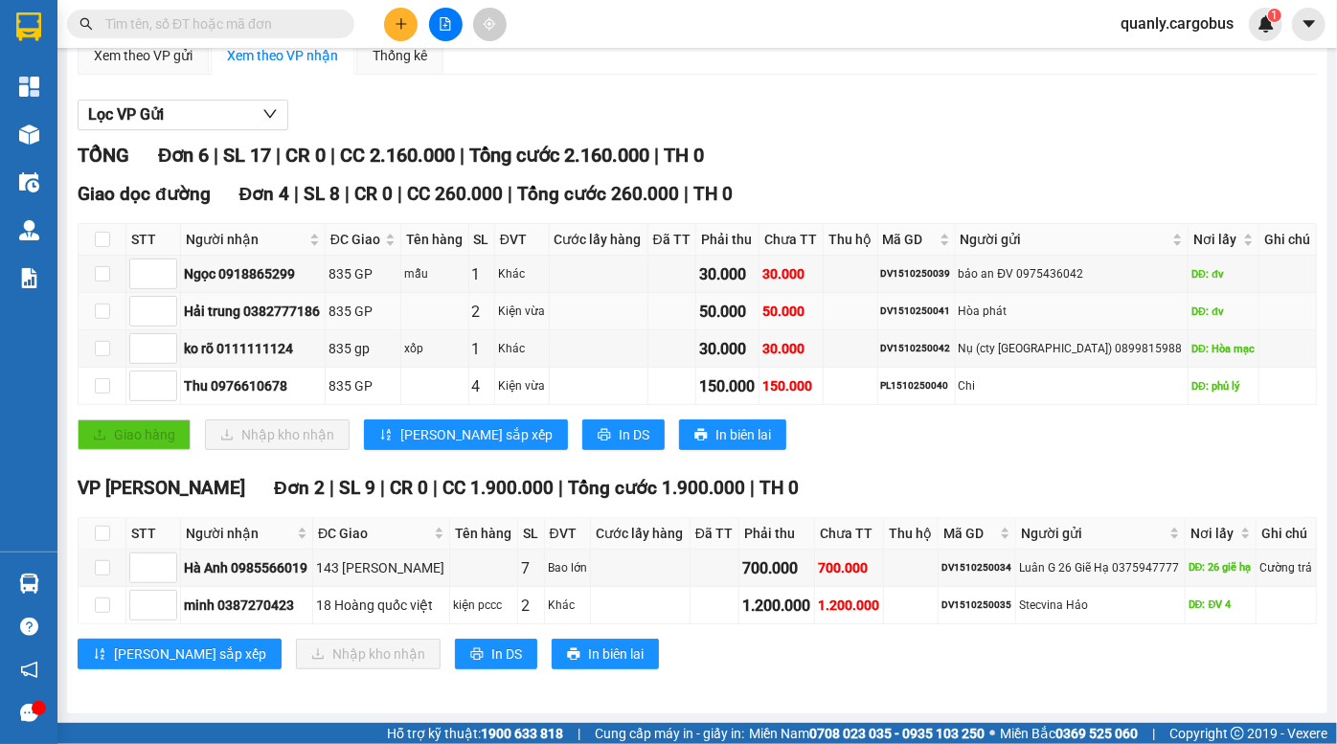
scroll to position [195, 0]
click at [1144, 570] on div "Luân G 26 Giẽ Hạ 0375947777" at bounding box center [1100, 568] width 163 height 18
copy div "0375947777"
click at [206, 24] on input "text" at bounding box center [218, 23] width 226 height 21
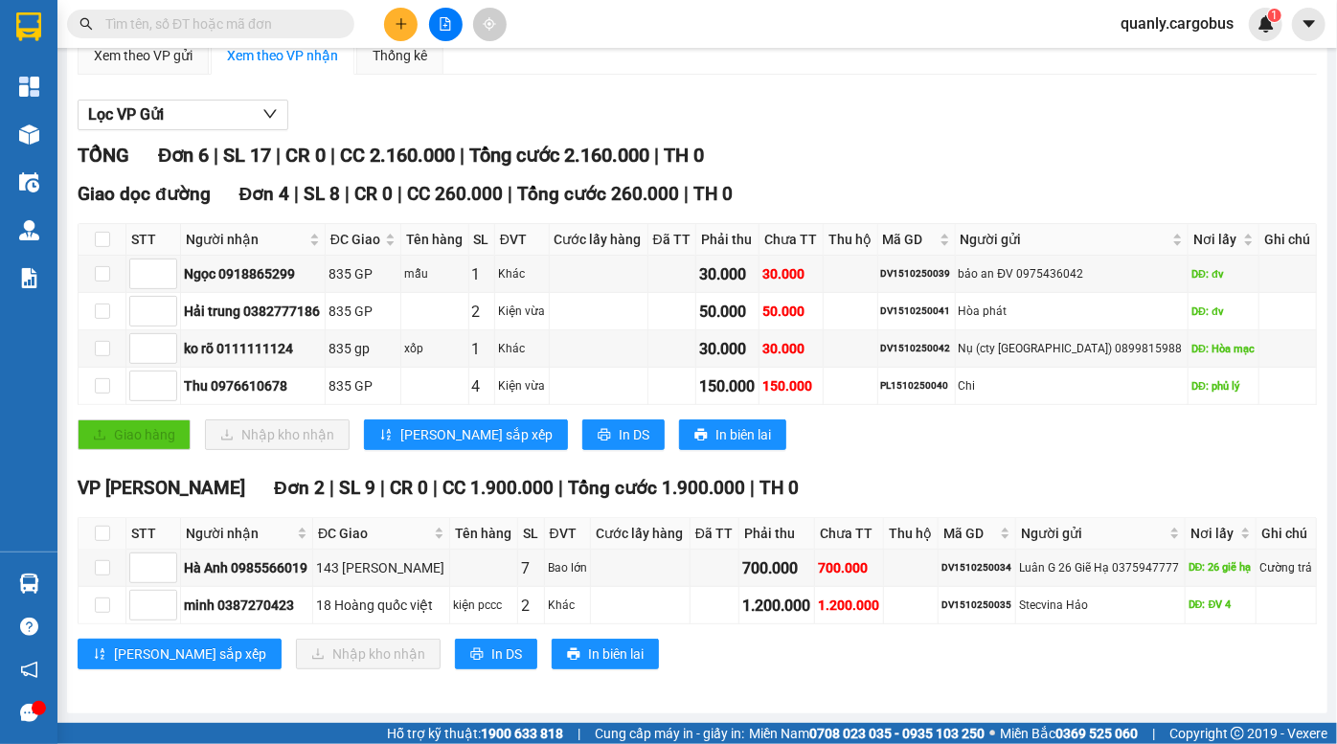
paste input "0375947777"
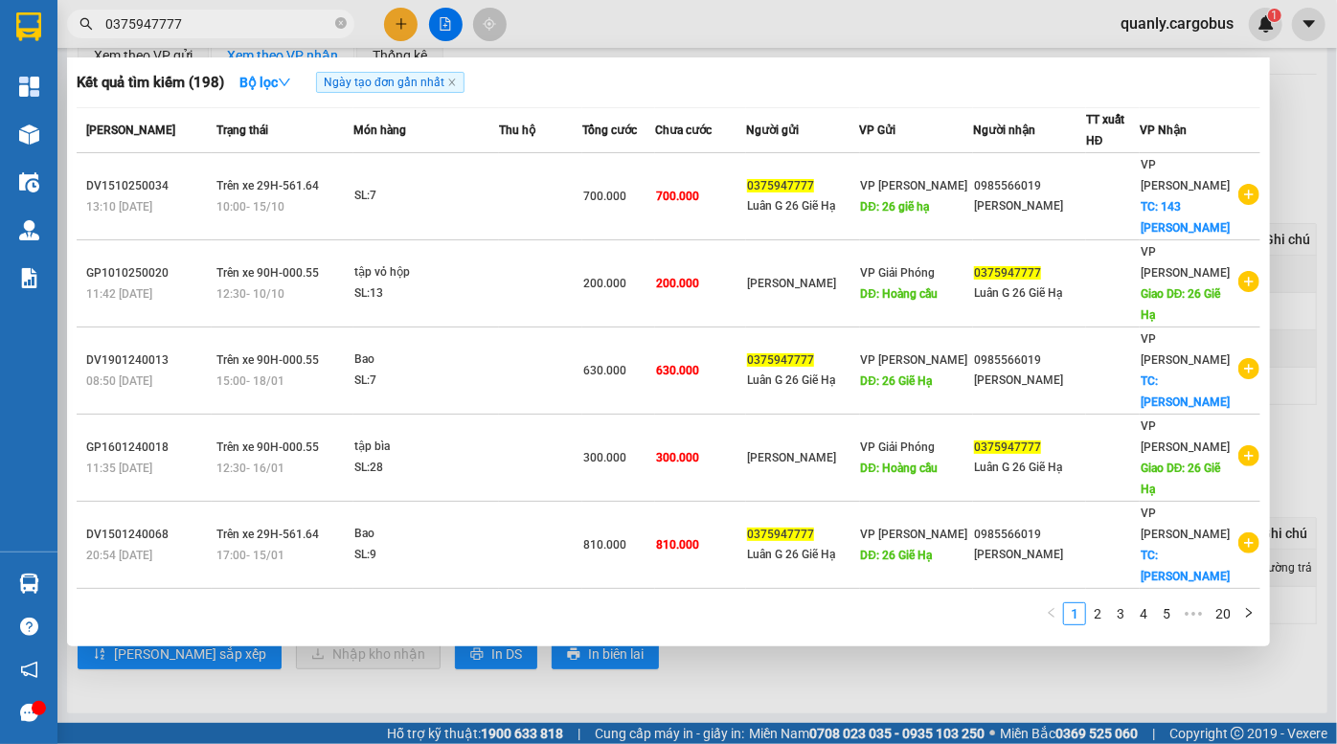
type input "0375947777"
click at [810, 33] on div at bounding box center [668, 372] width 1337 height 744
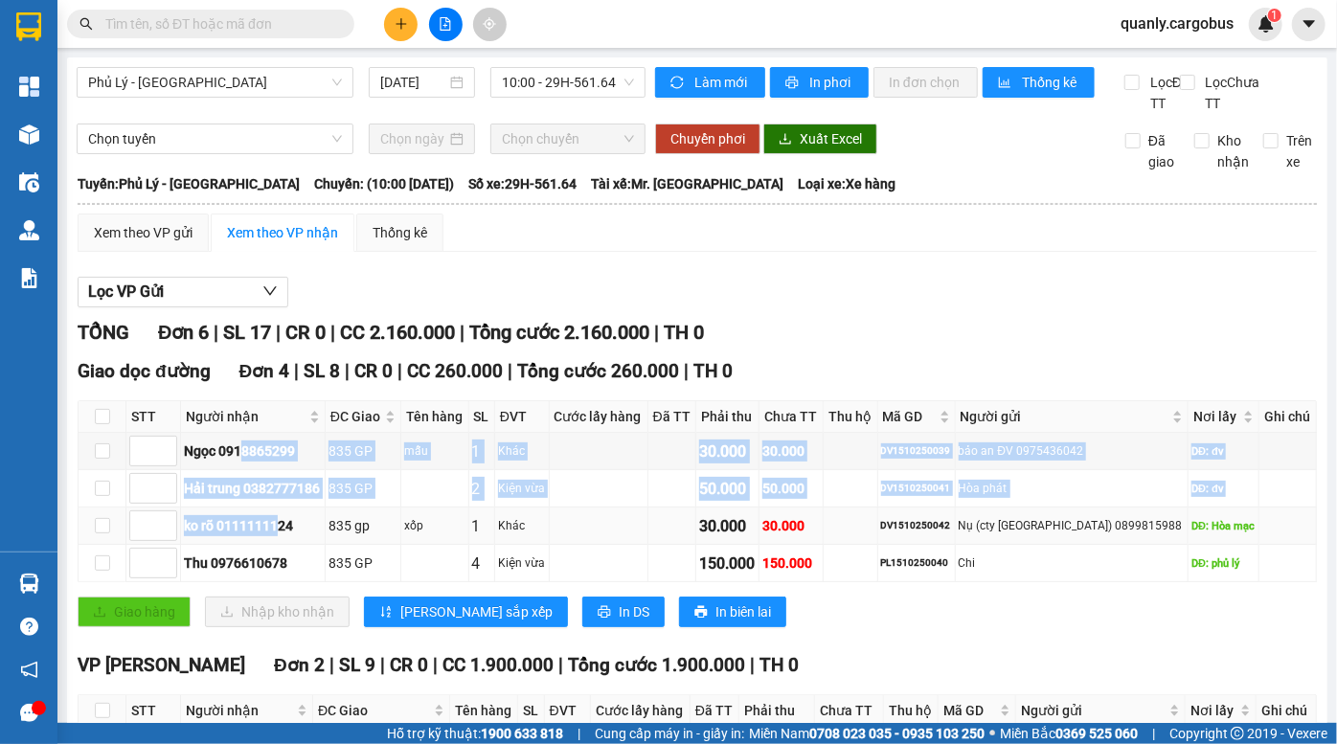
drag, startPoint x: 247, startPoint y: 477, endPoint x: 283, endPoint y: 559, distance: 89.7
click at [283, 559] on tbody "Ngọc 0918865299 835 GP mẫu 1 Khác 30.000 30.000 DV1510250039 bảo an ĐV 09754360…" at bounding box center [698, 507] width 1239 height 149
click at [283, 545] on td "ko rõ 0111111124" at bounding box center [253, 526] width 145 height 37
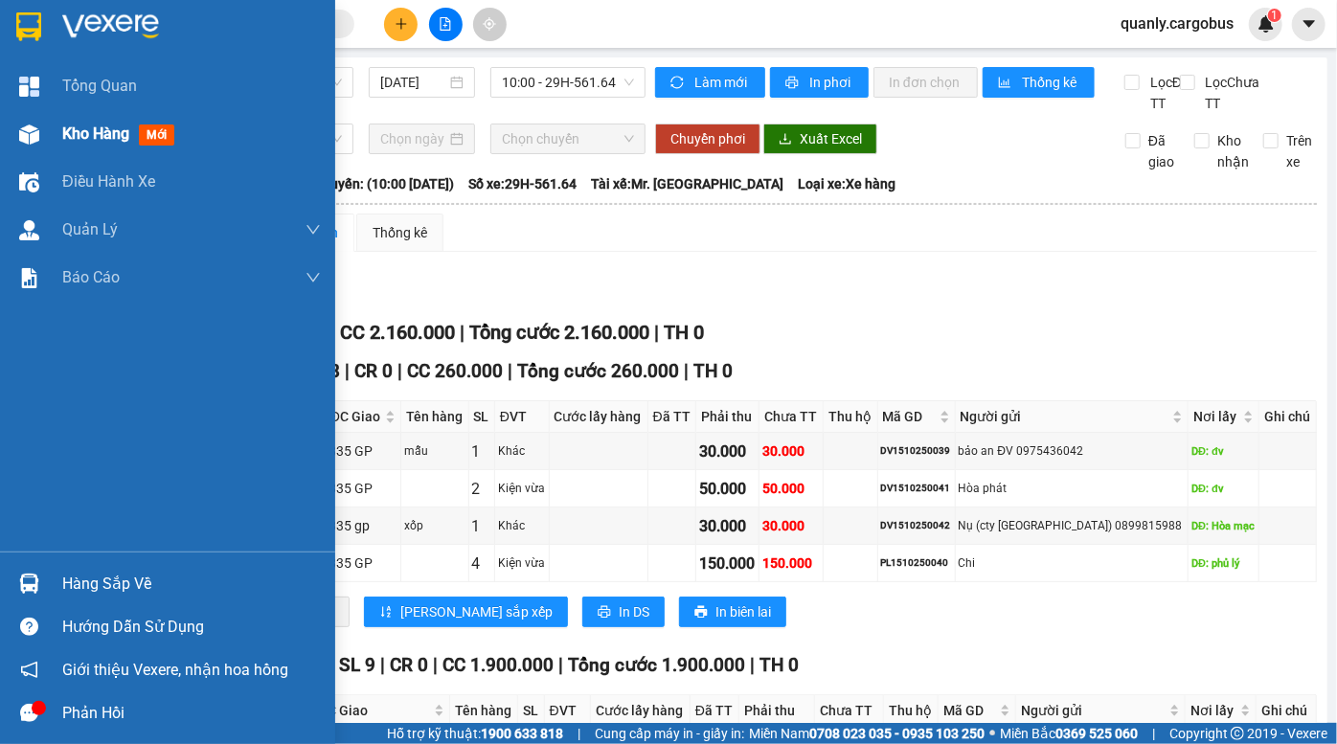
click at [86, 128] on span "Kho hàng" at bounding box center [95, 134] width 67 height 18
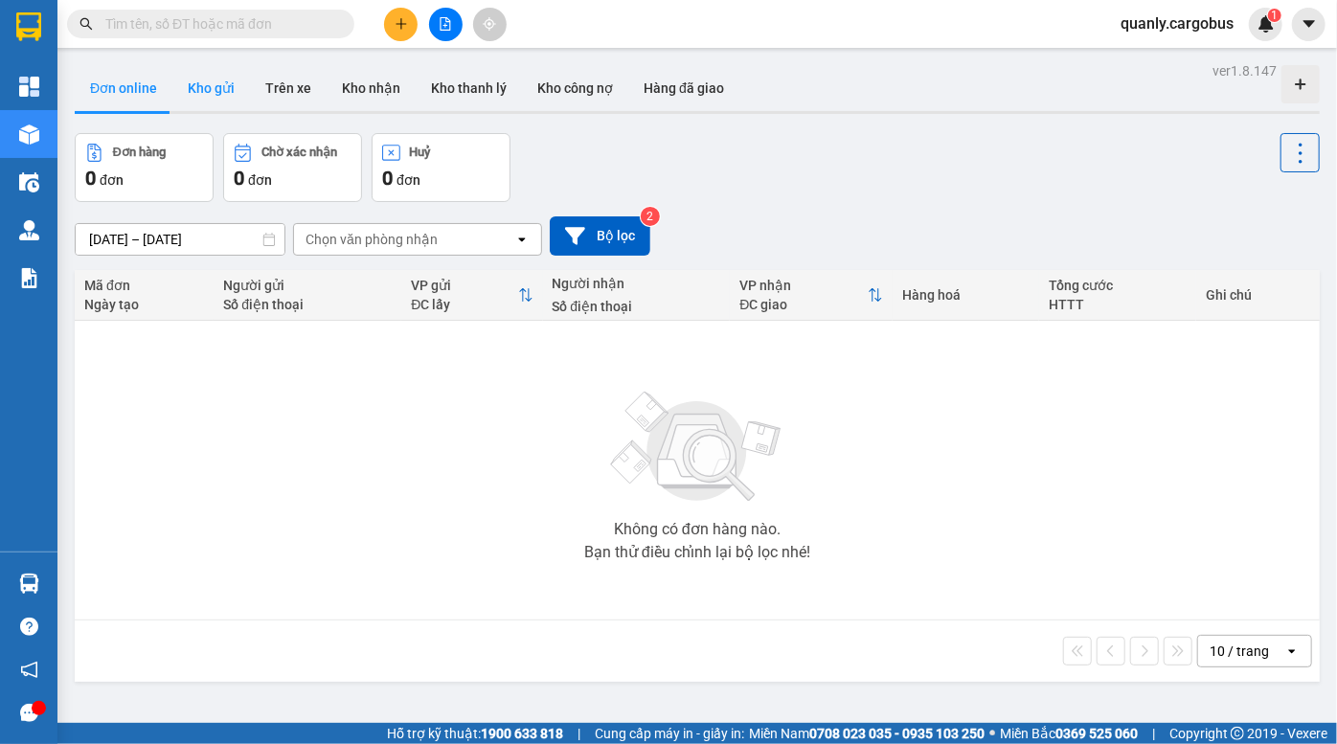
click at [201, 82] on button "Kho gửi" at bounding box center [211, 88] width 78 height 46
type input "[DATE] – [DATE]"
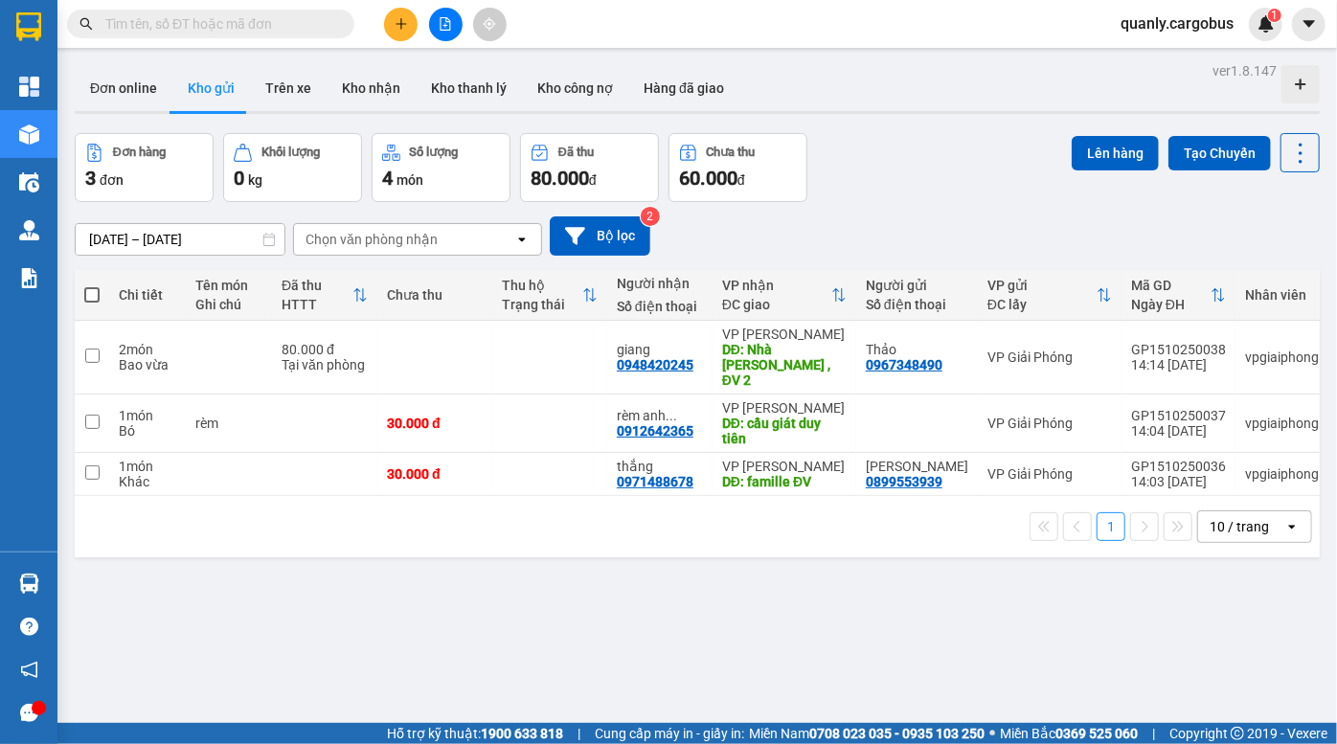
click at [958, 194] on div "Đơn hàng 3 đơn Khối lượng 0 kg Số lượng 4 món Đã thu 80.000 đ Chưa thu 60.000 đ…" at bounding box center [697, 167] width 1245 height 69
click at [947, 137] on div "Đơn hàng 3 đơn Khối lượng 0 kg Số lượng 4 món Đã thu 80.000 đ Chưa thu 60.000 đ…" at bounding box center [697, 167] width 1245 height 69
click at [958, 123] on div "ver 1.8.147 Đơn online Kho gửi Trên xe Kho nhận Kho thanh lý Kho công nợ Hàng đ…" at bounding box center [697, 429] width 1261 height 744
click at [972, 129] on div "ver 1.8.147 Đơn online Kho gửi Trên xe Kho nhận Kho thanh lý Kho công nợ Hàng đ…" at bounding box center [697, 429] width 1261 height 744
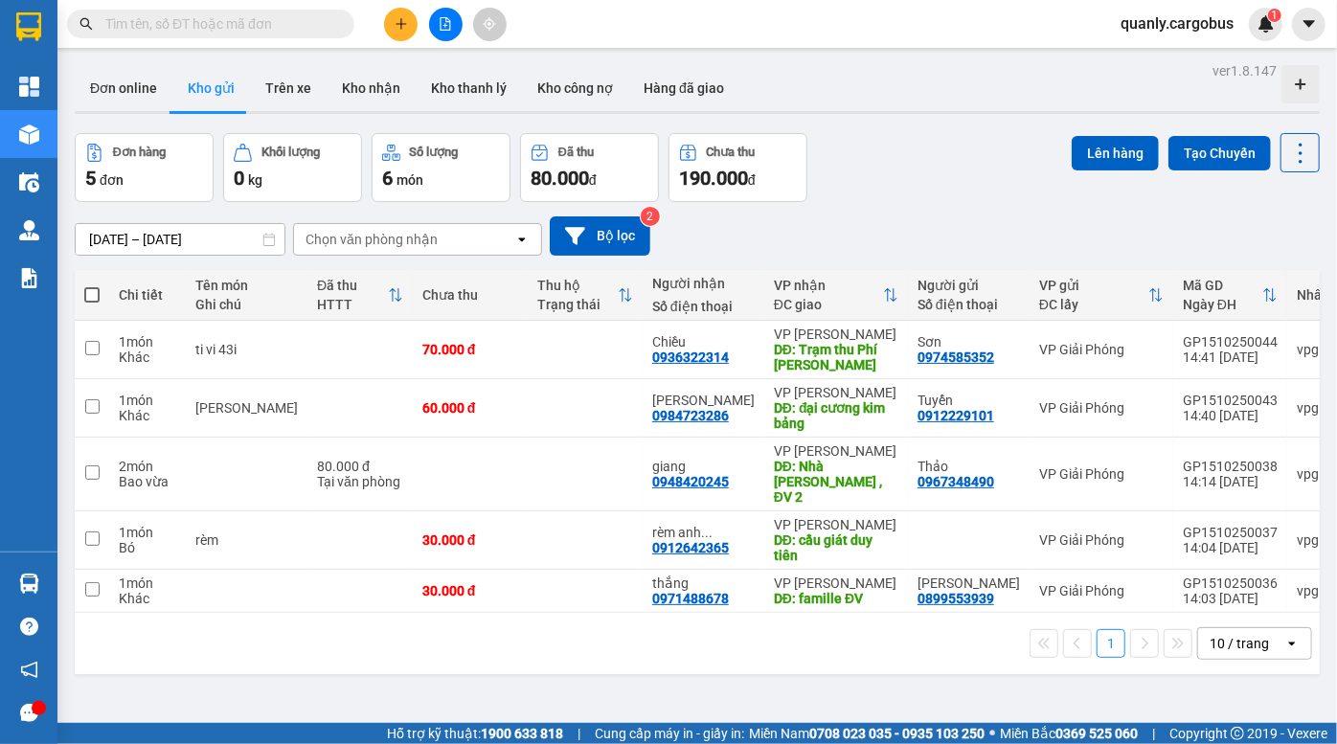
click at [929, 210] on div "[DATE] – [DATE] Press the down arrow key to interact with the calendar and sele…" at bounding box center [697, 236] width 1245 height 68
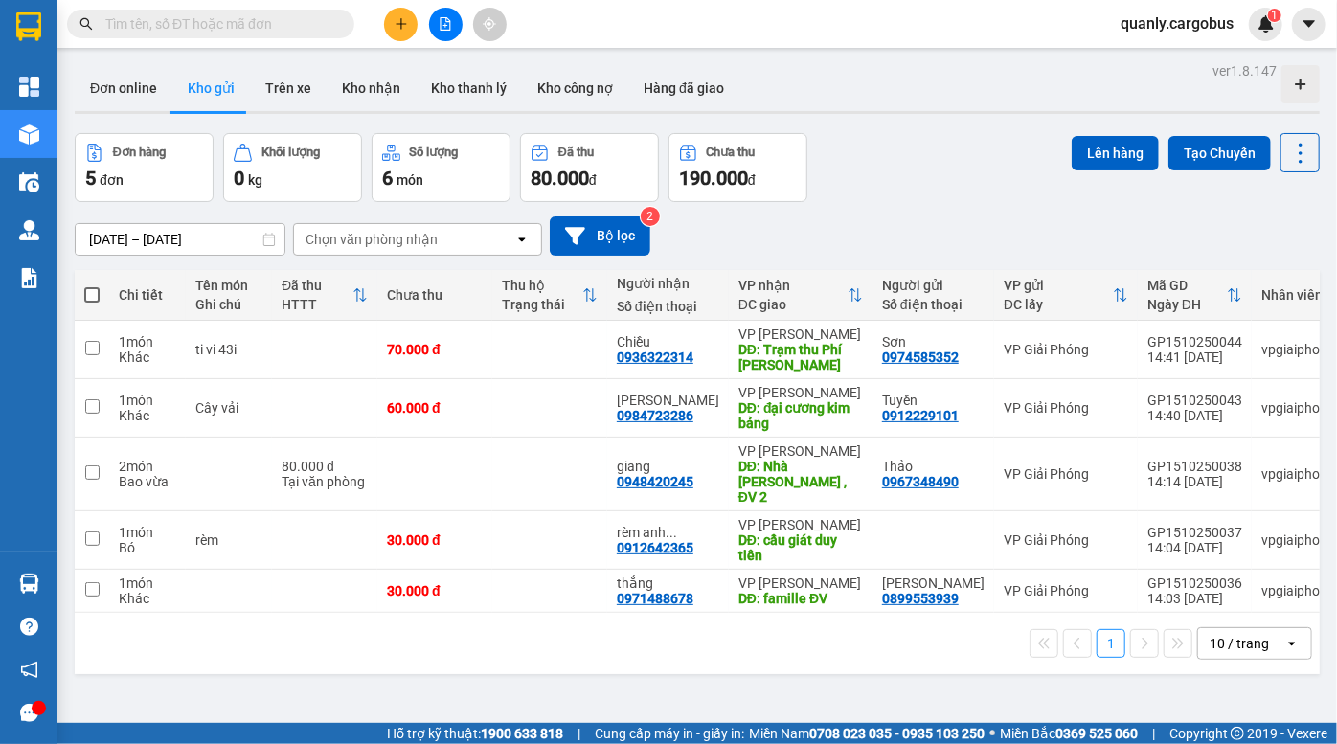
click at [931, 193] on div "Đơn hàng 5 đơn Khối lượng 0 kg Số lượng 6 món Đã thu 80.000 đ Chưa thu 190.000 …" at bounding box center [697, 167] width 1245 height 69
click at [874, 181] on div "Đơn hàng 5 đơn Khối lượng 0 kg Số lượng 6 món Đã thu 80.000 đ Chưa thu 190.000 …" at bounding box center [697, 167] width 1245 height 69
click at [952, 219] on div "[DATE] – [DATE] Press the down arrow key to interact with the calendar and sele…" at bounding box center [697, 236] width 1245 height 39
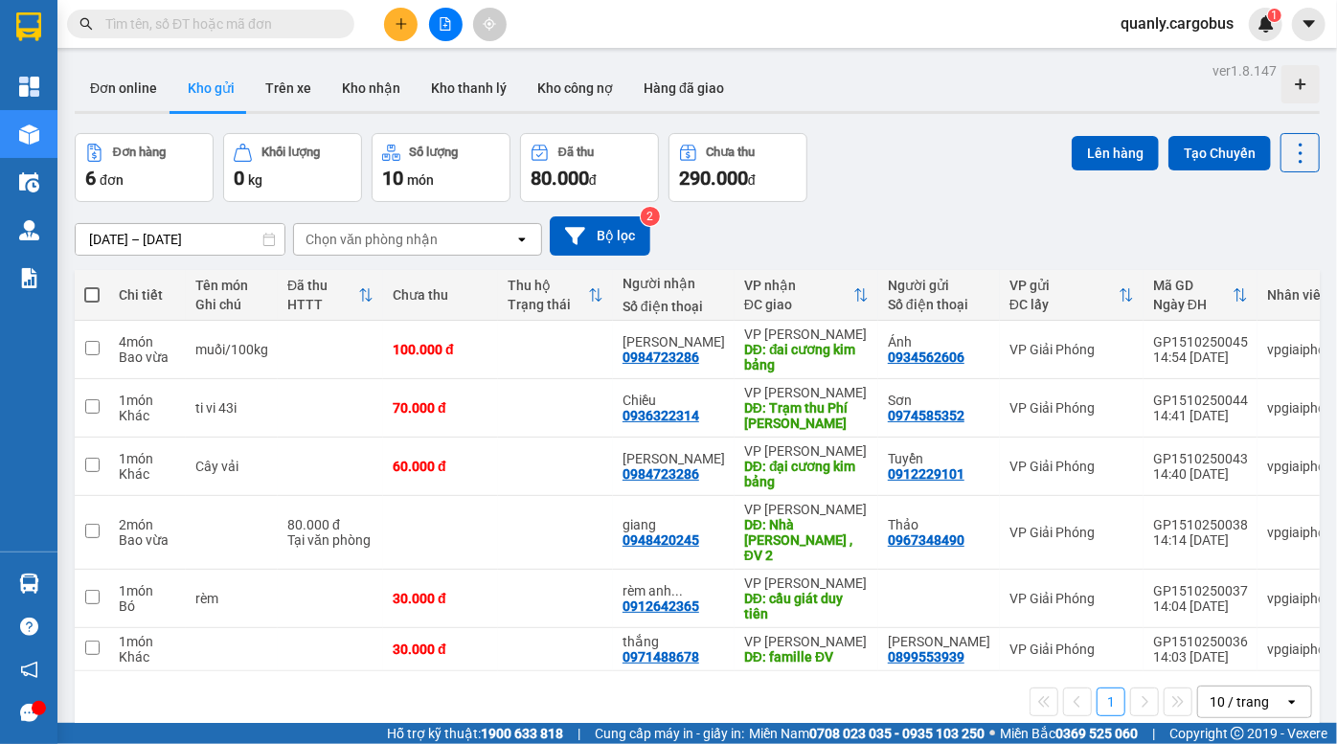
click at [894, 155] on div "Đơn hàng 6 đơn Khối lượng 0 kg Số lượng 10 món Đã thu 80.000 đ Chưa thu 290.000…" at bounding box center [697, 167] width 1245 height 69
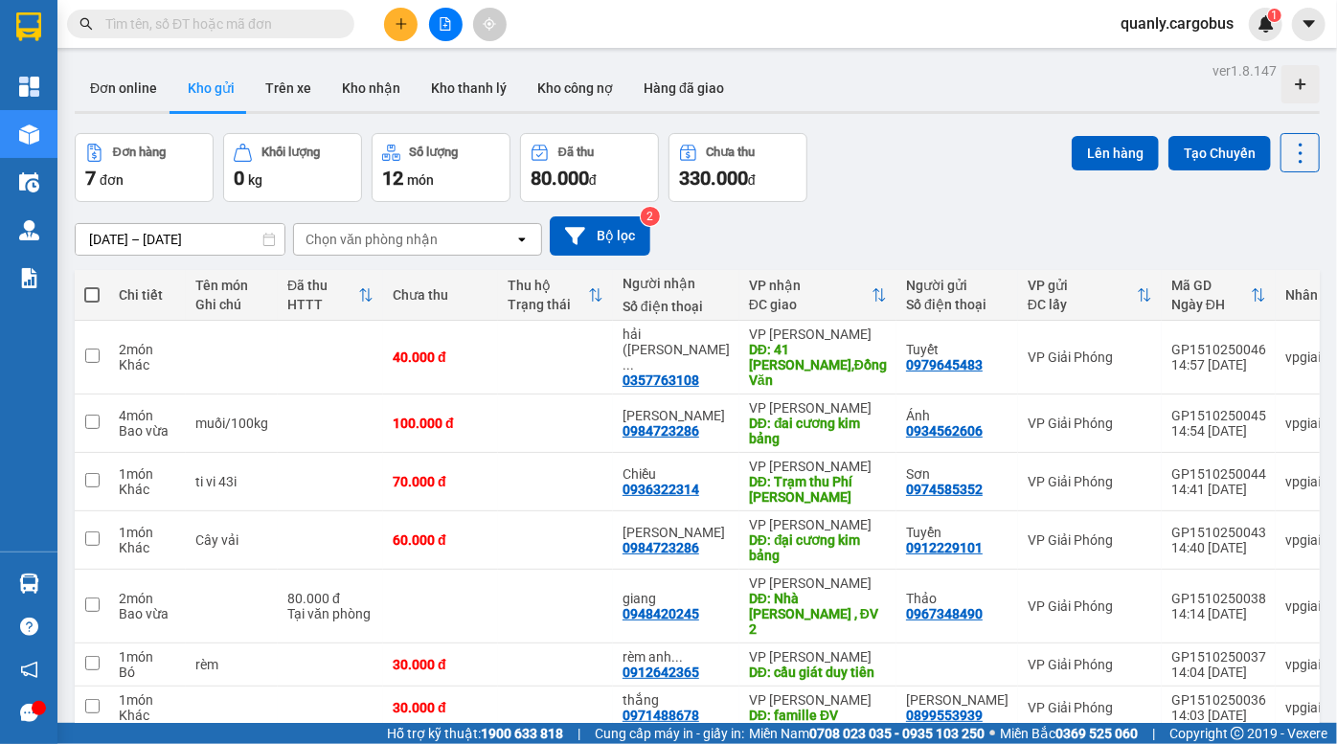
click at [986, 207] on div "[DATE] – [DATE] Press the down arrow key to interact with the calendar and sele…" at bounding box center [697, 236] width 1245 height 68
click at [906, 181] on div "Đơn hàng 7 đơn Khối lượng 0 kg Số lượng 12 món Đã thu 80.000 đ Chưa thu 330.000…" at bounding box center [697, 167] width 1245 height 69
click at [842, 81] on div "Đơn online Kho gửi Trên xe Kho nhận Kho thanh lý Kho công nợ Hàng đã giao" at bounding box center [697, 90] width 1245 height 51
click at [932, 185] on div "Đơn hàng 7 đơn Khối lượng 0 kg Số lượng 12 món Đã thu 80.000 đ Chưa thu 330.000…" at bounding box center [697, 167] width 1245 height 69
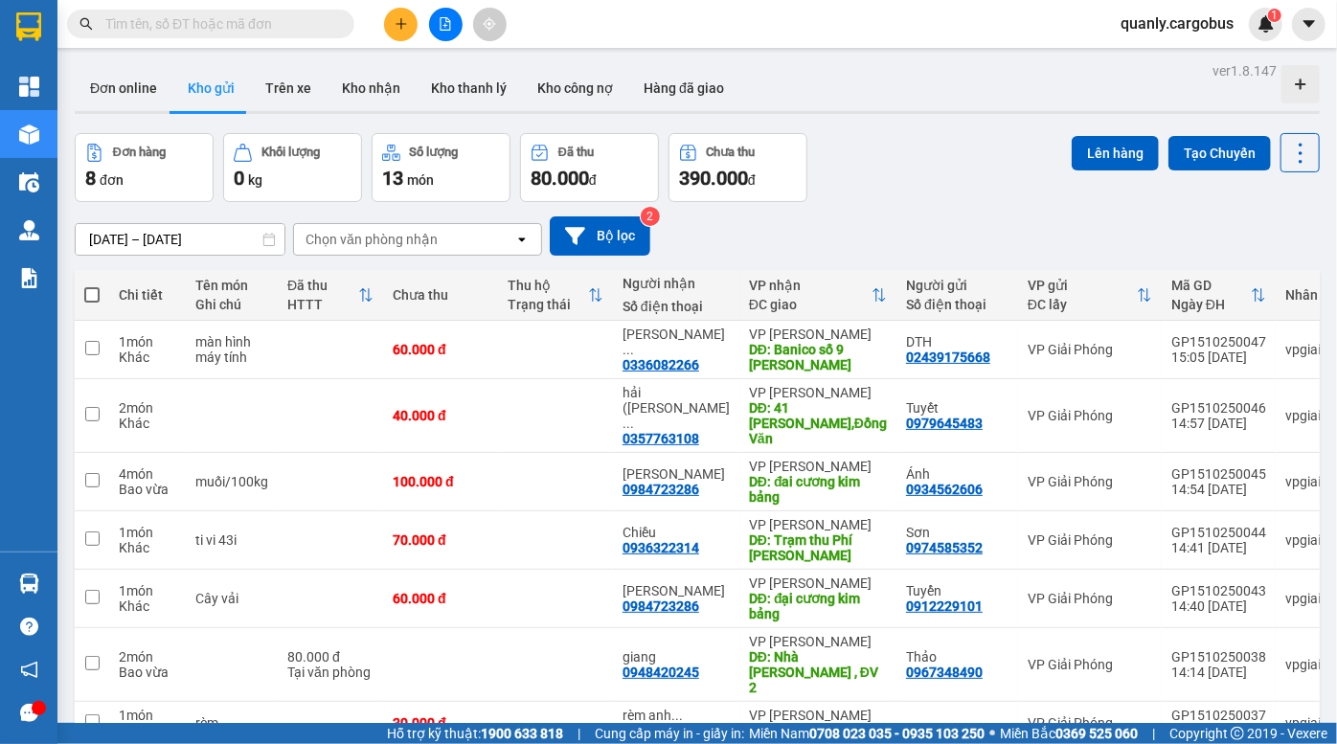
click at [896, 202] on div "13/10/2025 – 15/10/2025 Press the down arrow key to interact with the calendar …" at bounding box center [697, 236] width 1245 height 68
click at [870, 206] on div "13/10/2025 – 15/10/2025 Press the down arrow key to interact with the calendar …" at bounding box center [697, 236] width 1245 height 68
click at [987, 201] on div "Đơn hàng 8 đơn Khối lượng 0 kg Số lượng 13 món Đã thu 80.000 đ Chưa thu 390.000…" at bounding box center [697, 167] width 1245 height 69
click at [914, 201] on div "Đơn hàng 8 đơn Khối lượng 0 kg Số lượng 13 món Đã thu 80.000 đ Chưa thu 390.000…" at bounding box center [697, 167] width 1245 height 69
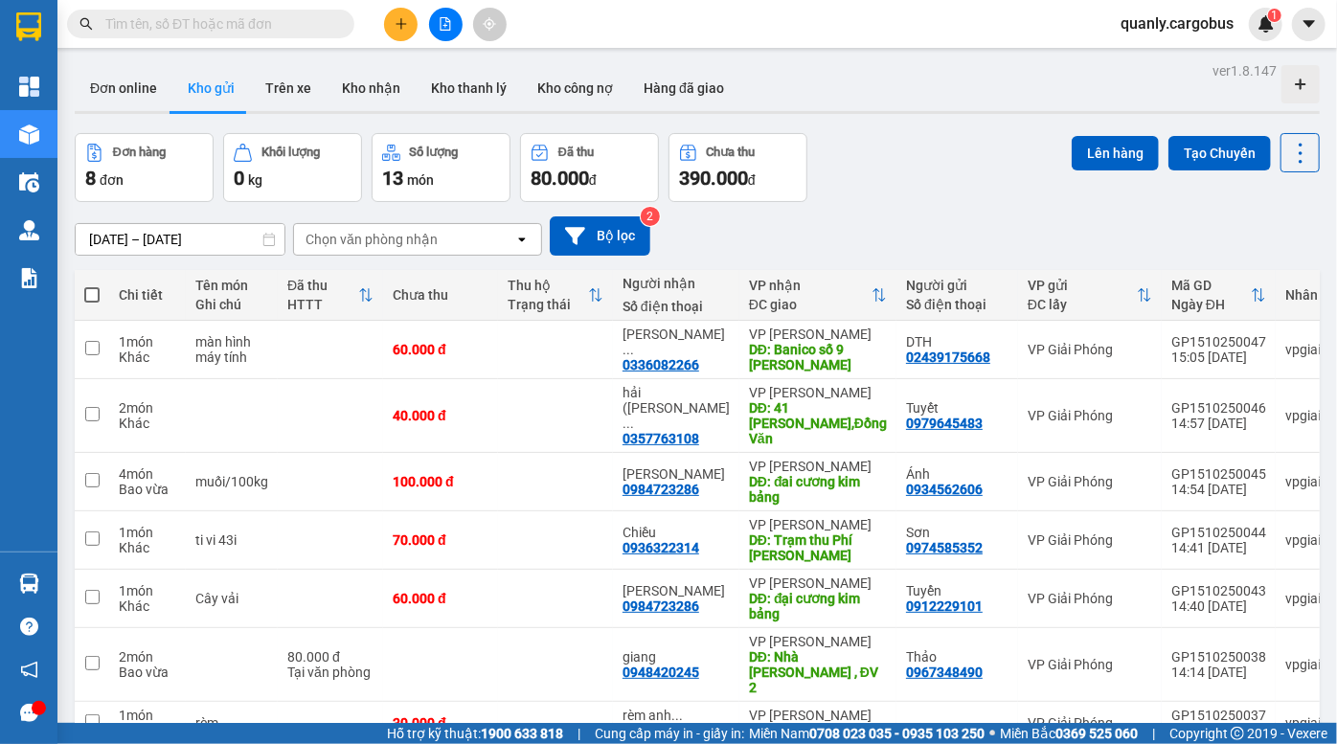
click at [922, 190] on div "Đơn hàng 8 đơn Khối lượng 0 kg Số lượng 13 món Đã thu 80.000 đ Chưa thu 390.000…" at bounding box center [697, 167] width 1245 height 69
click at [920, 149] on div "Đơn hàng 8 đơn Khối lượng 0 kg Số lượng 13 món Đã thu 80.000 đ Chưa thu 390.000…" at bounding box center [697, 167] width 1245 height 69
click at [880, 149] on div "Đơn hàng 8 đơn Khối lượng 0 kg Số lượng 13 món Đã thu 80.000 đ Chưa thu 390.000…" at bounding box center [697, 167] width 1245 height 69
click at [910, 169] on div "Đơn hàng 8 đơn Khối lượng 0 kg Số lượng 13 món Đã thu 80.000 đ Chưa thu 390.000…" at bounding box center [697, 167] width 1245 height 69
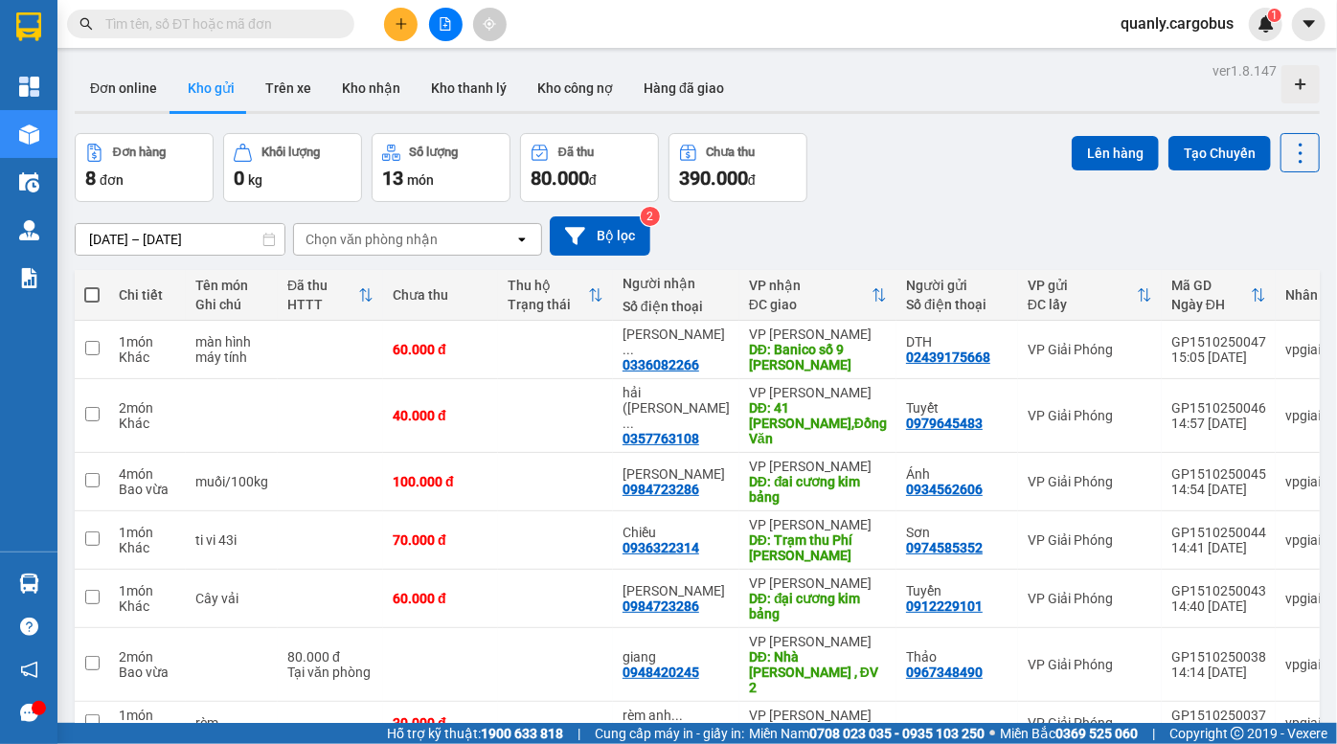
click at [853, 140] on div "Đơn hàng 8 đơn Khối lượng 0 kg Số lượng 13 món Đã thu 80.000 đ Chưa thu 390.000…" at bounding box center [697, 167] width 1245 height 69
click at [972, 158] on div "Đơn hàng 8 đơn Khối lượng 0 kg Số lượng 13 món Đã thu 80.000 đ Chưa thu 390.000…" at bounding box center [697, 167] width 1245 height 69
click at [875, 166] on div "Đơn hàng 8 đơn Khối lượng 0 kg Số lượng 13 món Đã thu 80.000 đ Chưa thu 390.000…" at bounding box center [697, 167] width 1245 height 69
click at [936, 141] on div "Đơn hàng 8 đơn Khối lượng 0 kg Số lượng 13 món Đã thu 80.000 đ Chưa thu 390.000…" at bounding box center [697, 167] width 1245 height 69
click at [946, 180] on div "Đơn hàng 8 đơn Khối lượng 0 kg Số lượng 13 món Đã thu 80.000 đ Chưa thu 390.000…" at bounding box center [697, 167] width 1245 height 69
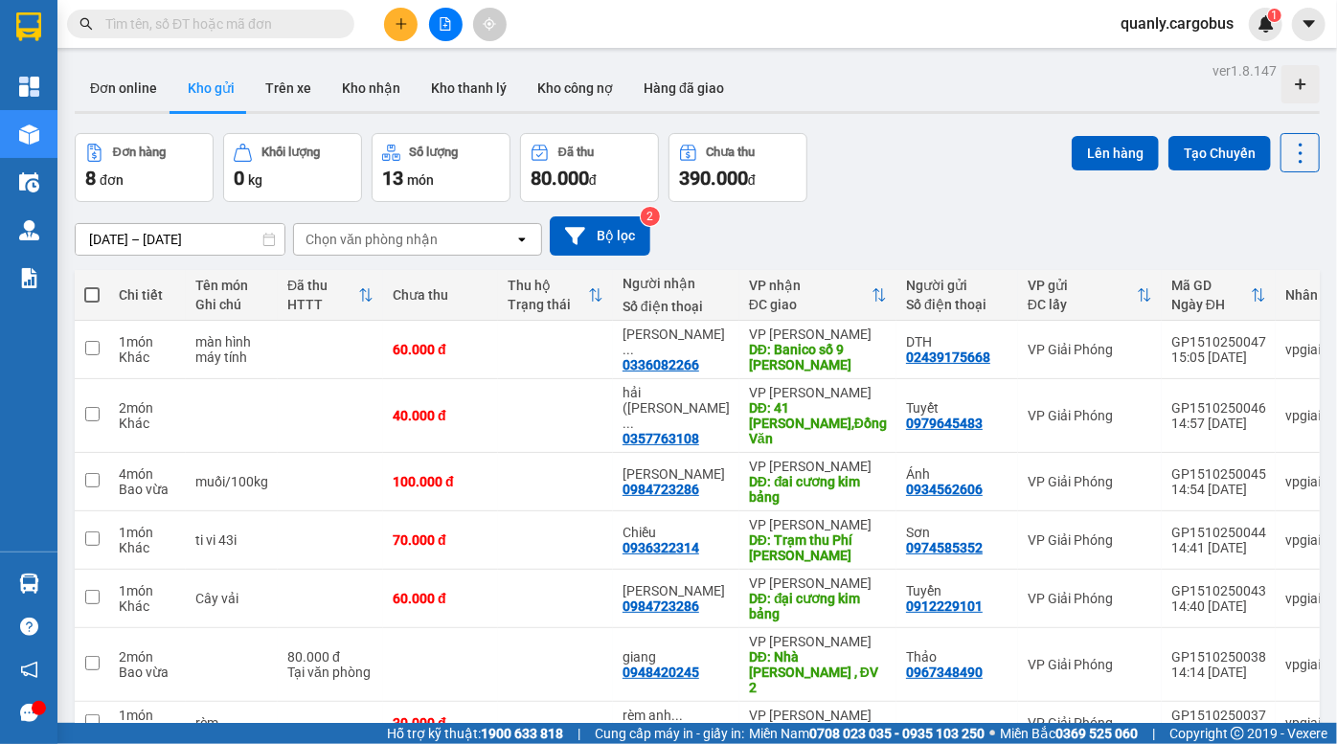
click at [956, 150] on div "Đơn hàng 8 đơn Khối lượng 0 kg Số lượng 13 món Đã thu 80.000 đ Chưa thu 390.000…" at bounding box center [697, 167] width 1245 height 69
click at [872, 180] on div "Đơn hàng 8 đơn Khối lượng 0 kg Số lượng 13 món Đã thu 80.000 đ Chưa thu 390.000…" at bounding box center [697, 167] width 1245 height 69
click at [909, 185] on div "Đơn hàng 8 đơn Khối lượng 0 kg Số lượng 13 món Đã thu 80.000 đ Chưa thu 390.000…" at bounding box center [697, 167] width 1245 height 69
click at [921, 115] on div "Đơn online Kho gửi Trên xe Kho nhận Kho thanh lý Kho công nợ Hàng đã giao" at bounding box center [697, 90] width 1245 height 51
click at [945, 148] on div "Đơn hàng 8 đơn Khối lượng 0 kg Số lượng 13 món Đã thu 80.000 đ Chưa thu 390.000…" at bounding box center [697, 167] width 1245 height 69
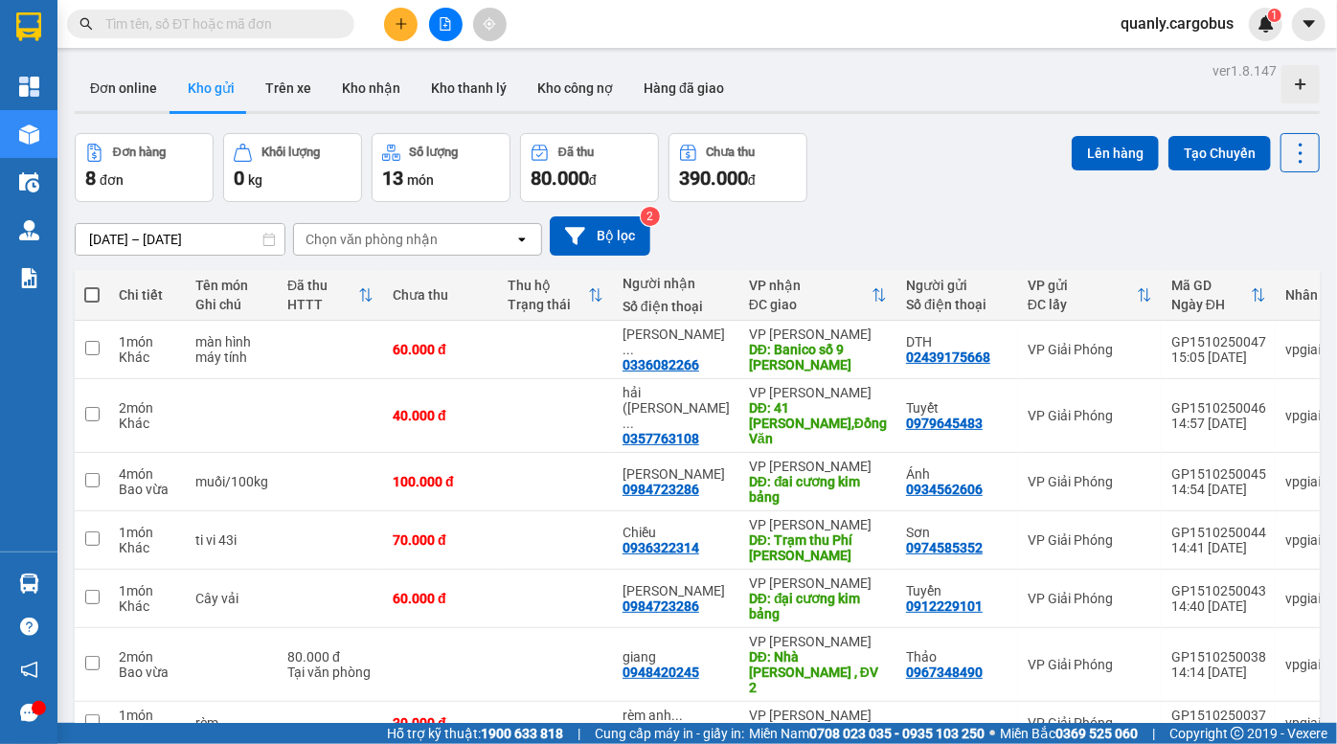
click at [880, 139] on div "Đơn hàng 8 đơn Khối lượng 0 kg Số lượng 13 món Đã thu 80.000 đ Chưa thu 390.000…" at bounding box center [697, 167] width 1245 height 69
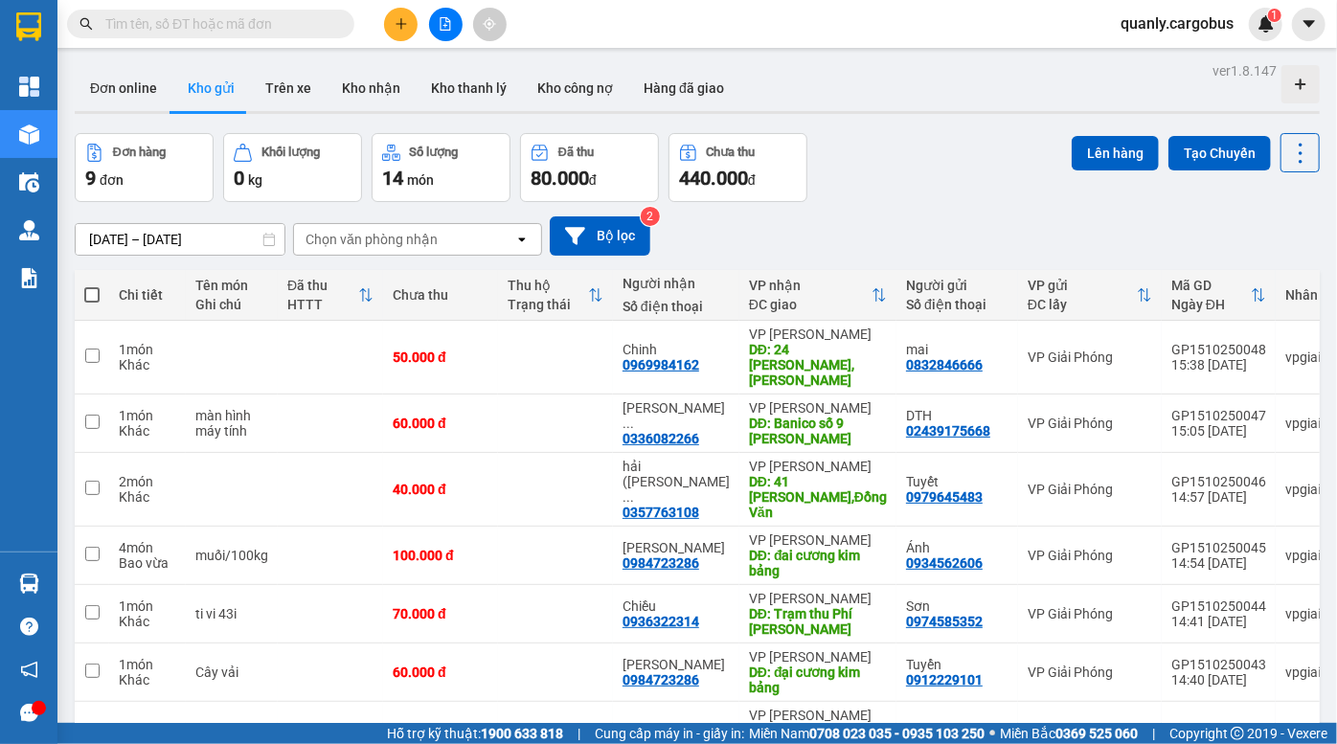
click at [937, 155] on div "Đơn hàng 9 đơn Khối lượng 0 kg Số lượng 14 món Đã thu 80.000 đ Chưa thu 440.000…" at bounding box center [697, 167] width 1245 height 69
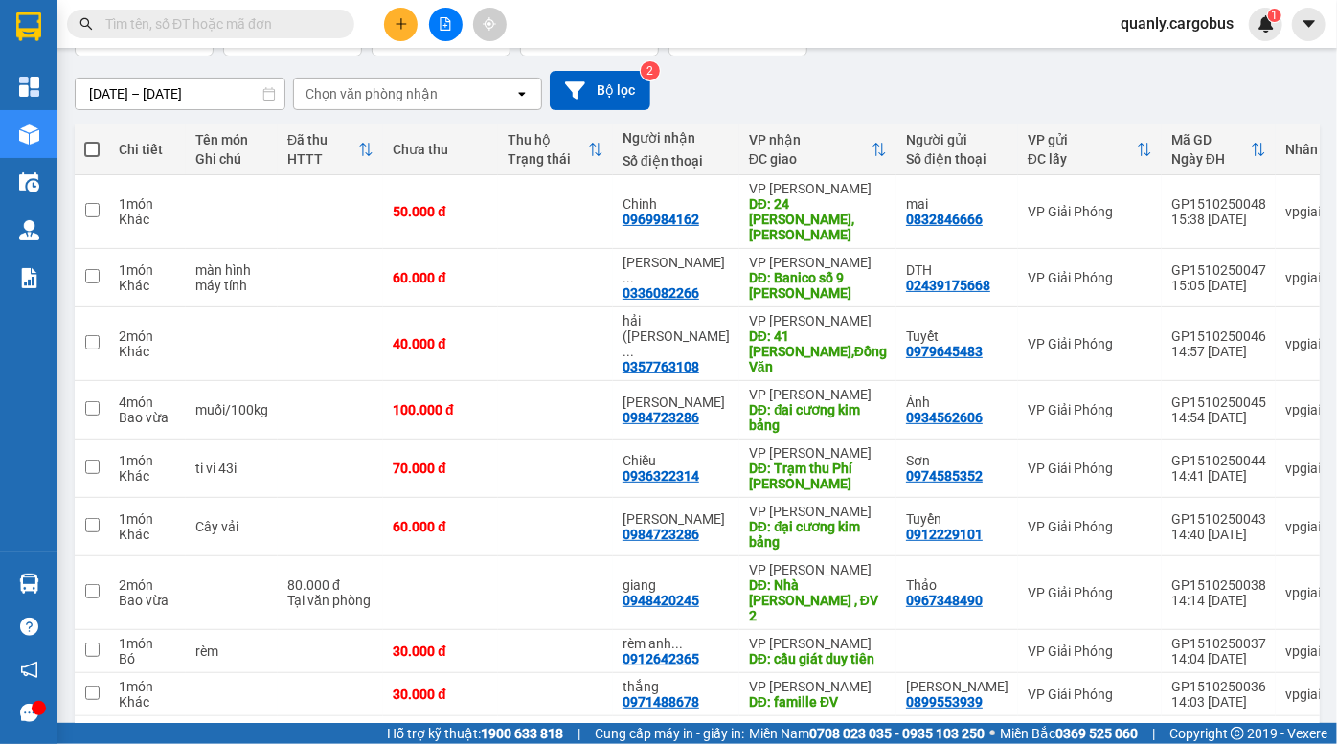
scroll to position [192, 0]
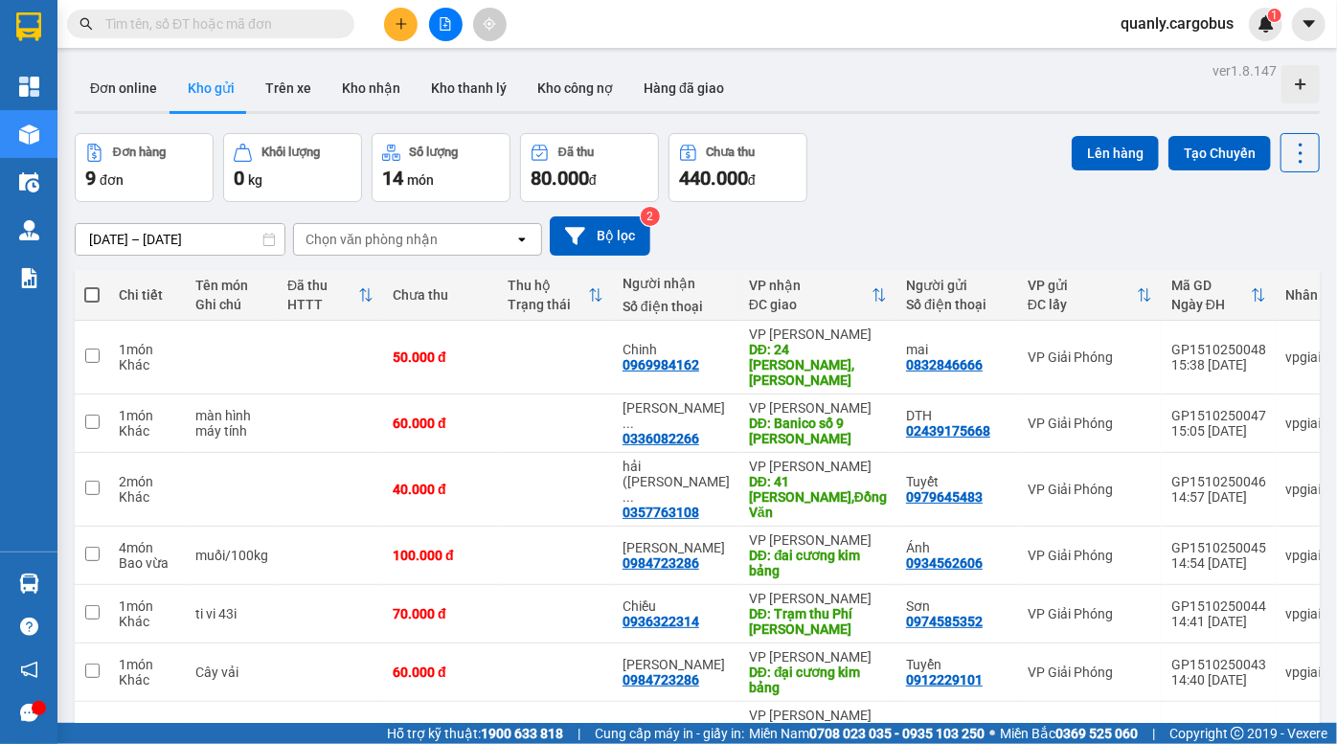
click at [1016, 217] on div "[DATE] – [DATE] Press the down arrow key to interact with the calendar and sele…" at bounding box center [697, 236] width 1245 height 39
click at [441, 20] on icon "file-add" at bounding box center [446, 23] width 11 height 13
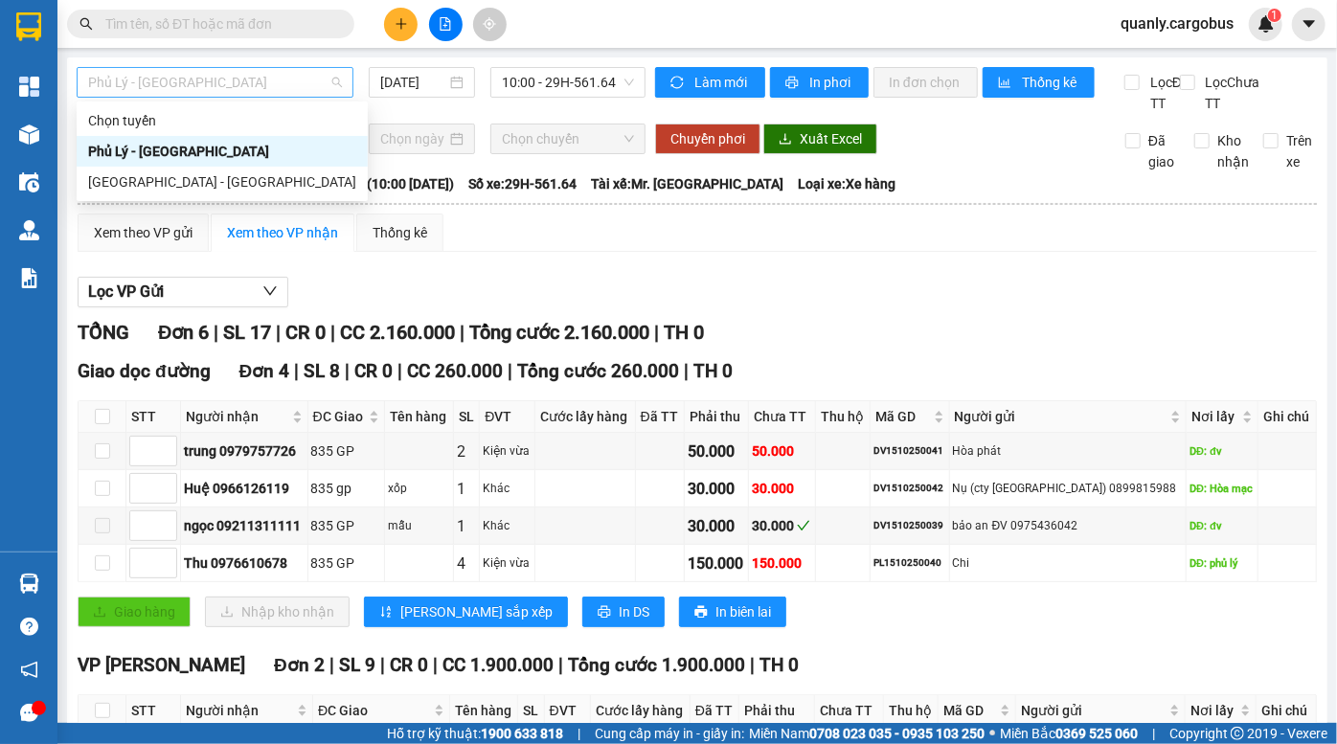
click at [226, 74] on span "Phủ Lý - Hà Nội" at bounding box center [215, 82] width 254 height 29
click at [172, 182] on div "Hà Nội - Phủ Lý" at bounding box center [222, 181] width 268 height 21
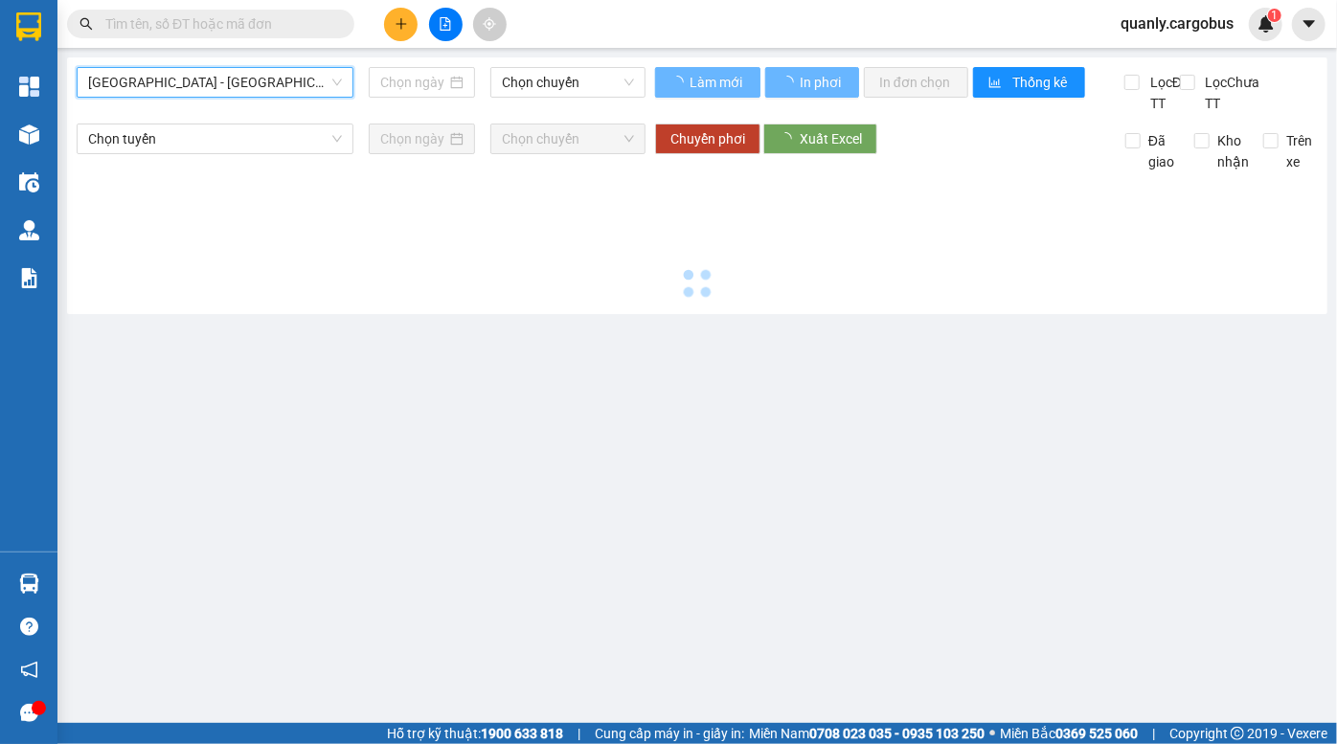
type input "15/10/2025"
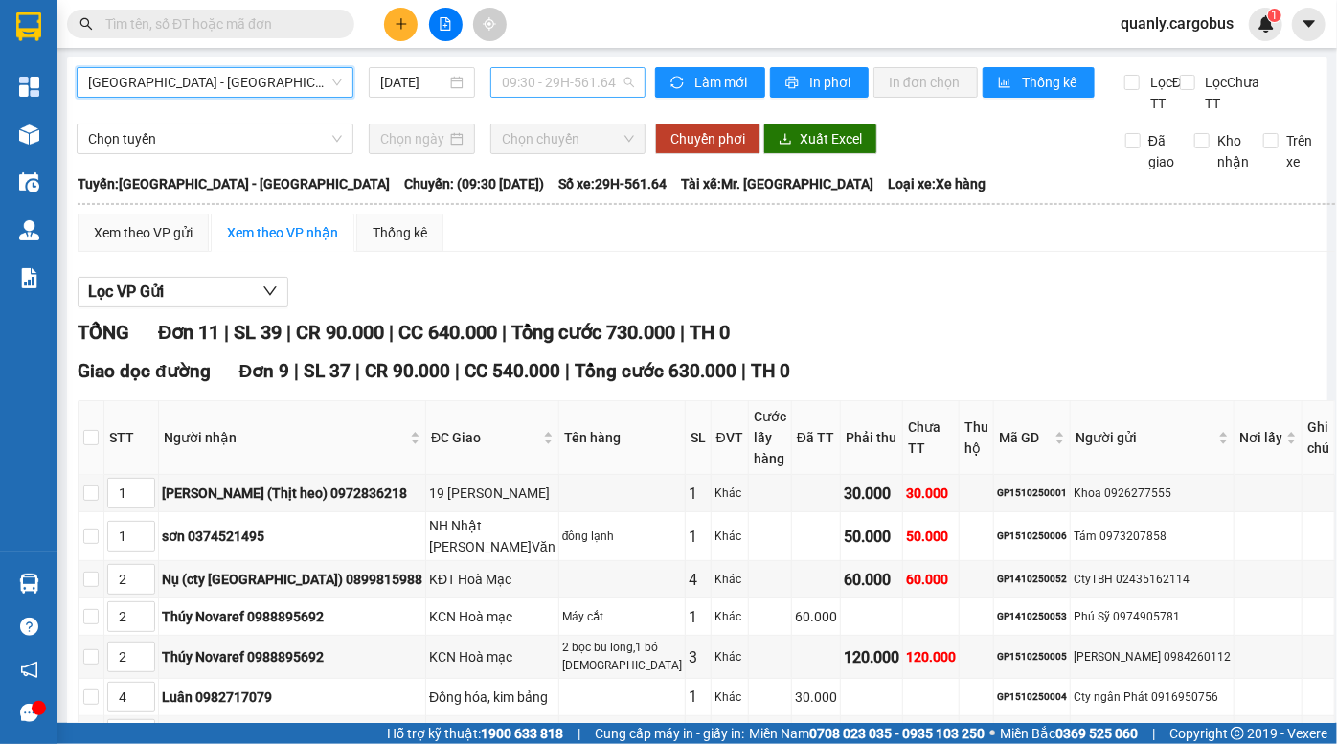
click at [556, 76] on span "09:30 - 29H-561.64" at bounding box center [568, 82] width 132 height 29
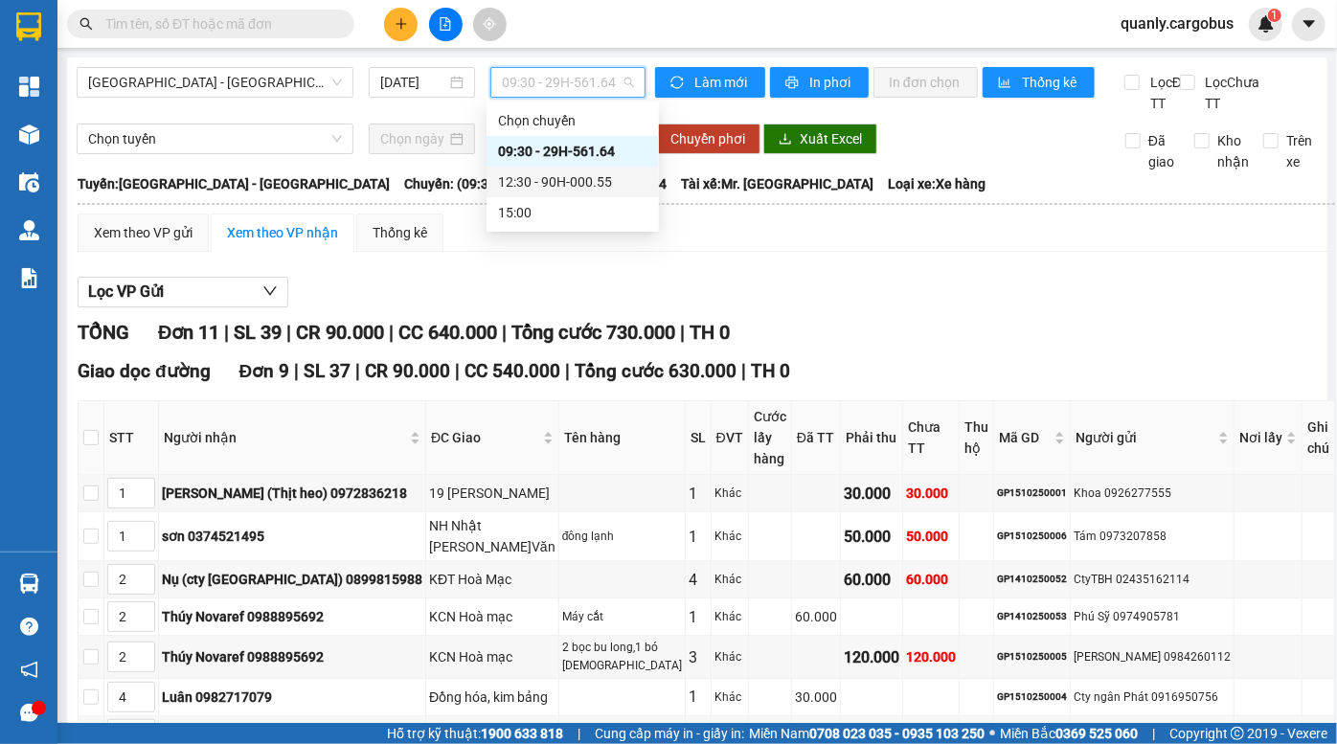
click at [573, 180] on div "12:30 - 90H-000.55" at bounding box center [572, 181] width 149 height 21
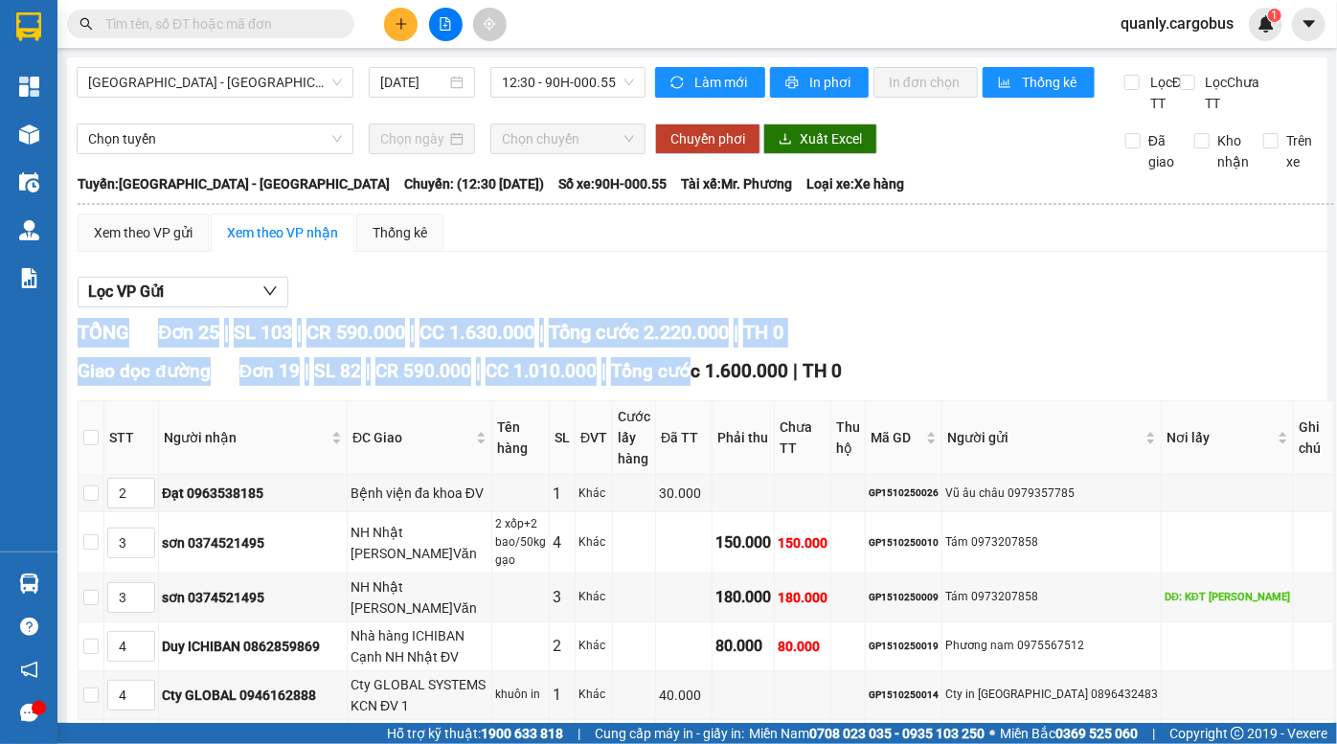
drag, startPoint x: 658, startPoint y: 315, endPoint x: 678, endPoint y: 392, distance: 79.2
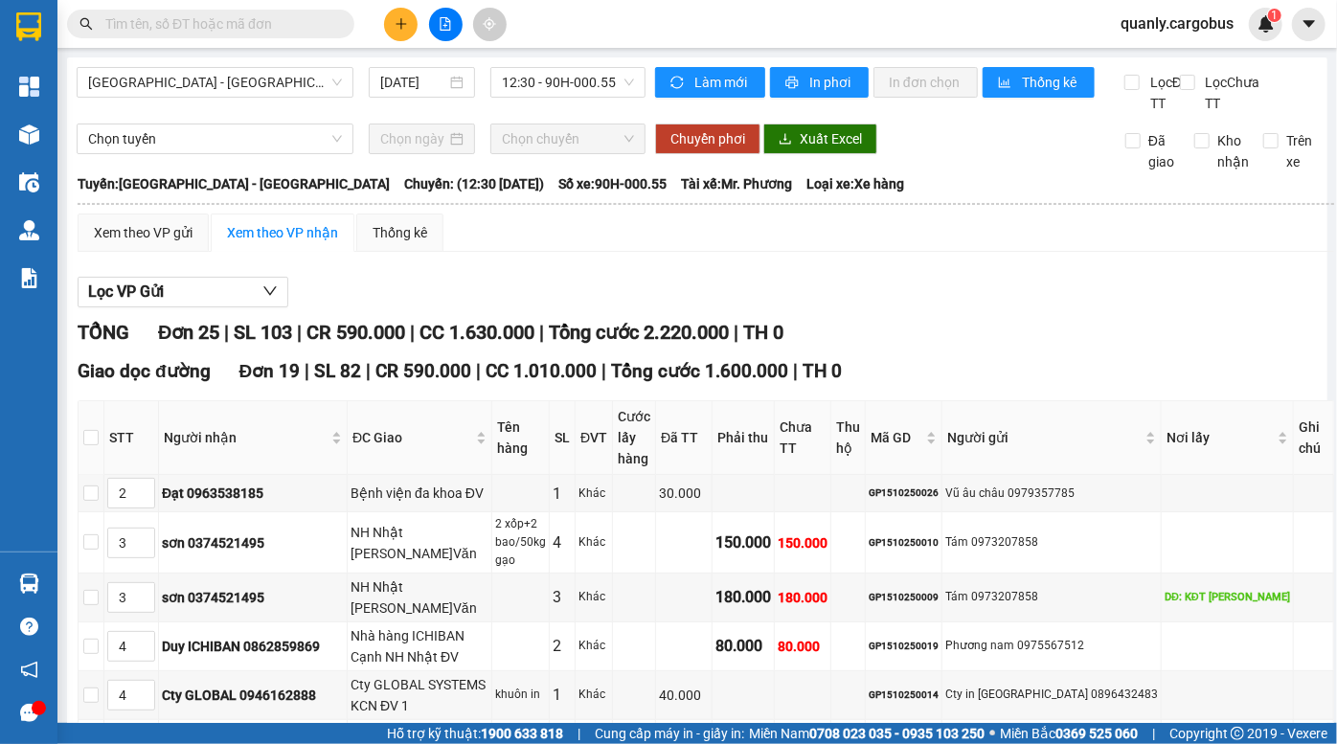
click at [713, 423] on th "Đã TT" at bounding box center [684, 438] width 57 height 74
drag, startPoint x: 536, startPoint y: 461, endPoint x: 558, endPoint y: 526, distance: 68.5
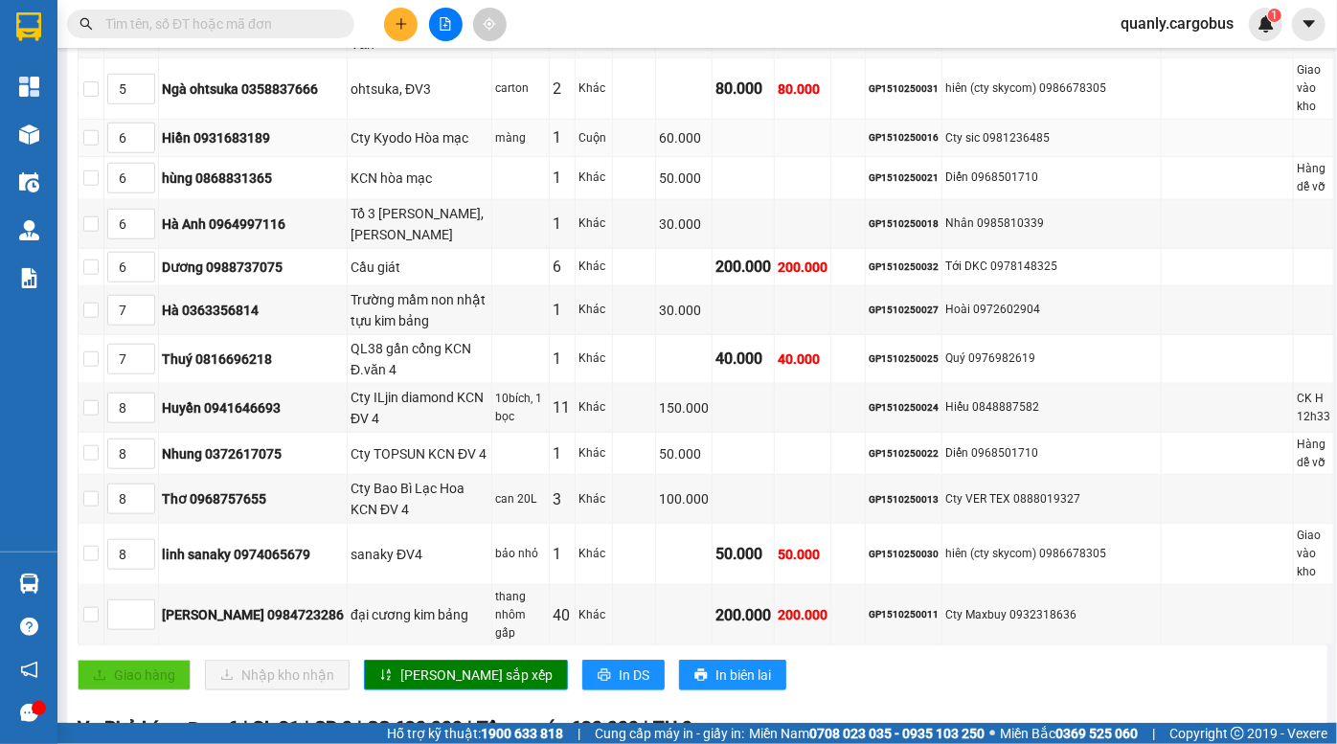
scroll to position [784, 0]
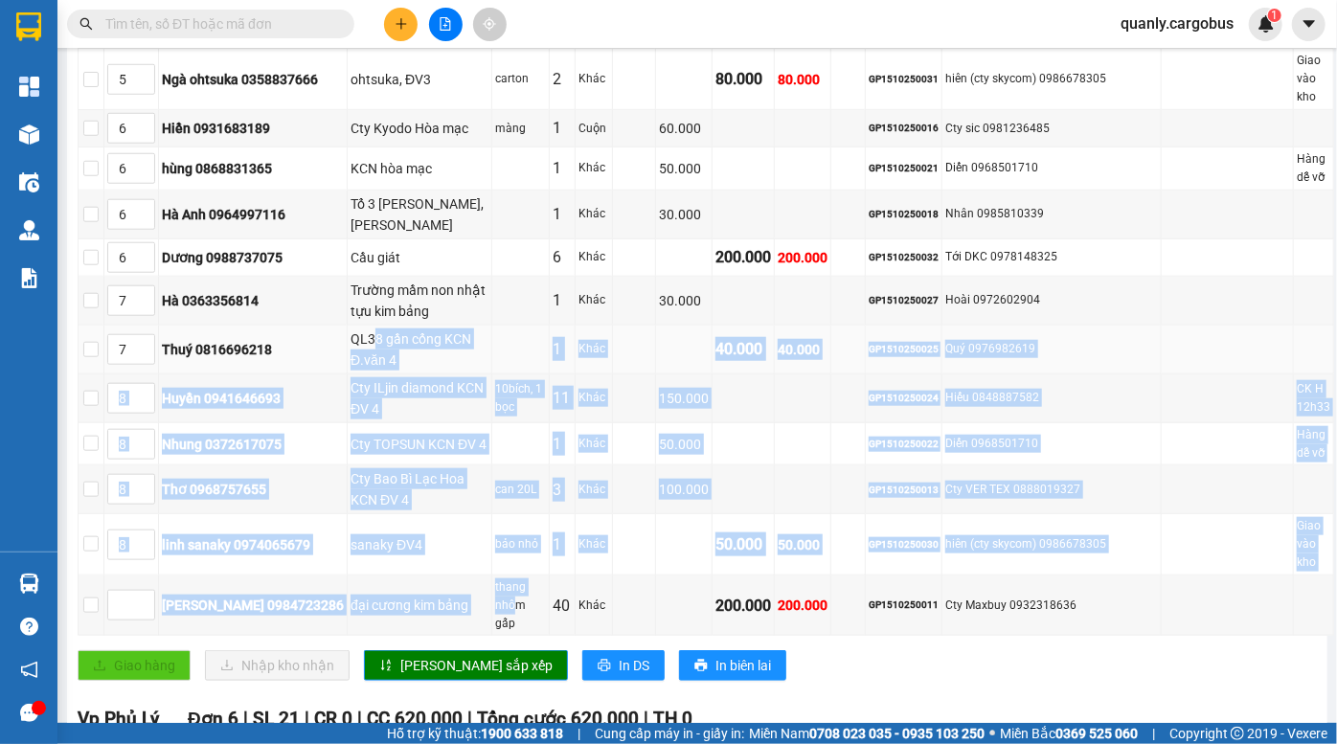
drag, startPoint x: 560, startPoint y: 484, endPoint x: 379, endPoint y: 261, distance: 287.4
click at [379, 261] on tbody "2 Đạt 0963538185 Bệnh viện đa khoa ĐV 1 Khác 30.000 GP1510250026 Vũ âu châu 097…" at bounding box center [707, 164] width 1256 height 945
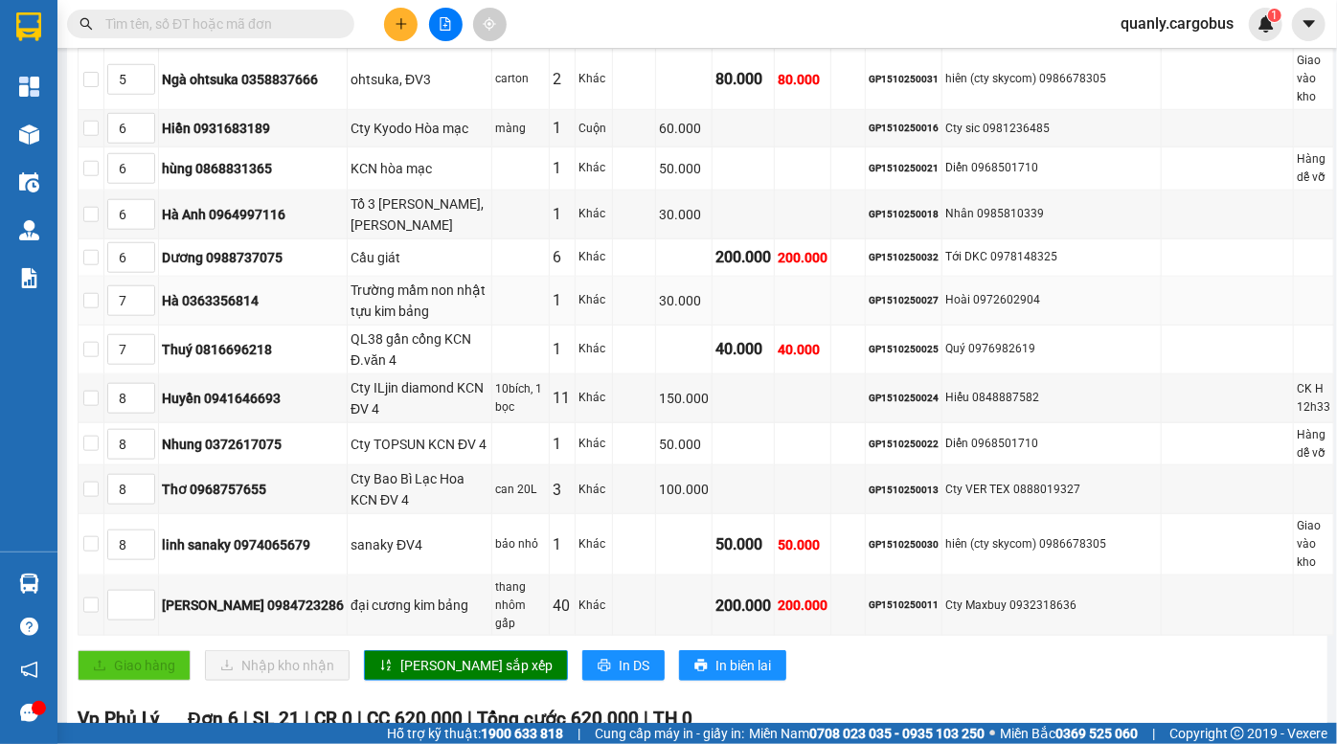
click at [361, 280] on div "Trường mầm non nhật tựu kim bảng" at bounding box center [420, 301] width 138 height 42
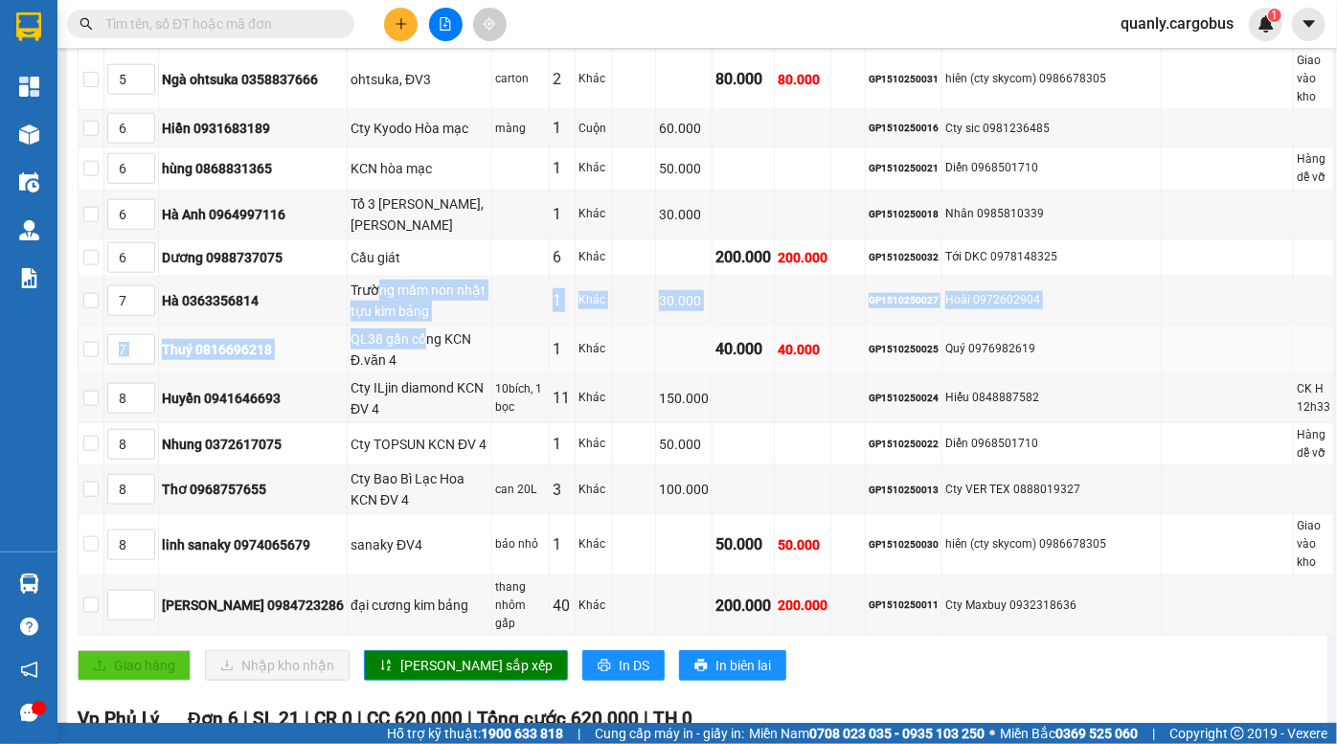
drag, startPoint x: 379, startPoint y: 215, endPoint x: 431, endPoint y: 242, distance: 58.7
click at [431, 242] on tbody "2 Đạt 0963538185 Bệnh viện đa khoa ĐV 1 Khác 30.000 GP1510250026 Vũ âu châu 097…" at bounding box center [707, 164] width 1256 height 945
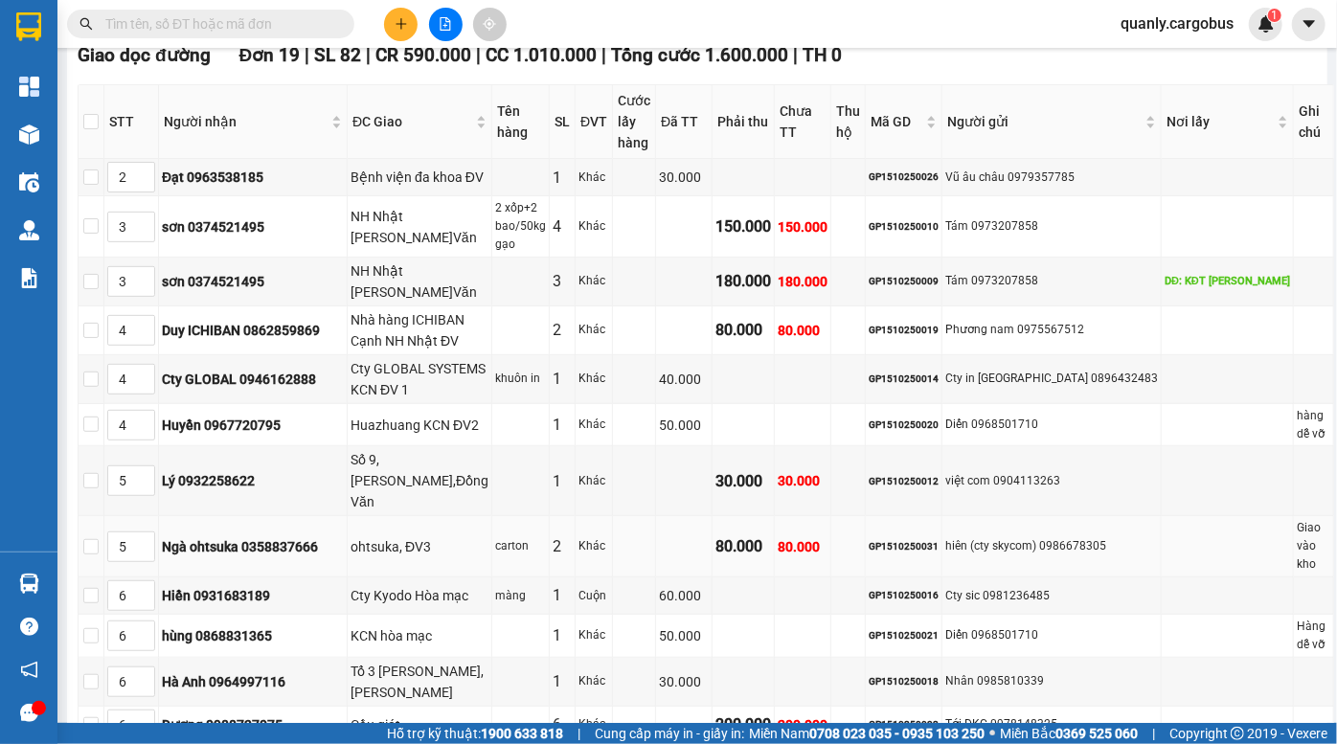
scroll to position [261, 0]
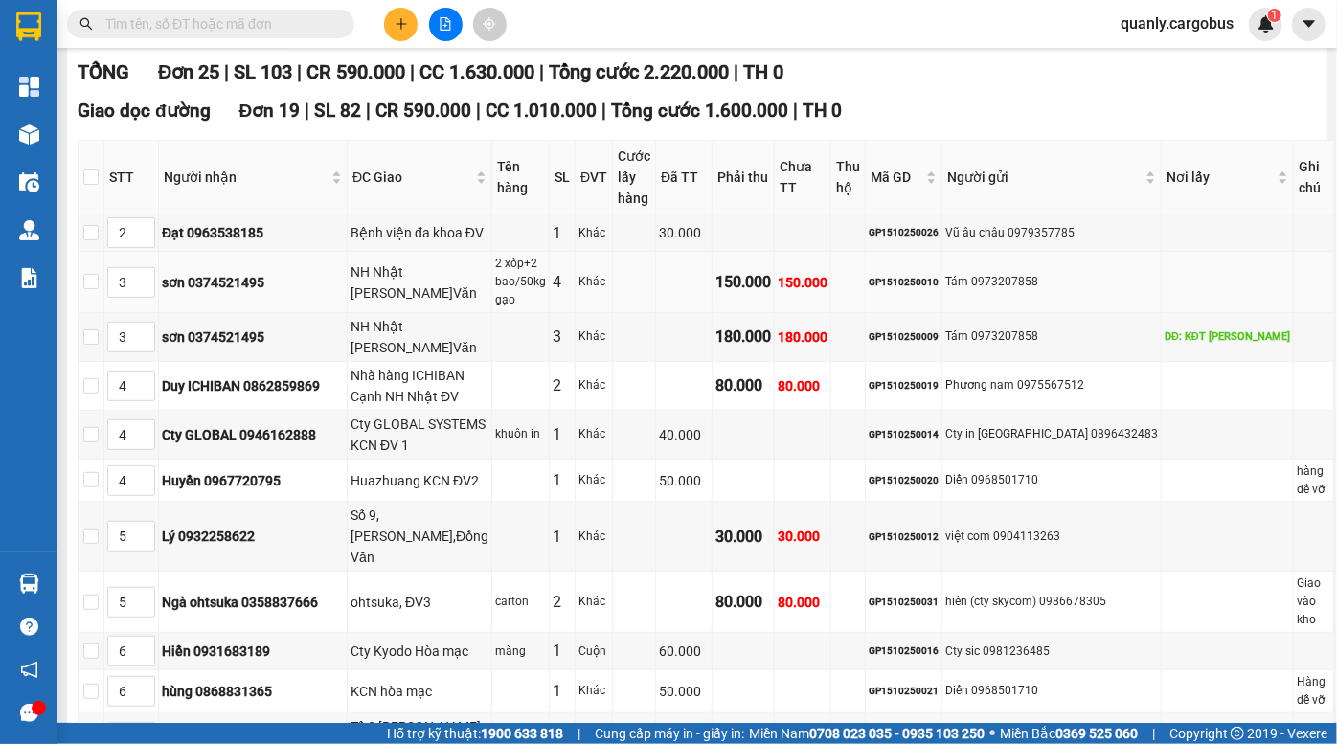
click at [389, 278] on div "NH Nhật TAMAYA Đ.Văn" at bounding box center [420, 283] width 138 height 42
drag, startPoint x: 389, startPoint y: 278, endPoint x: 744, endPoint y: 674, distance: 532.6
click at [630, 597] on tbody "2 Đạt 0963538185 Bệnh viện đa khoa ĐV 1 Khác 30.000 GP1510250026 Vũ âu châu 097…" at bounding box center [707, 687] width 1256 height 945
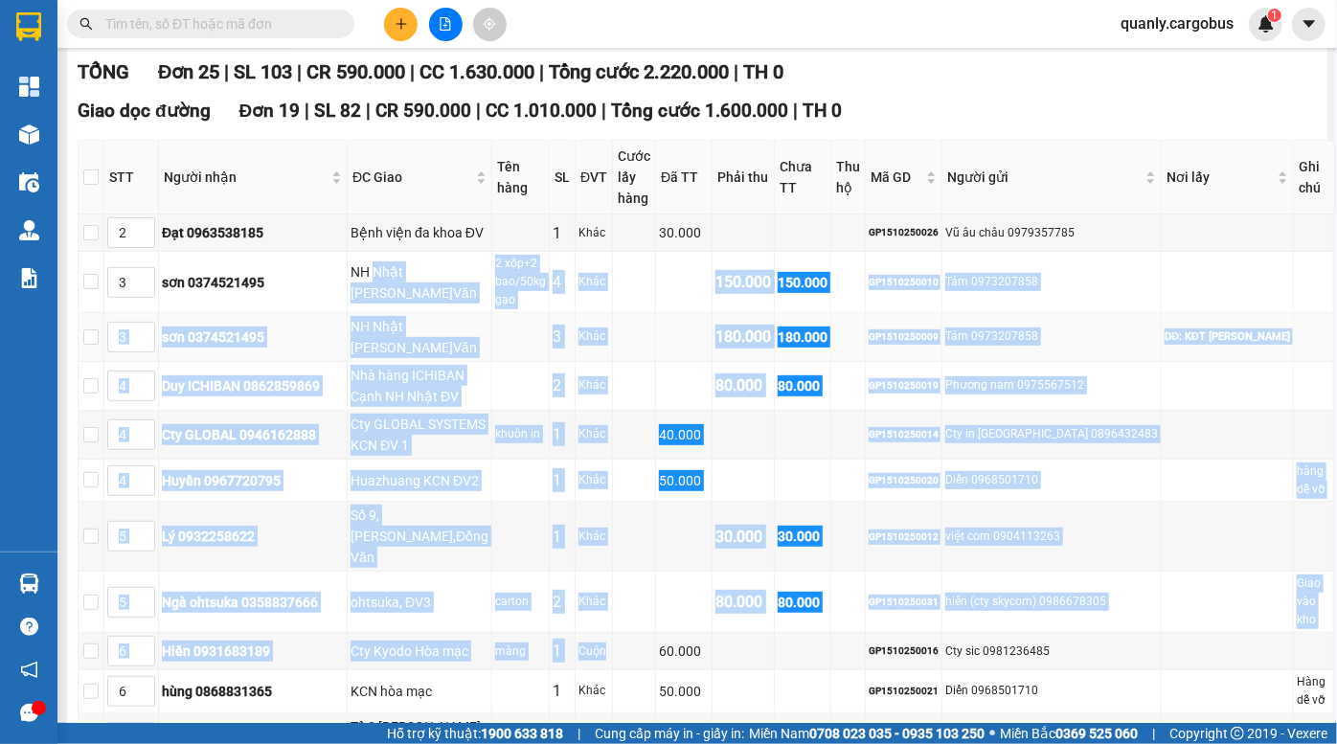
click at [397, 313] on td "NH Nhật TAMAYA Đ.Văn" at bounding box center [420, 337] width 145 height 49
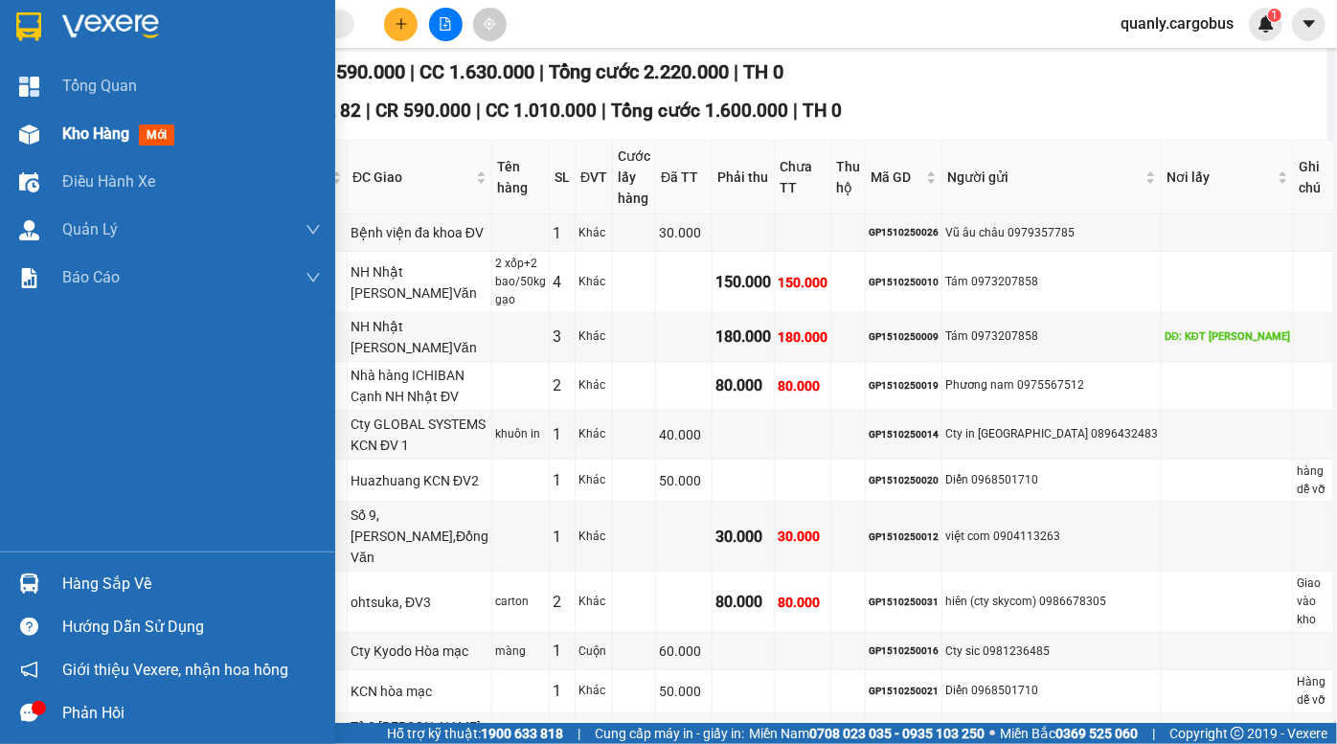
click at [34, 146] on div at bounding box center [29, 135] width 34 height 34
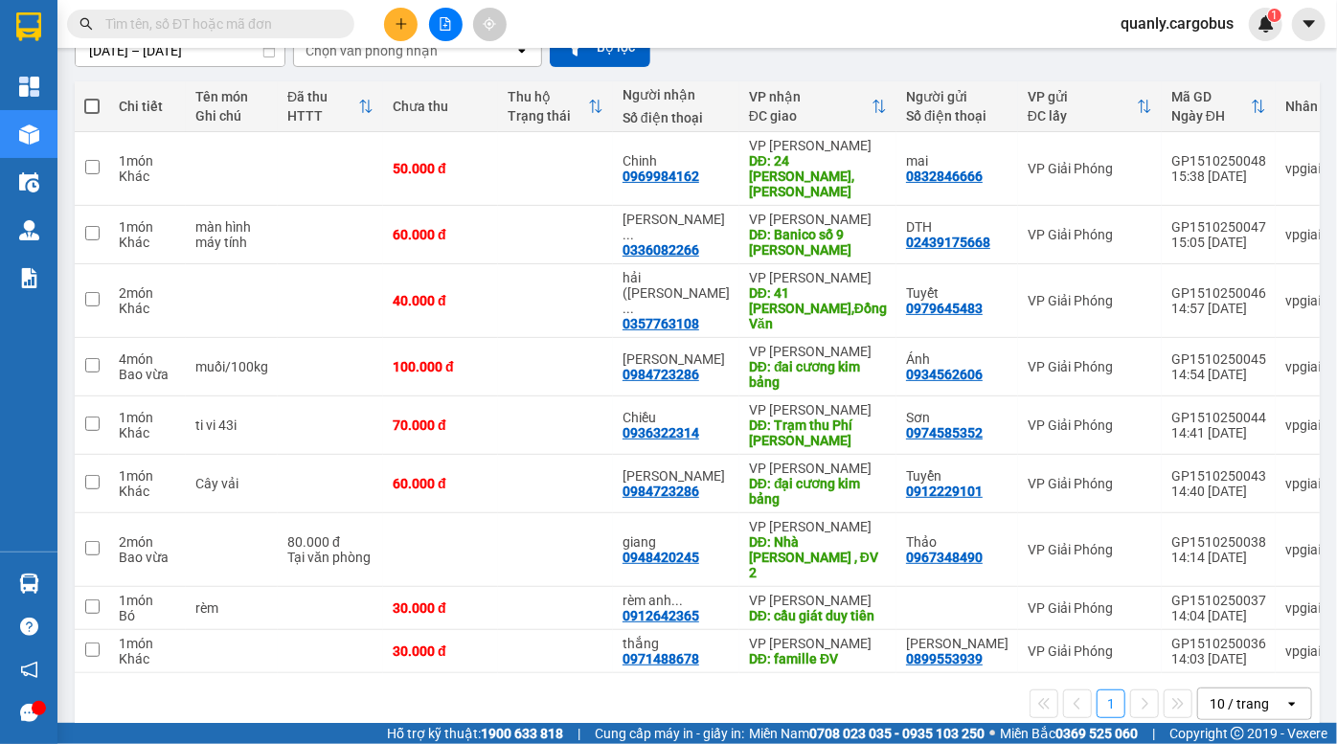
scroll to position [192, 0]
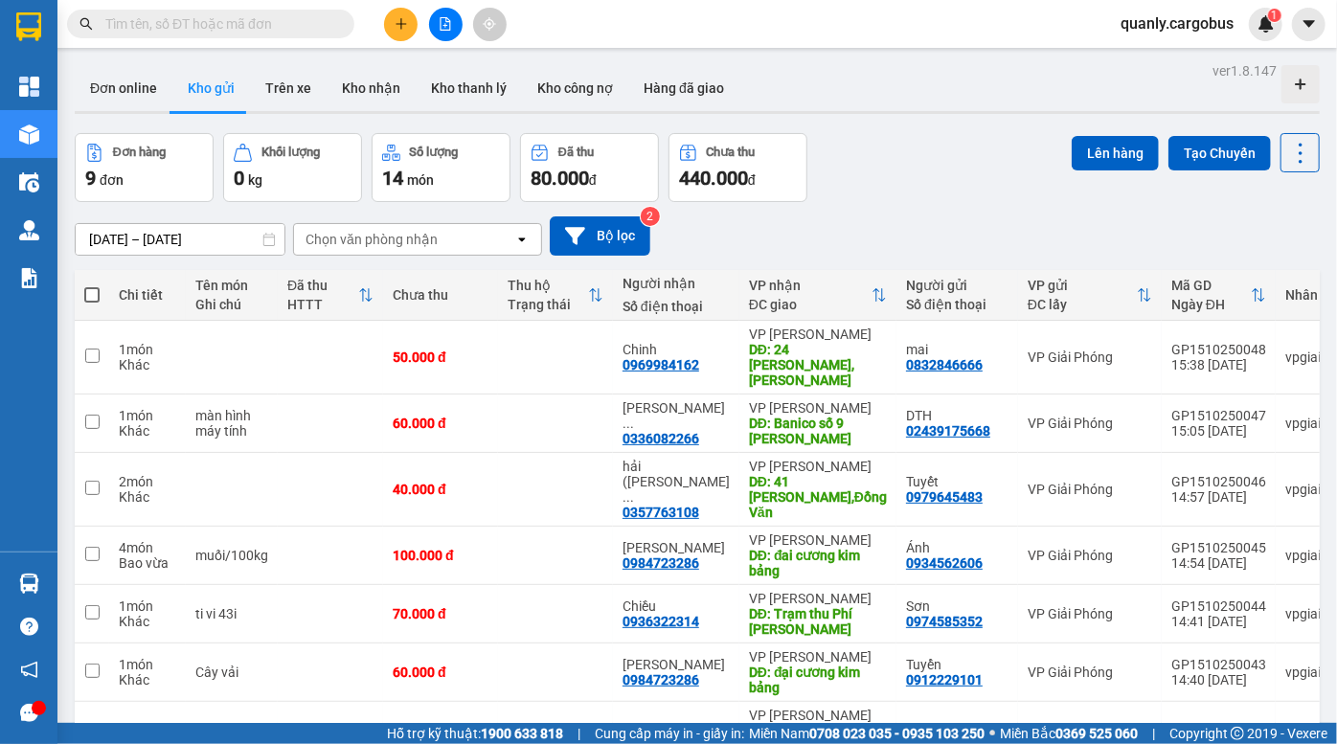
click at [933, 130] on div "ver 1.8.147 Đơn online Kho gửi Trên xe Kho nhận Kho thanh lý Kho công nợ Hàng đ…" at bounding box center [697, 494] width 1261 height 874
click at [890, 202] on div "[DATE] – [DATE] Press the down arrow key to interact with the calendar and sele…" at bounding box center [697, 236] width 1245 height 68
click at [928, 148] on div "Đơn hàng 9 đơn Khối lượng 0 kg Số lượng 14 món Đã thu 80.000 đ Chưa thu 440.000…" at bounding box center [697, 167] width 1245 height 69
click at [937, 220] on div "13/10/2025 – 15/10/2025 Press the down arrow key to interact with the calendar …" at bounding box center [697, 236] width 1245 height 39
click at [928, 213] on div "[DATE] – [DATE] Press the down arrow key to interact with the calendar and sele…" at bounding box center [697, 236] width 1245 height 68
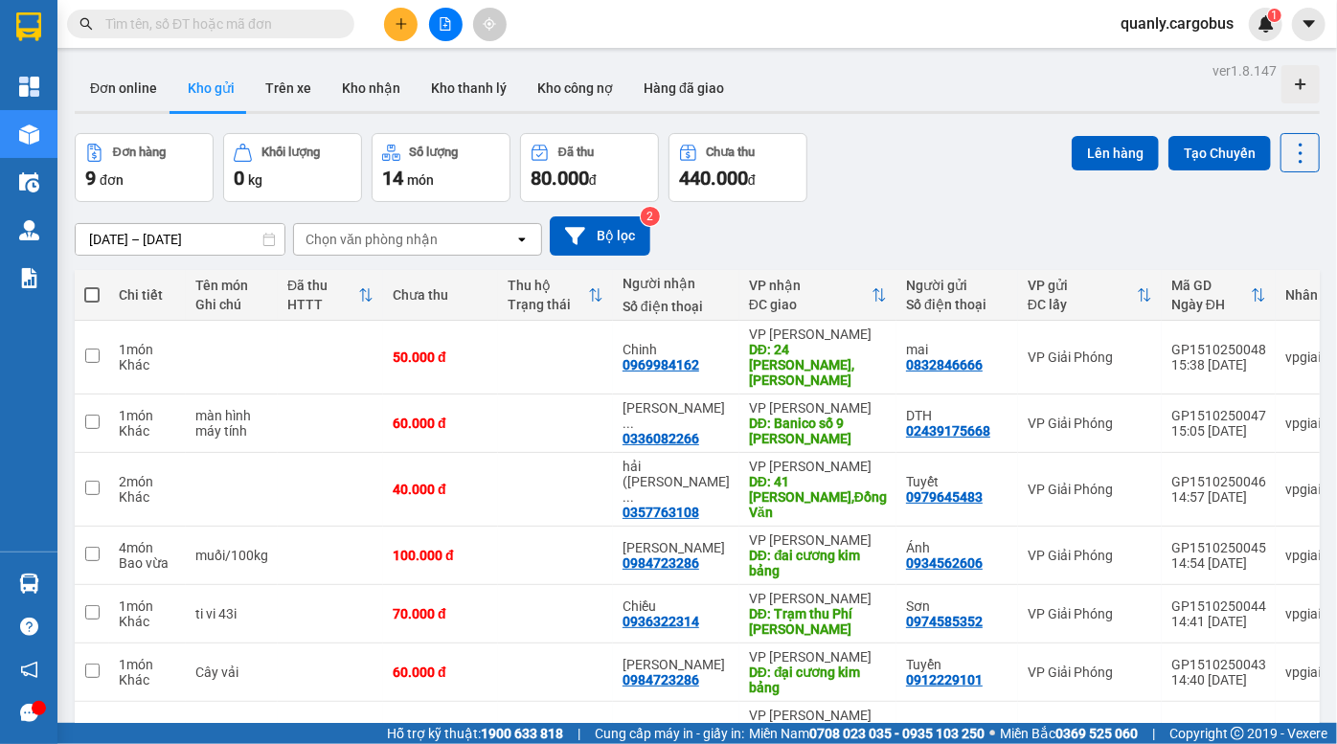
drag, startPoint x: 961, startPoint y: 219, endPoint x: 393, endPoint y: 1, distance: 608.6
click at [961, 218] on div "13/10/2025 – 15/10/2025 Press the down arrow key to interact with the calendar …" at bounding box center [697, 236] width 1245 height 39
click at [897, 117] on div "ver 1.8.147 Đơn online Kho gửi Trên xe Kho nhận Kho thanh lý Kho công nợ Hàng đ…" at bounding box center [697, 494] width 1261 height 874
click at [838, 184] on div "Đơn hàng 9 đơn Khối lượng 0 kg Số lượng 14 món Đã thu 80.000 đ Chưa thu 440.000…" at bounding box center [697, 167] width 1245 height 69
drag, startPoint x: 982, startPoint y: 144, endPoint x: 590, endPoint y: 2, distance: 416.7
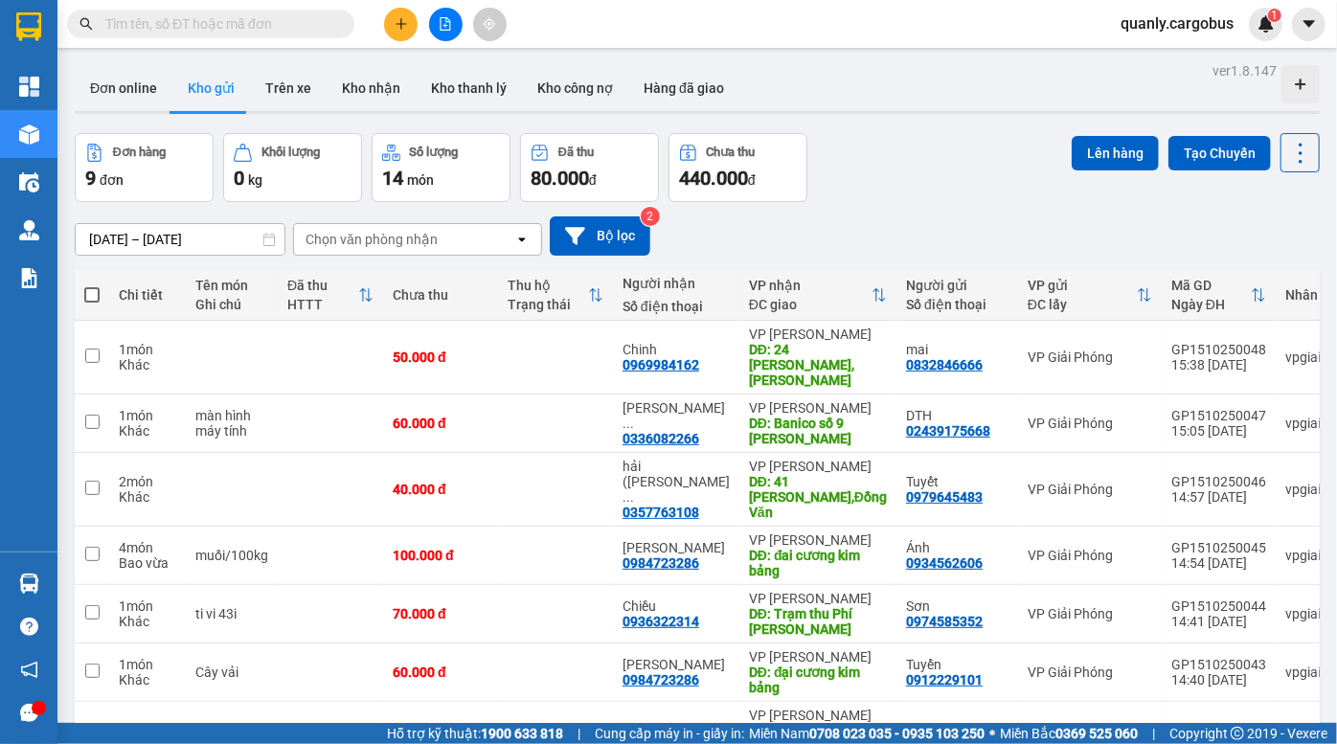
click at [977, 138] on div "Đơn hàng 9 đơn Khối lượng 0 kg Số lượng 14 món Đã thu 80.000 đ Chưa thu 440.000…" at bounding box center [697, 167] width 1245 height 69
click at [946, 163] on div "Đơn hàng 9 đơn Khối lượng 0 kg Số lượng 14 món Đã thu 80.000 đ Chưa thu 440.000…" at bounding box center [697, 167] width 1245 height 69
click at [967, 127] on div "ver 1.8.147 Đơn online Kho gửi Trên xe Kho nhận Kho thanh lý Kho công nợ Hàng đ…" at bounding box center [697, 494] width 1261 height 874
click at [906, 214] on div "[DATE] – [DATE] Press the down arrow key to interact with the calendar and sele…" at bounding box center [697, 236] width 1245 height 68
click at [861, 116] on div "ver 1.8.147 Đơn online Kho gửi Trên xe Kho nhận Kho thanh lý Kho công nợ Hàng đ…" at bounding box center [697, 494] width 1261 height 874
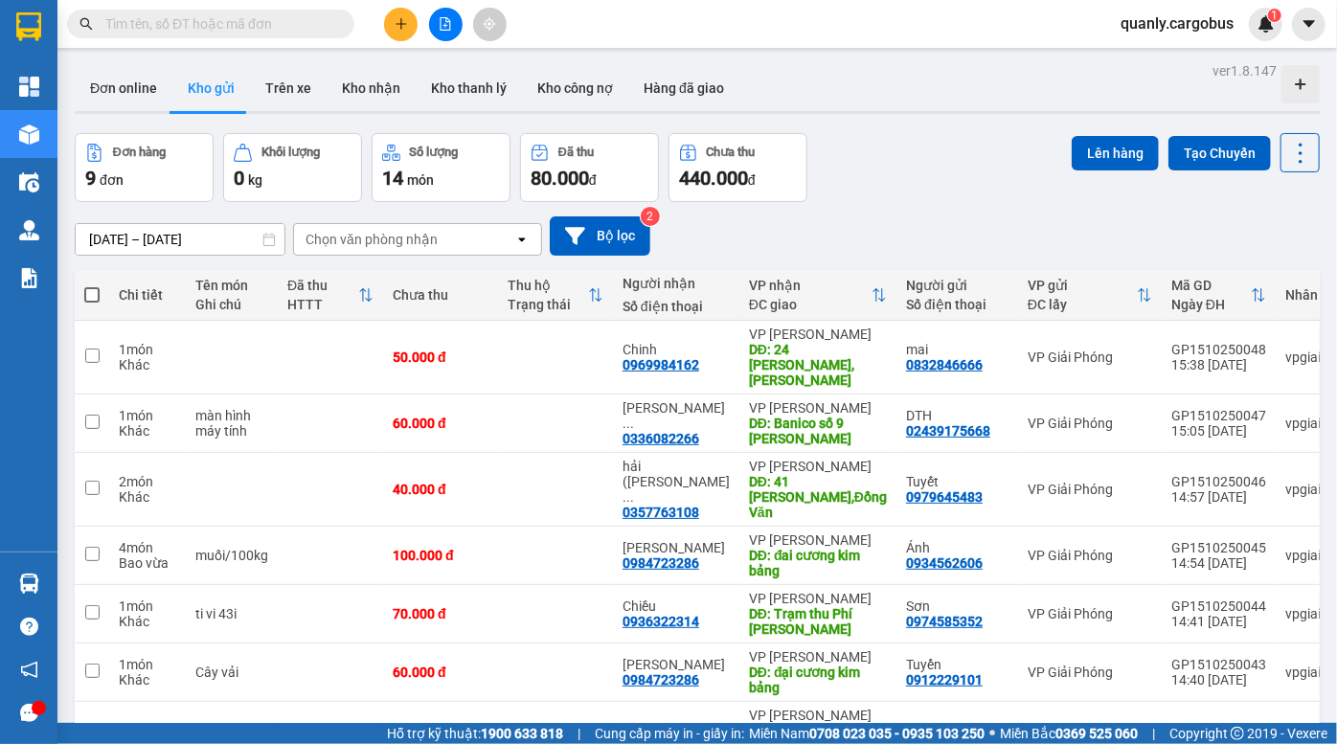
drag, startPoint x: 931, startPoint y: 179, endPoint x: 864, endPoint y: 171, distance: 67.5
click at [930, 179] on div "Đơn hàng 9 đơn Khối lượng 0 kg Số lượng 14 món Đã thu 80.000 đ Chưa thu 440.000…" at bounding box center [697, 167] width 1245 height 69
drag, startPoint x: 903, startPoint y: 163, endPoint x: 857, endPoint y: 147, distance: 48.8
click at [895, 160] on div "Đơn hàng 9 đơn Khối lượng 0 kg Số lượng 14 món Đã thu 80.000 đ Chưa thu 440.000…" at bounding box center [697, 167] width 1245 height 69
drag, startPoint x: 947, startPoint y: 183, endPoint x: 599, endPoint y: 8, distance: 390.3
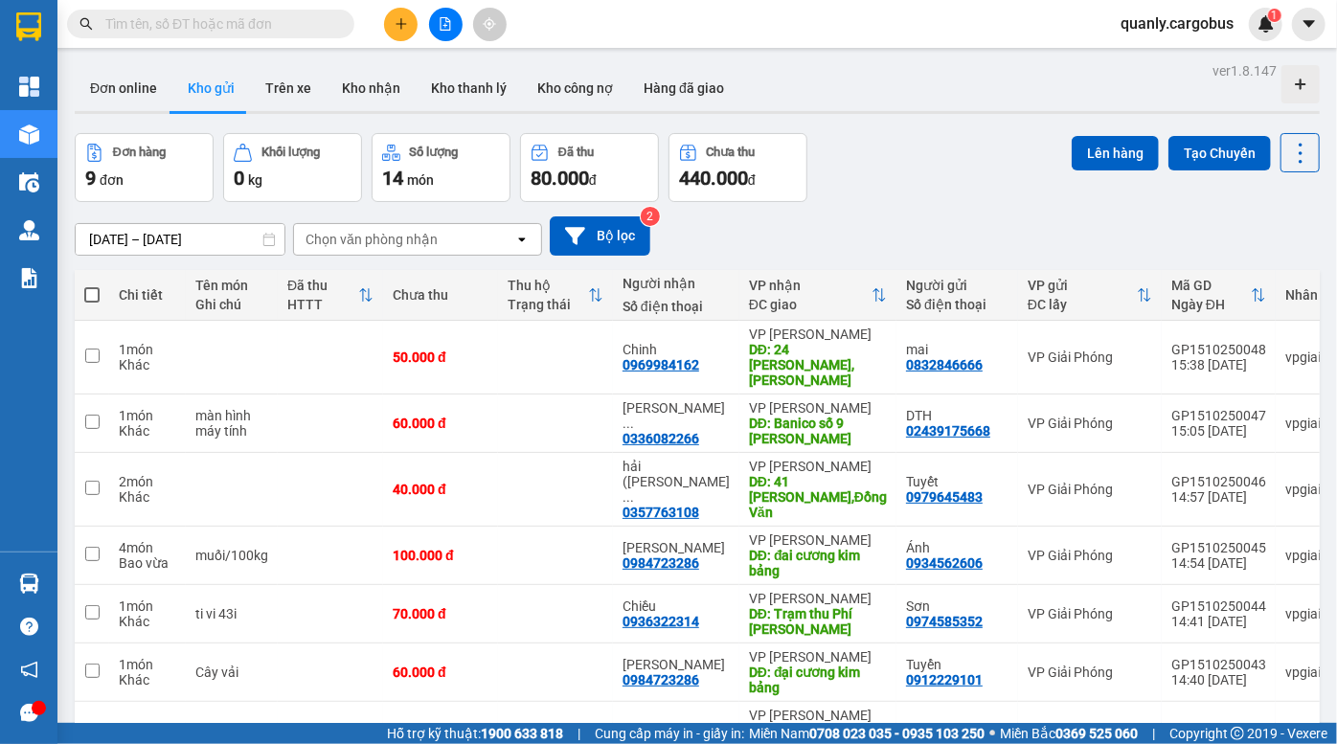
click at [947, 182] on div "Đơn hàng 9 đơn Khối lượng 0 kg Số lượng 14 món Đã thu 80.000 đ Chưa thu 440.000…" at bounding box center [697, 167] width 1245 height 69
click at [990, 151] on div "Đơn hàng 9 đơn Khối lượng 0 kg Số lượng 14 món Đã thu 80.000 đ Chưa thu 440.000…" at bounding box center [697, 167] width 1245 height 69
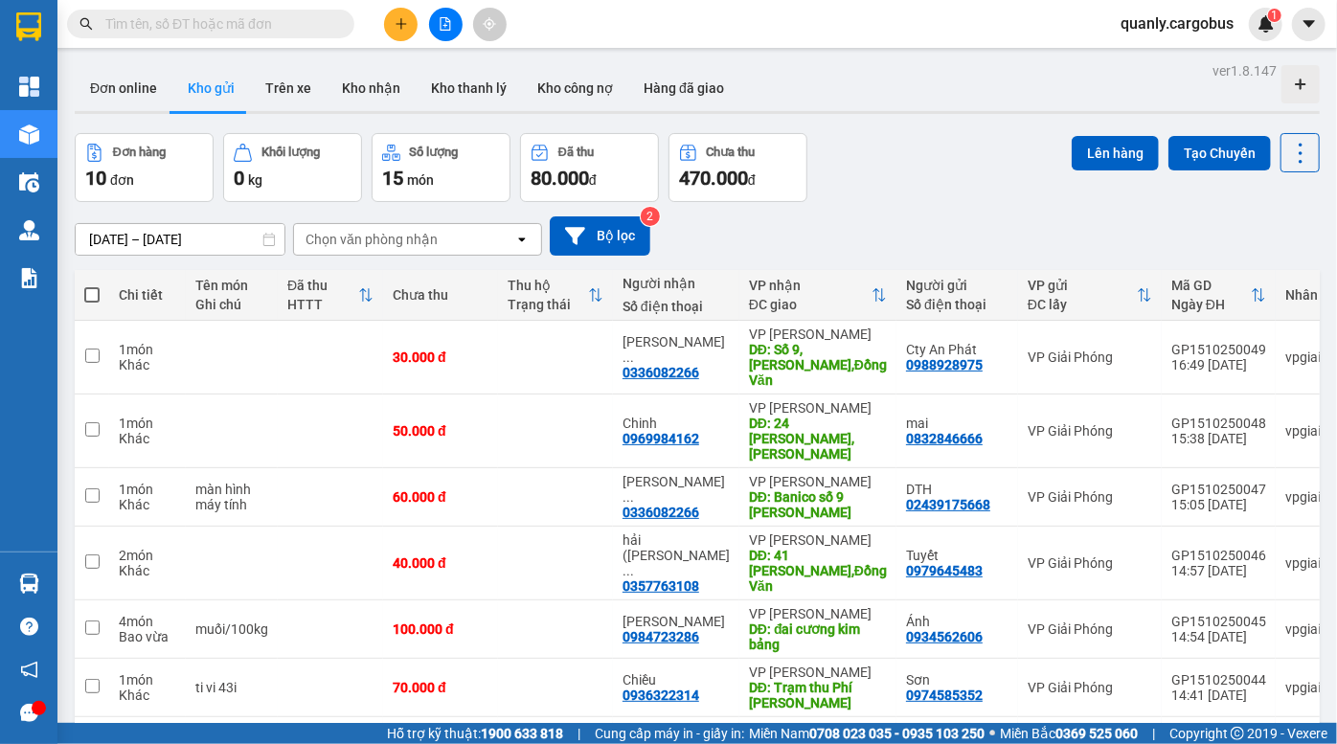
click at [865, 223] on div "[DATE] – [DATE] Press the down arrow key to interact with the calendar and sele…" at bounding box center [697, 236] width 1245 height 39
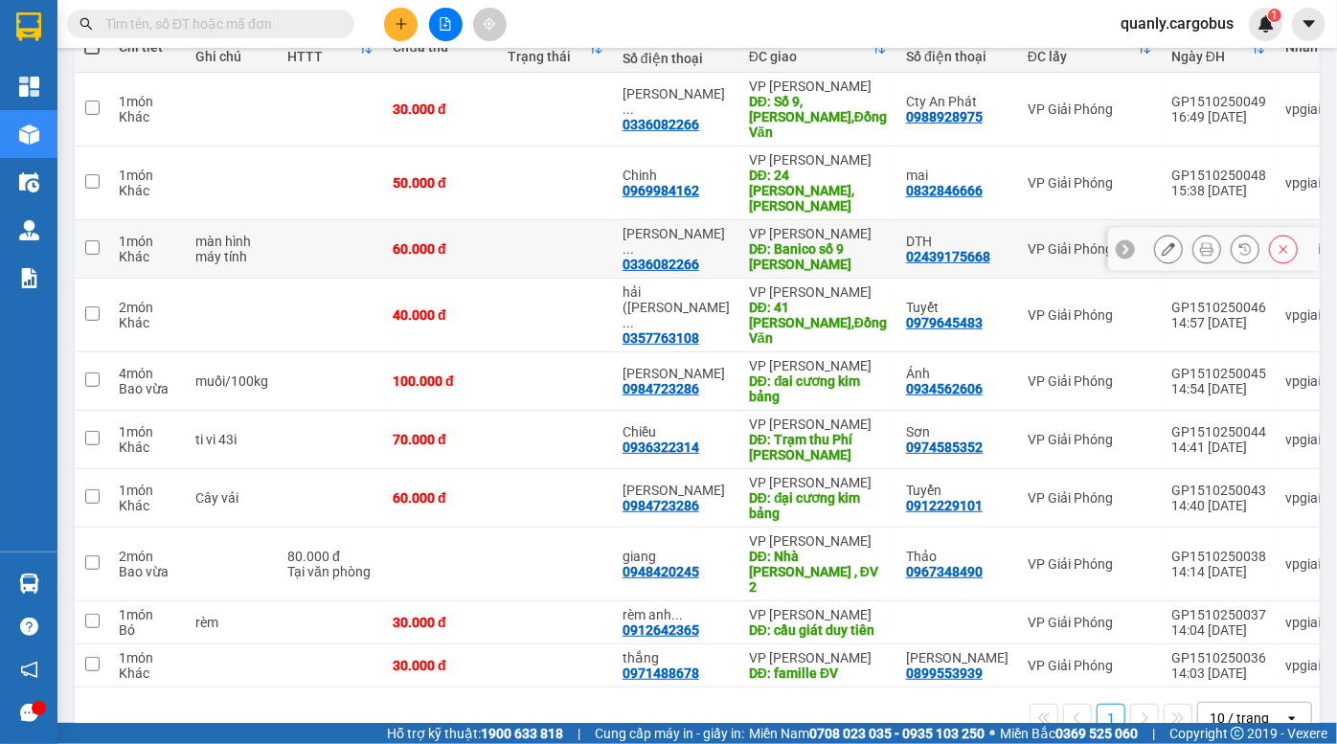
scroll to position [249, 0]
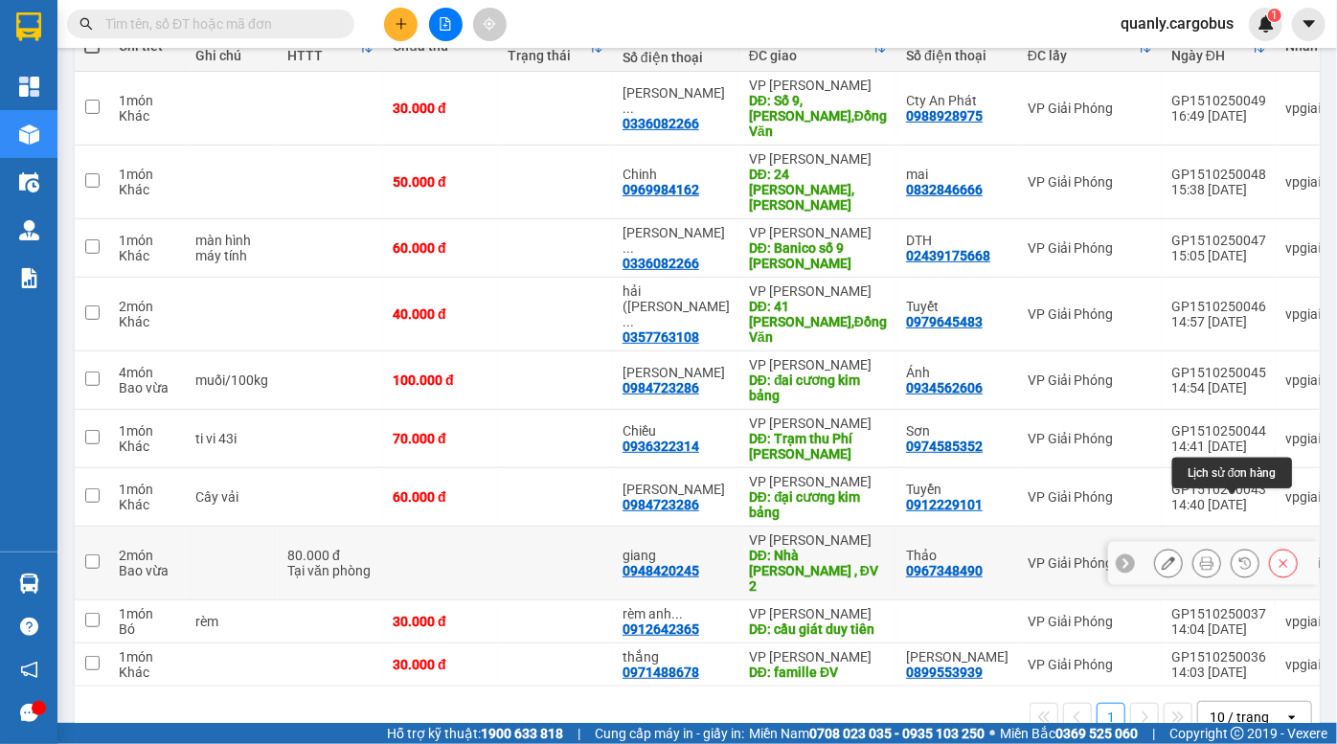
click at [1239, 557] on icon at bounding box center [1245, 563] width 13 height 13
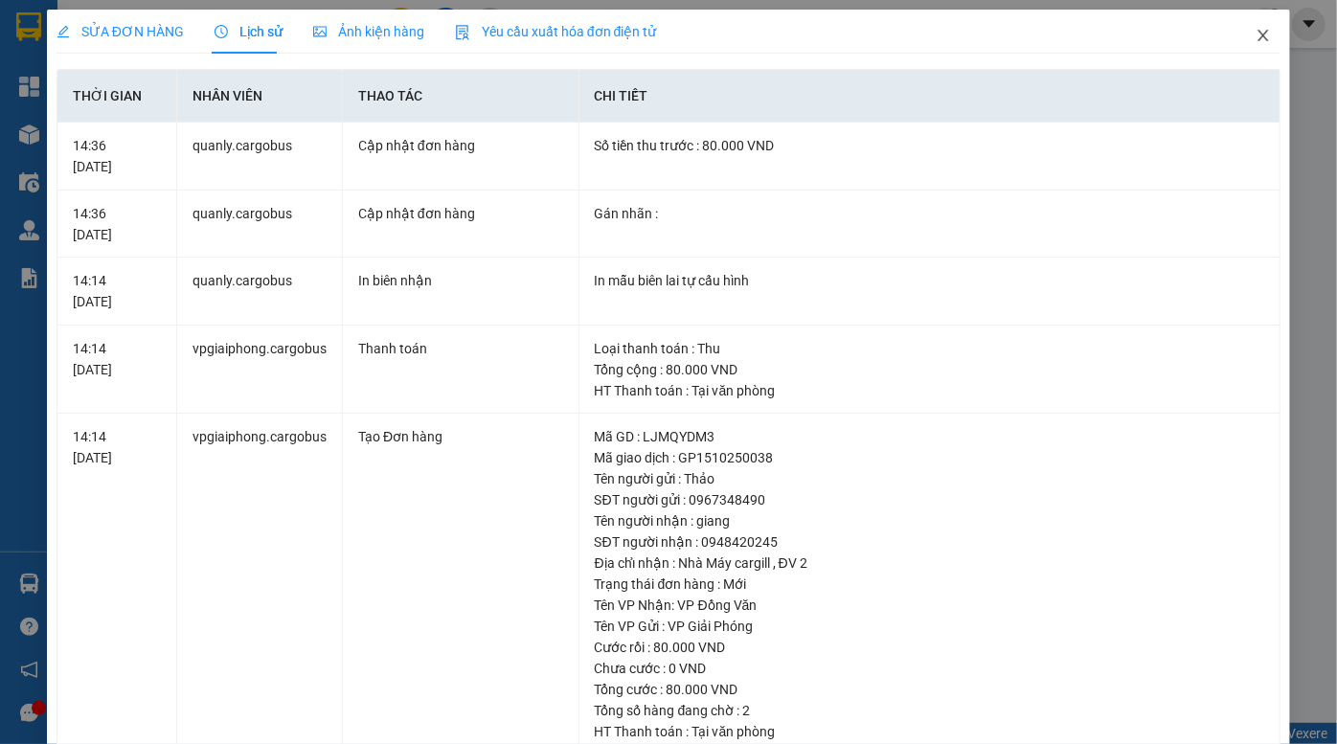
click at [1256, 42] on icon "close" at bounding box center [1263, 35] width 15 height 15
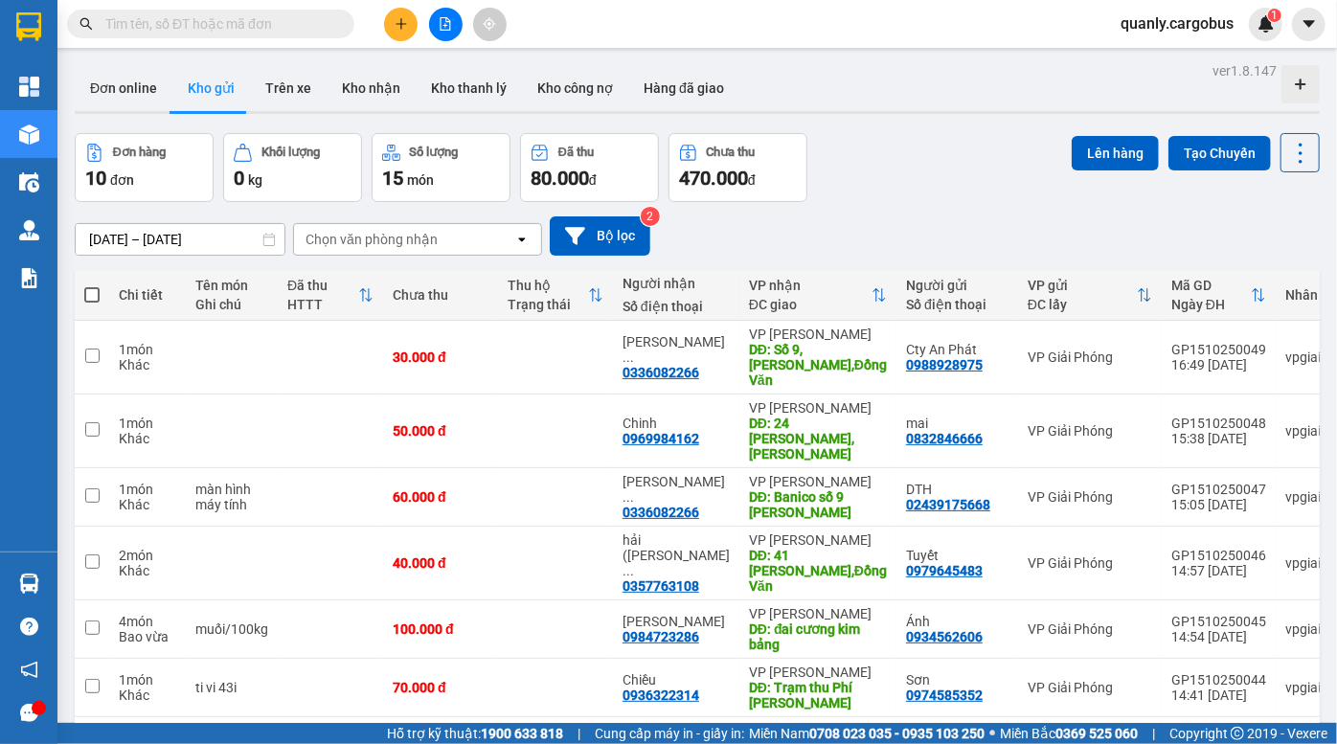
click at [907, 148] on div "Đơn hàng 10 đơn Khối lượng 0 kg Số lượng 15 món Đã thu 80.000 đ Chưa thu 470.00…" at bounding box center [697, 167] width 1245 height 69
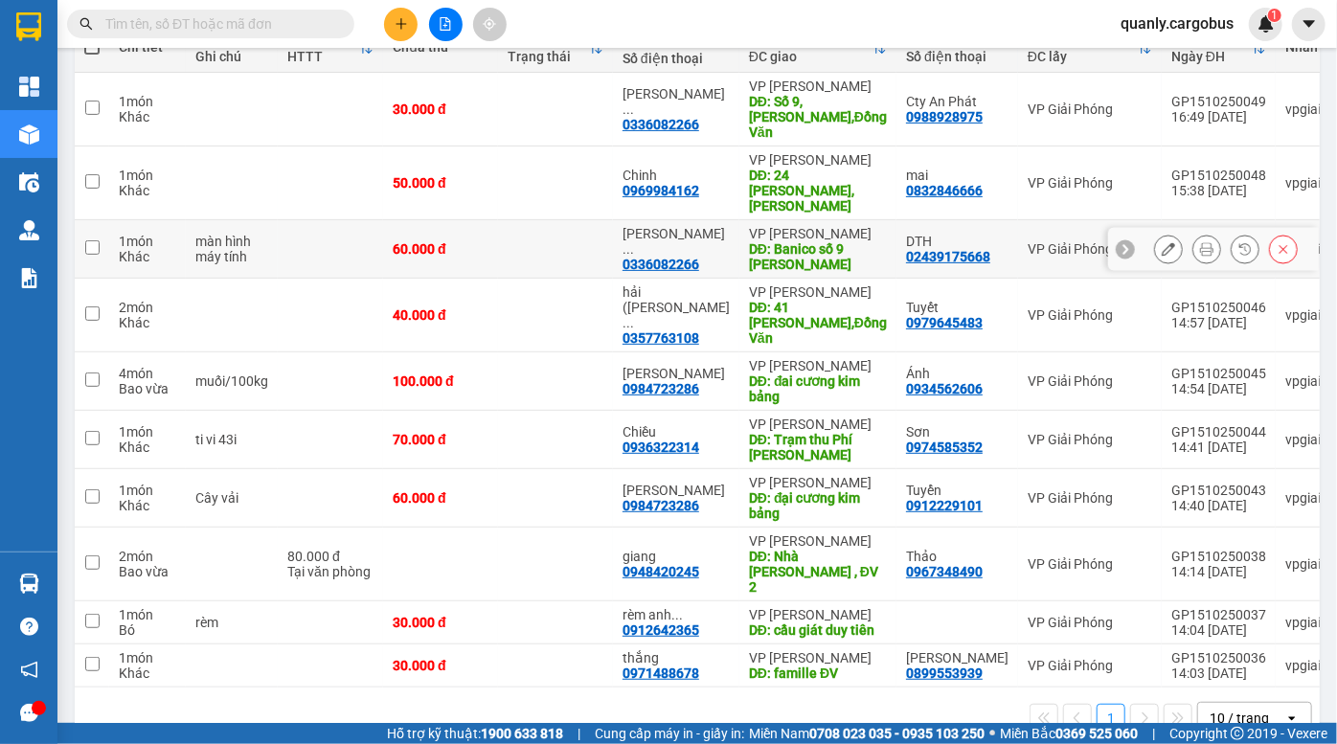
scroll to position [249, 0]
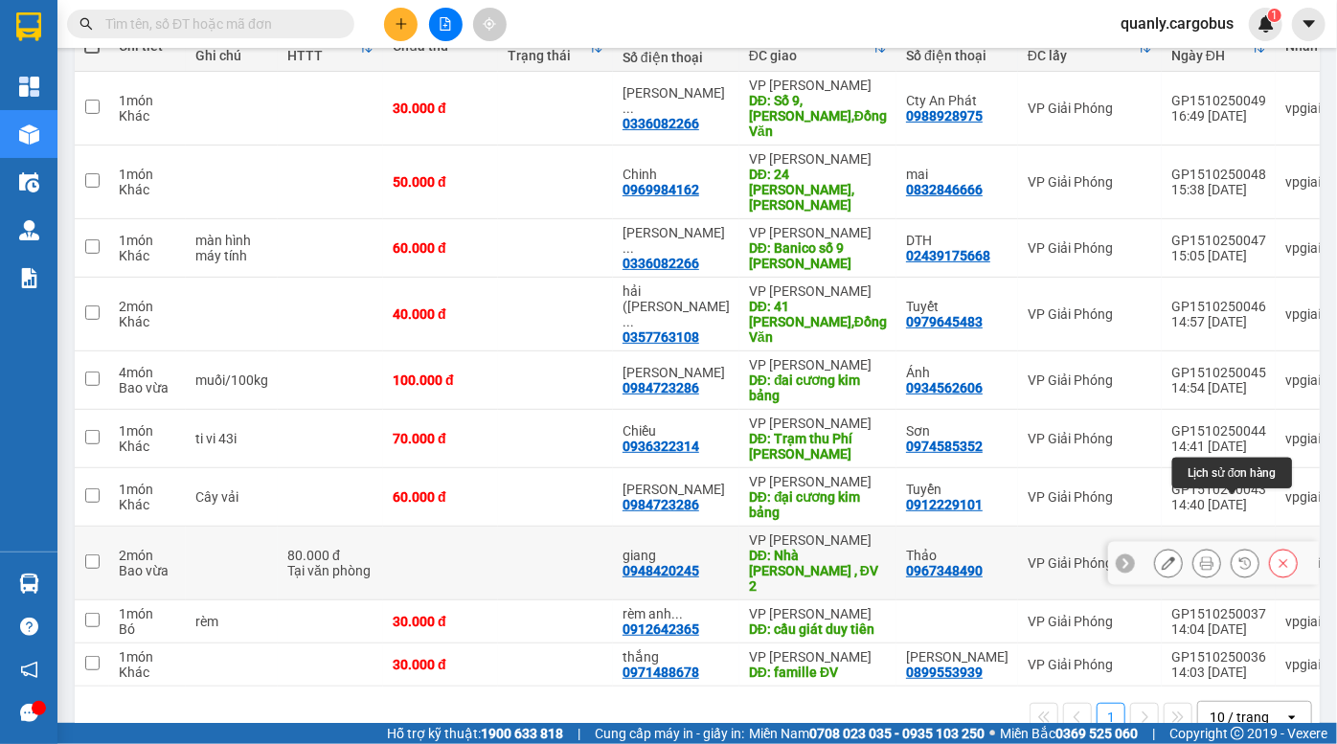
click at [1239, 557] on icon at bounding box center [1245, 563] width 13 height 13
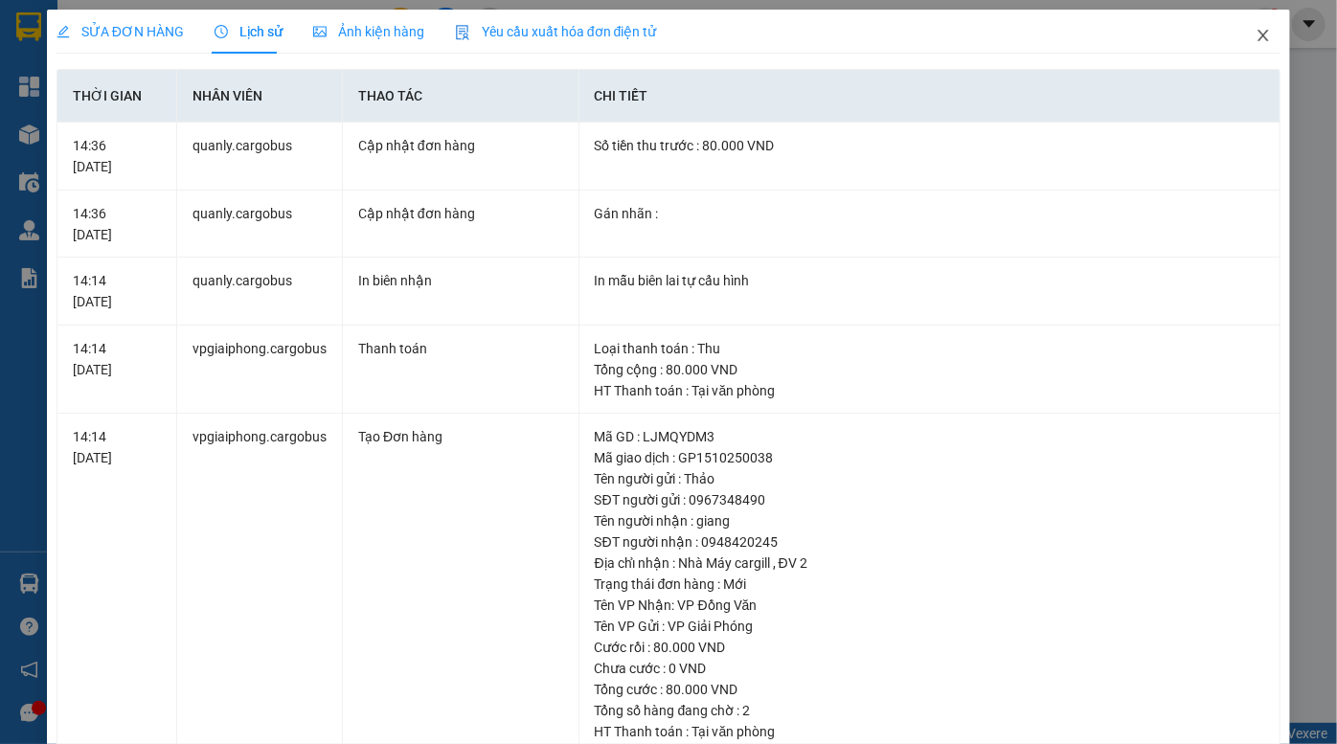
click at [1258, 40] on icon "close" at bounding box center [1263, 35] width 11 height 11
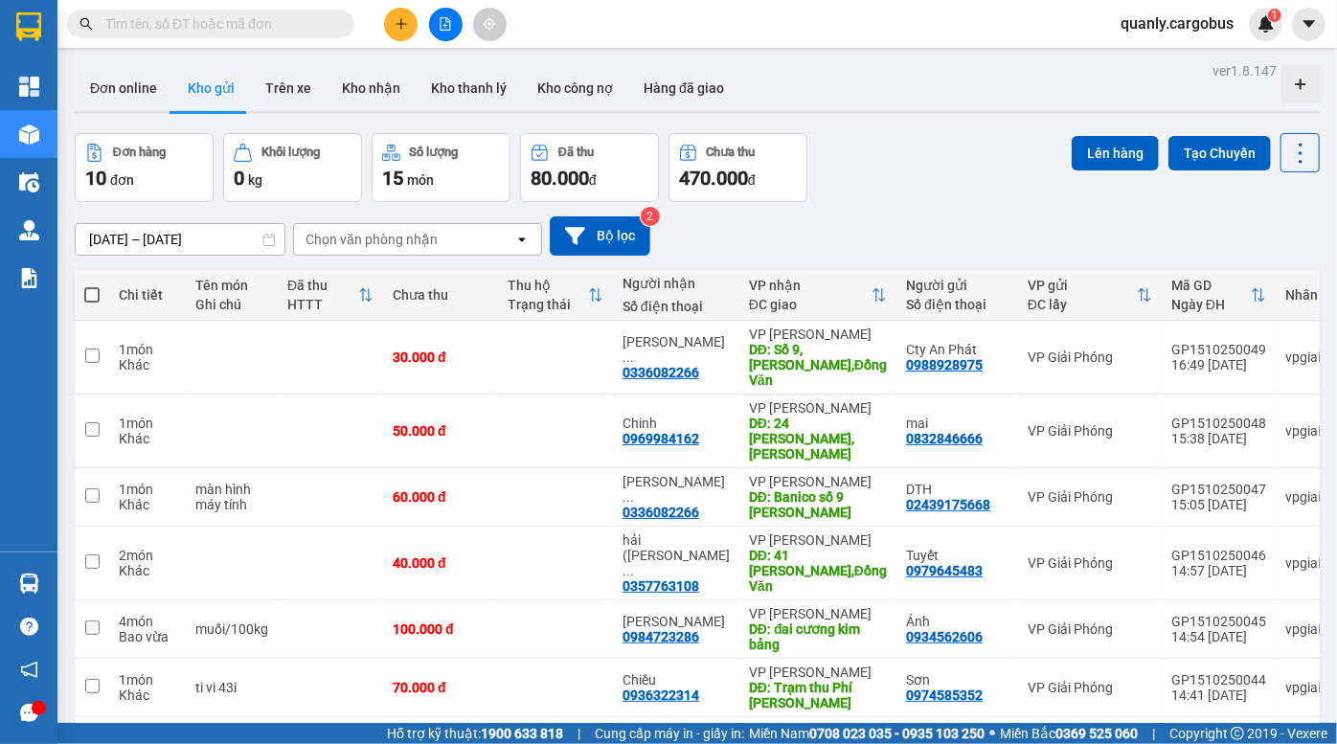
click at [890, 211] on div "[DATE] – [DATE] Press the down arrow key to interact with the calendar and sele…" at bounding box center [697, 236] width 1245 height 68
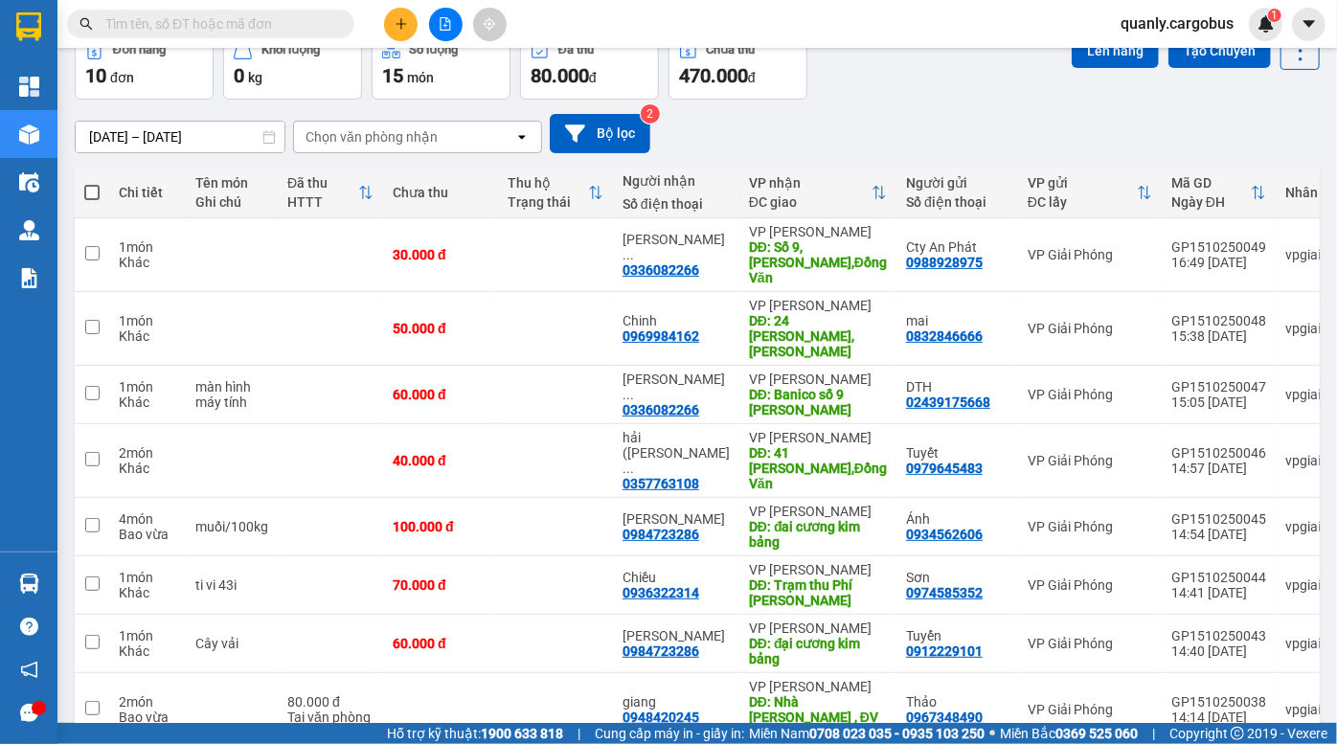
scroll to position [249, 0]
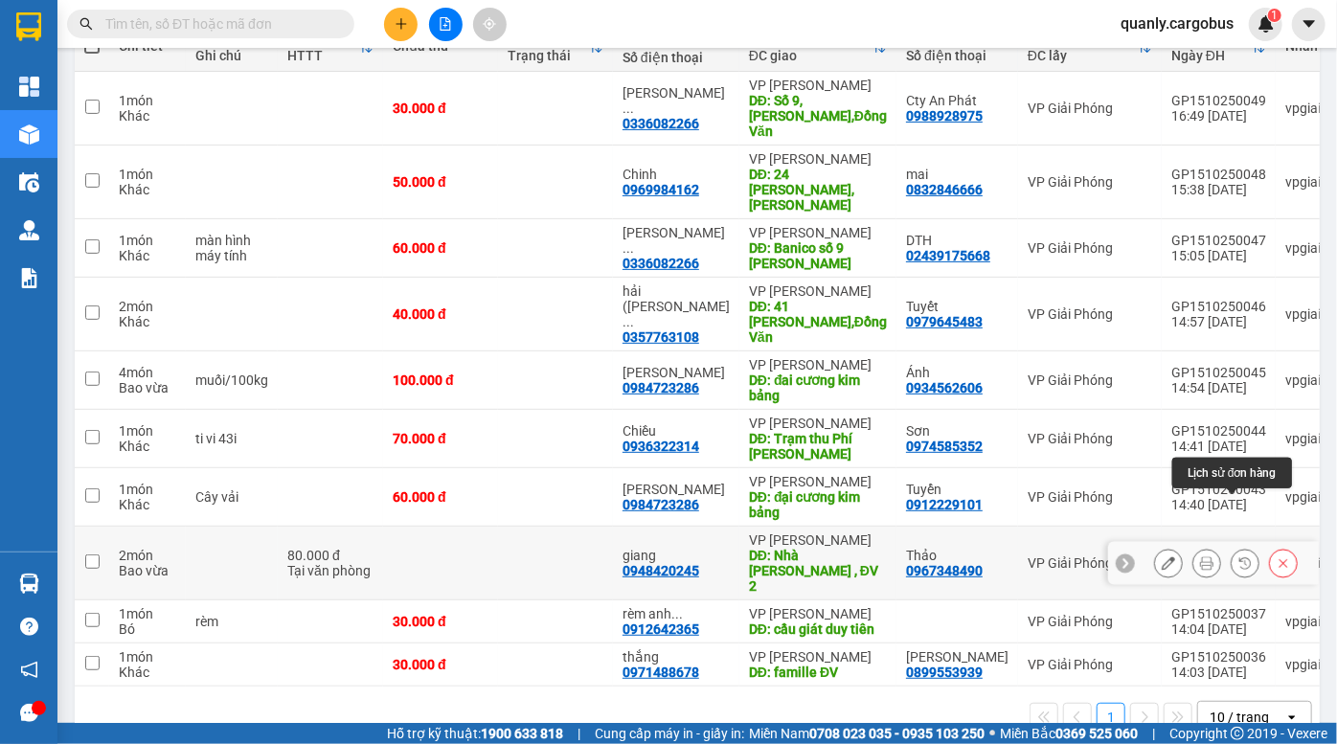
click at [1239, 557] on icon at bounding box center [1245, 563] width 13 height 13
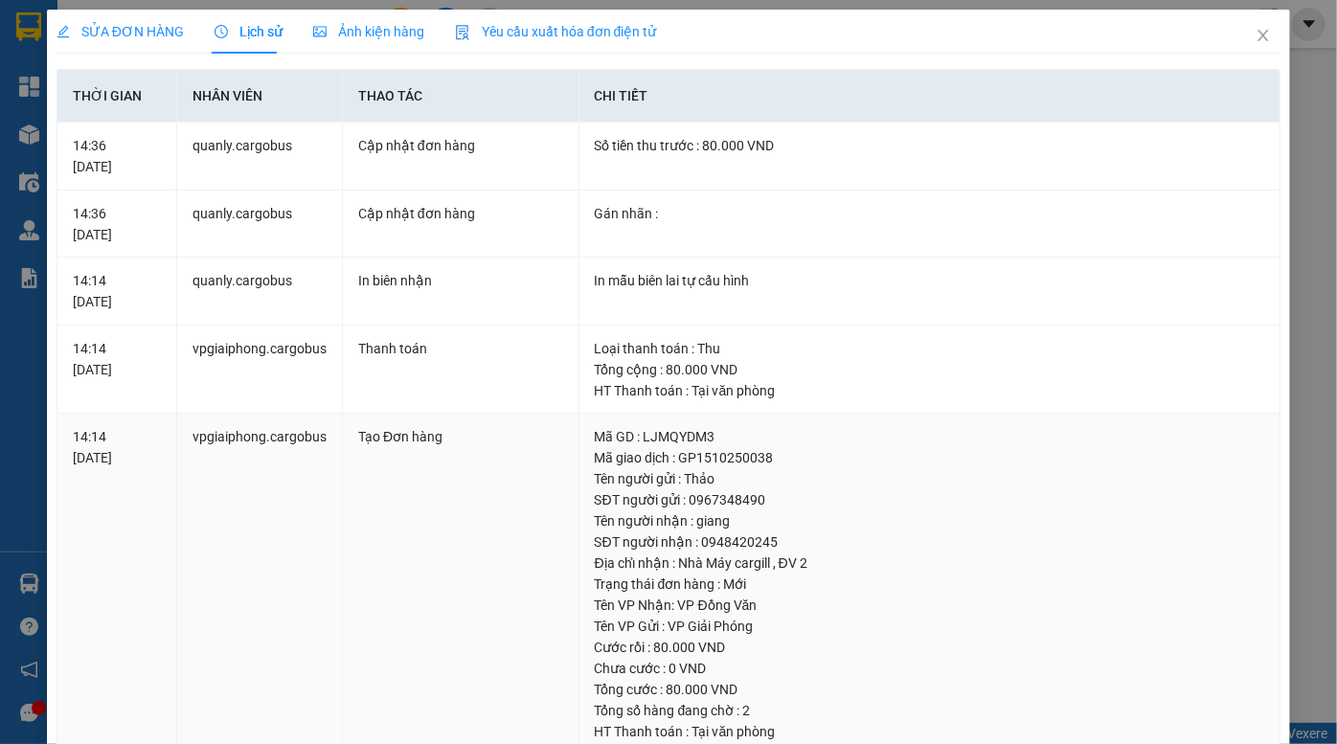
drag, startPoint x: 98, startPoint y: 446, endPoint x: 147, endPoint y: 463, distance: 51.5
click at [127, 464] on div "14:14 [DATE]" at bounding box center [117, 447] width 88 height 42
click at [314, 436] on td "vpgiaiphong.cargobus" at bounding box center [260, 637] width 166 height 447
drag, startPoint x: 361, startPoint y: 440, endPoint x: 414, endPoint y: 444, distance: 52.8
click at [410, 444] on div "Tạo Đơn hàng" at bounding box center [460, 436] width 205 height 21
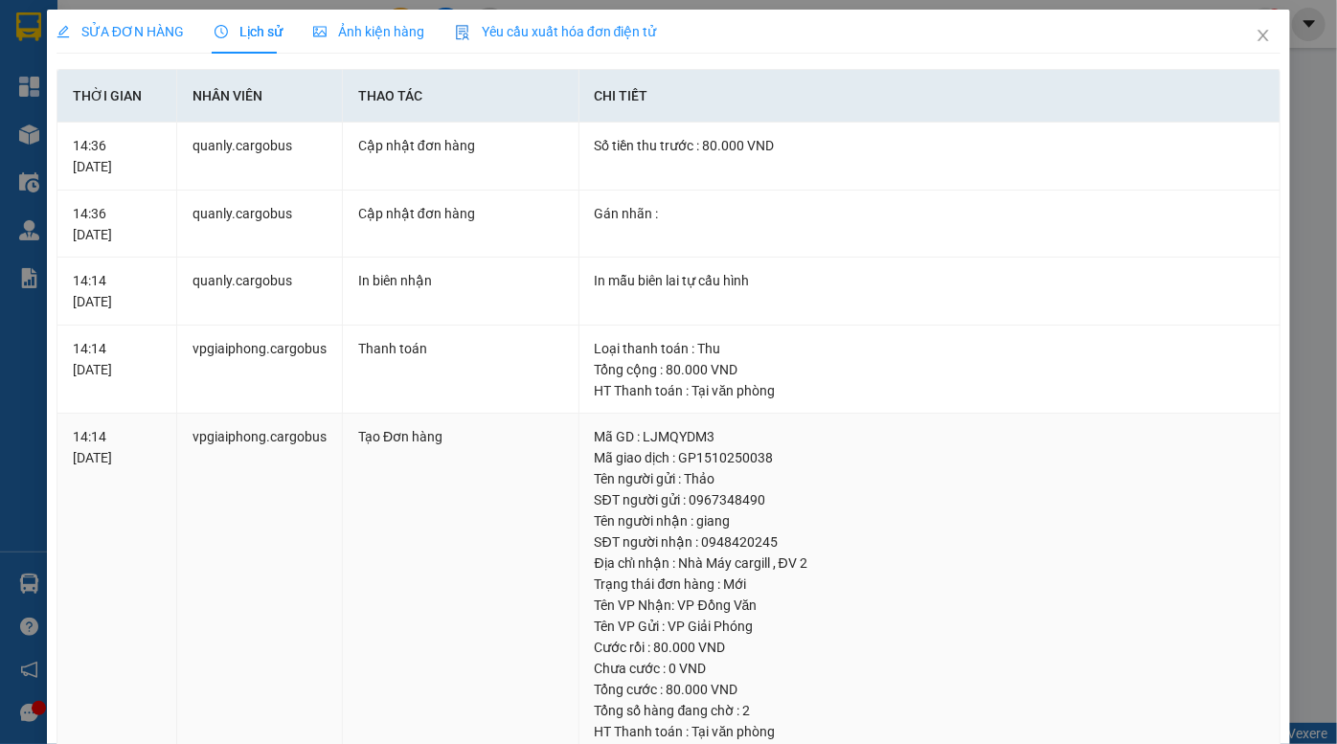
click at [445, 442] on div "Tạo Đơn hàng" at bounding box center [460, 436] width 205 height 21
drag, startPoint x: 603, startPoint y: 439, endPoint x: 671, endPoint y: 498, distance: 90.3
click at [669, 496] on td "Mã GD : LJMQYDM3 Mã giao dịch : GP1510250038 Tên người gửi : Thảo SĐT người gửi…" at bounding box center [930, 637] width 701 height 447
click at [671, 496] on div "SĐT người gửi : 0967348490" at bounding box center [930, 500] width 670 height 21
click at [368, 19] on div "Ảnh kiện hàng" at bounding box center [368, 32] width 111 height 44
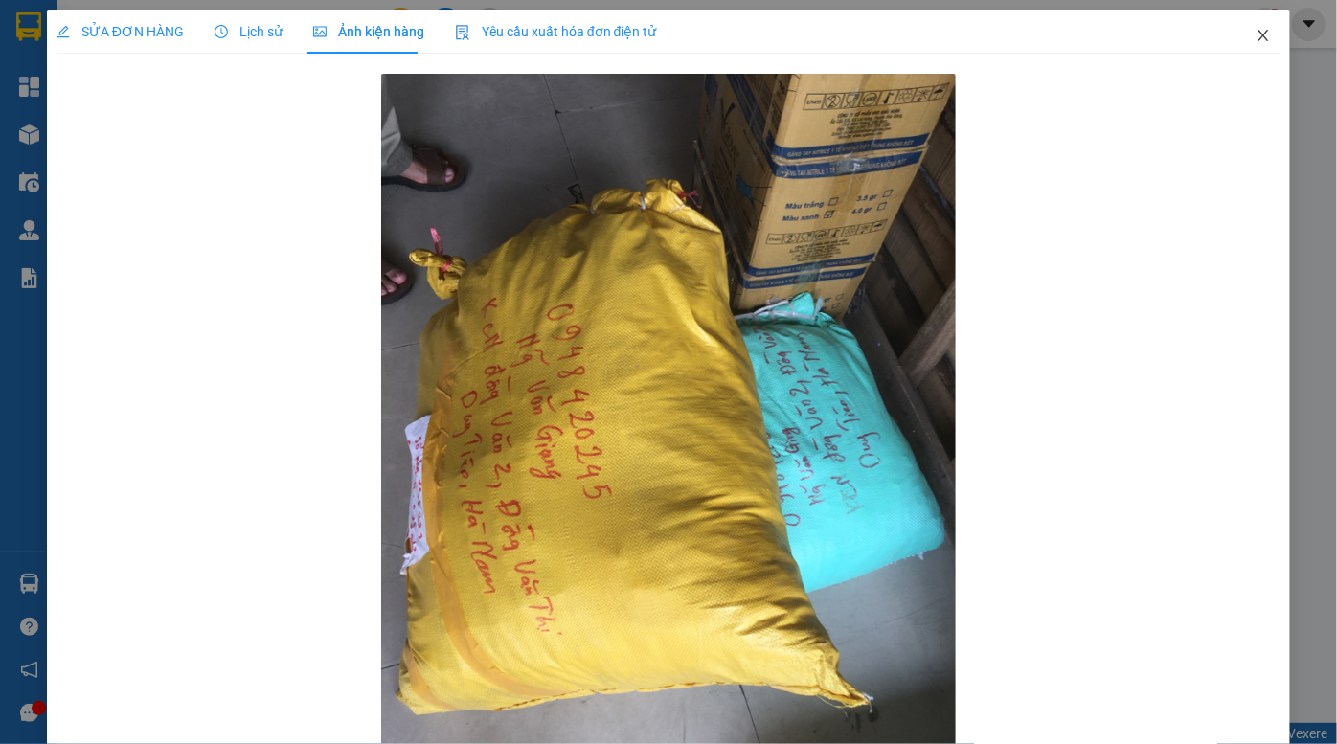
click at [1256, 30] on icon "close" at bounding box center [1263, 35] width 15 height 15
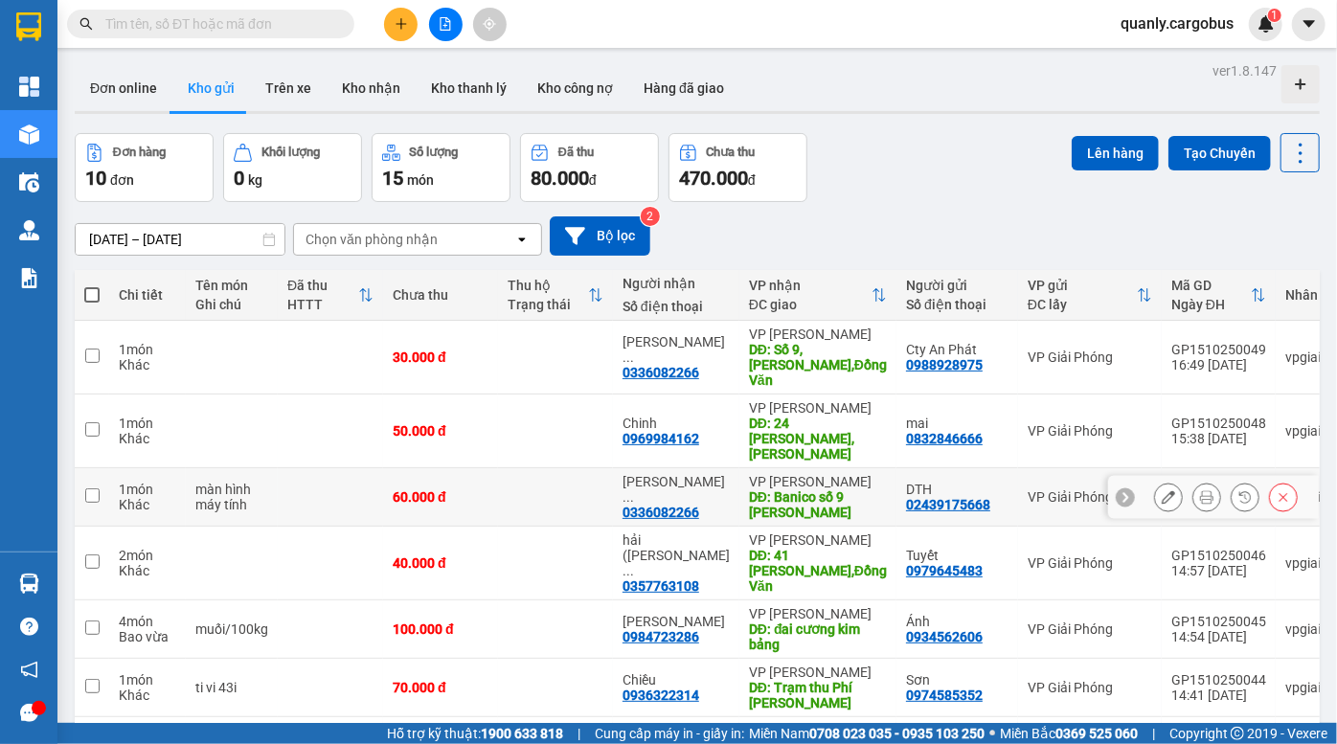
scroll to position [249, 0]
